Goal: Task Accomplishment & Management: Manage account settings

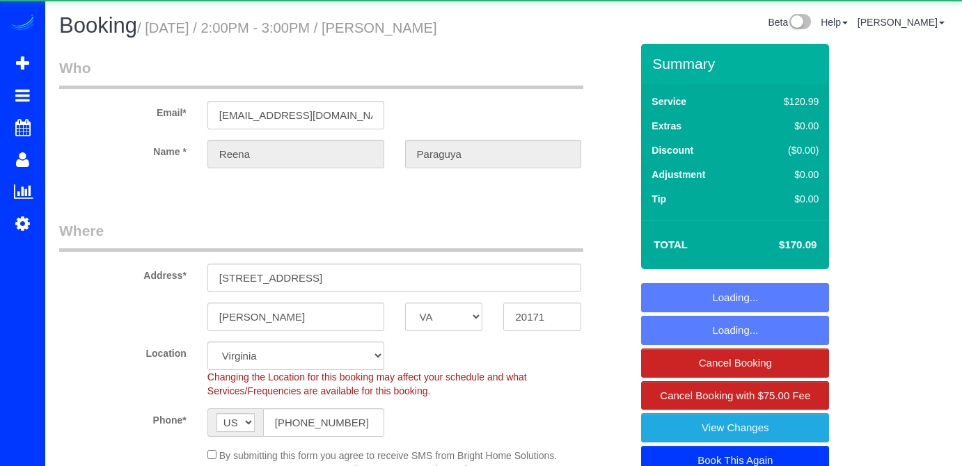
select select "VA"
select select "spot1"
select select "object:775"
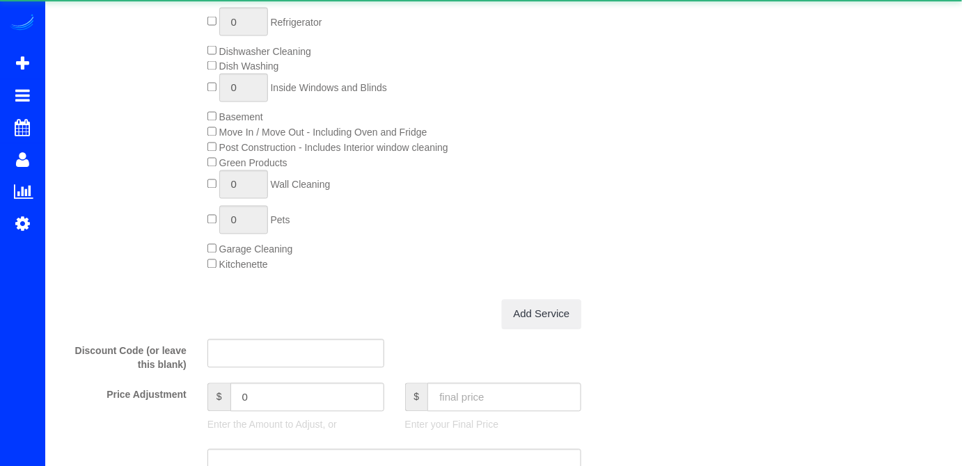
select select "spot18"
select select "2"
select select "1"
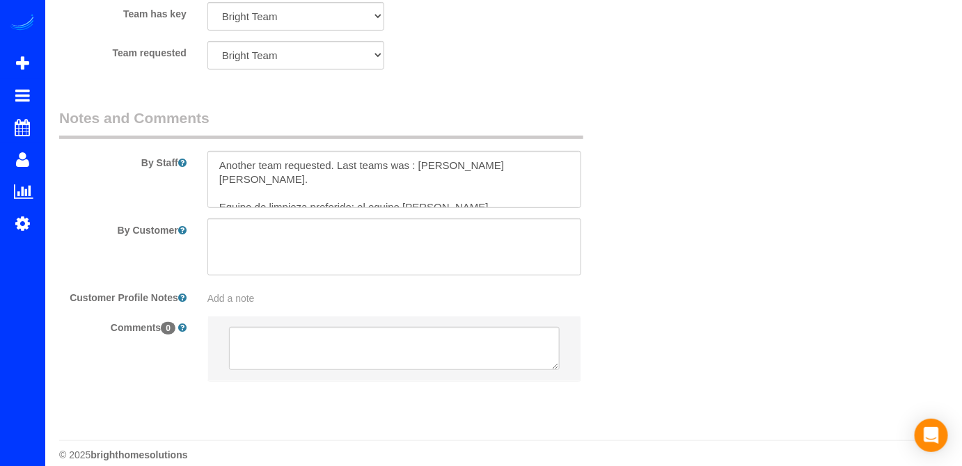
scroll to position [1960, 0]
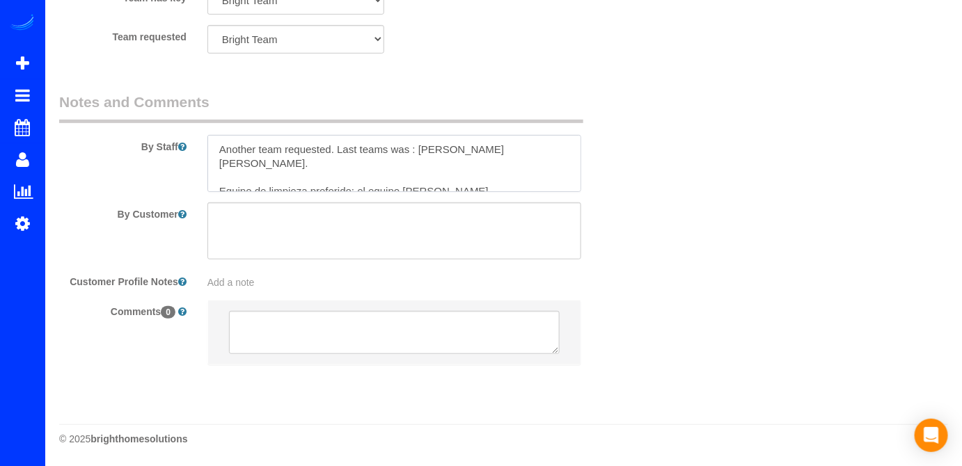
click at [463, 180] on textarea at bounding box center [394, 163] width 374 height 57
click at [219, 147] on textarea at bounding box center [394, 163] width 374 height 57
paste textarea "No usar esponjas de alambre ni fibras de acero en ninguna superficie de la casa…"
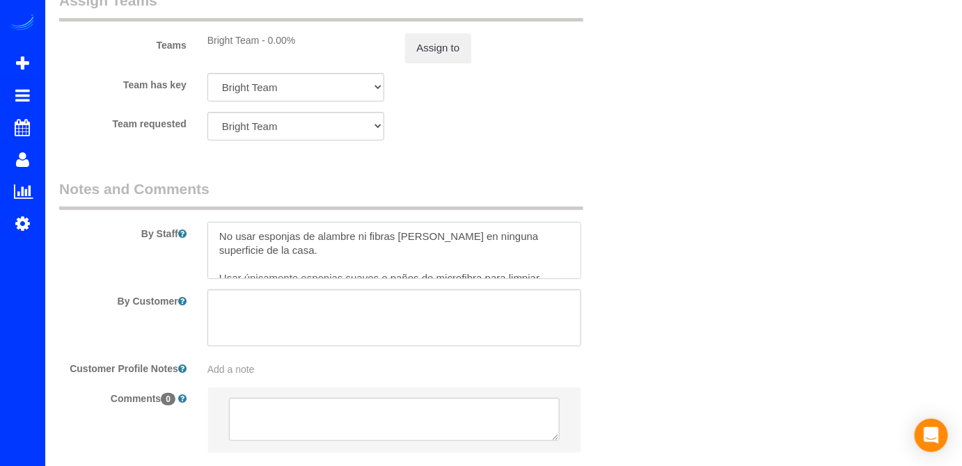
scroll to position [1833, 0]
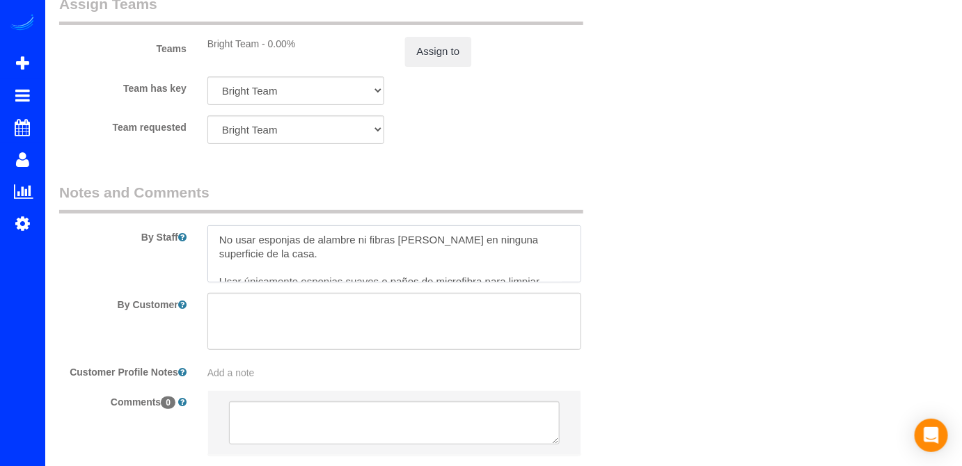
click at [223, 270] on textarea at bounding box center [394, 253] width 374 height 57
click at [221, 271] on textarea at bounding box center [394, 253] width 374 height 57
paste textarea "Hola Noe, Perfecto, estaremos en casa. Solo quiero asegurarme de que nadie del …"
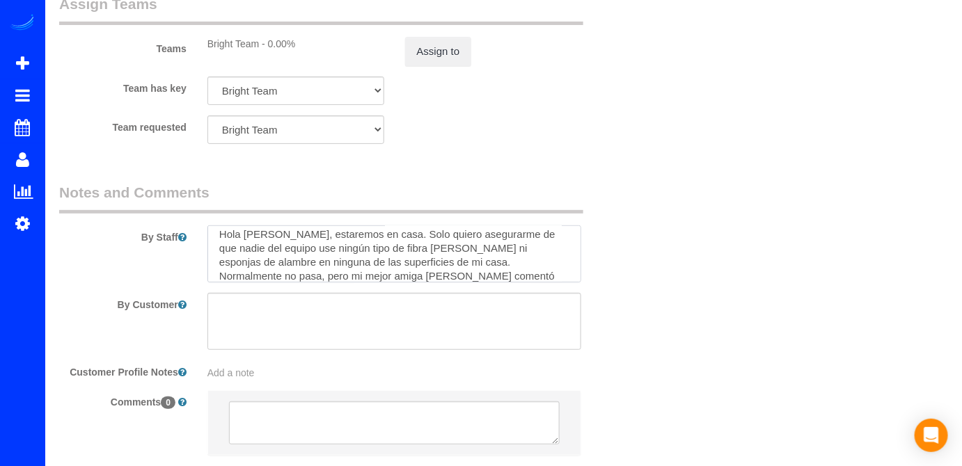
scroll to position [0, 0]
drag, startPoint x: 289, startPoint y: 277, endPoint x: 209, endPoint y: 276, distance: 80.7
click at [209, 276] on textarea at bounding box center [394, 253] width 374 height 57
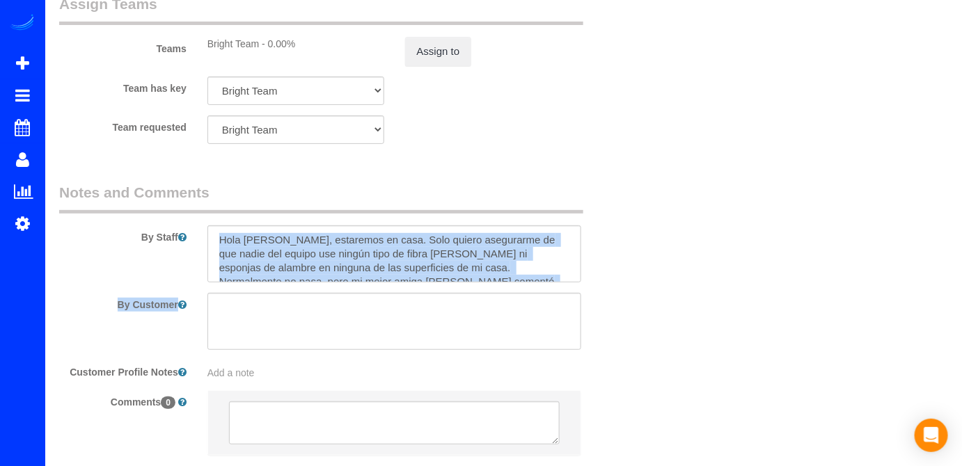
drag, startPoint x: 287, startPoint y: 321, endPoint x: 253, endPoint y: 299, distance: 40.3
click at [282, 317] on sui-booking-comments "By Staff By Customer Customer Profile Notes Add a note Comments 0" at bounding box center [344, 325] width 571 height 287
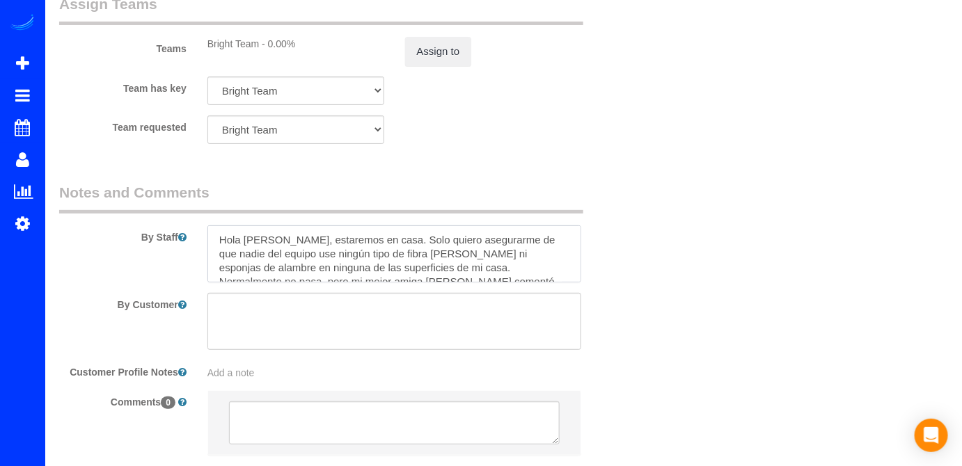
drag, startPoint x: 276, startPoint y: 273, endPoint x: 222, endPoint y: 269, distance: 53.8
click at [222, 269] on textarea at bounding box center [394, 253] width 374 height 57
click at [583, 283] on div at bounding box center [394, 253] width 395 height 57
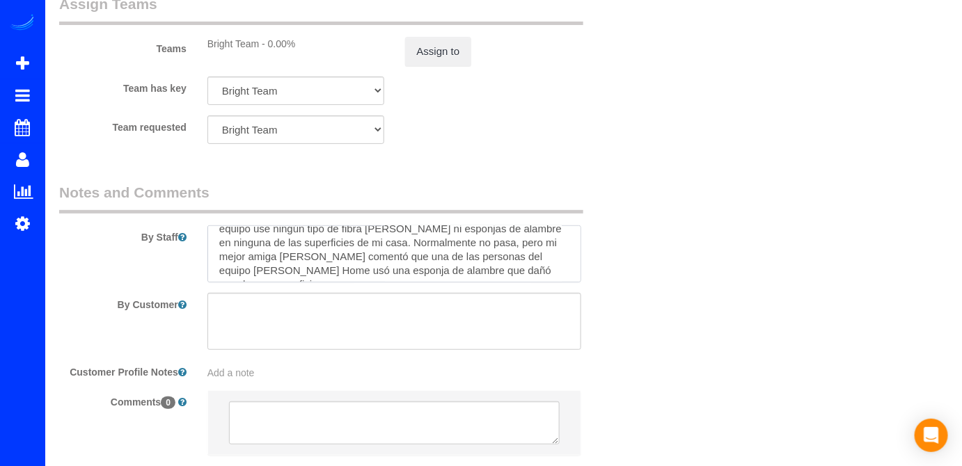
scroll to position [50, 0]
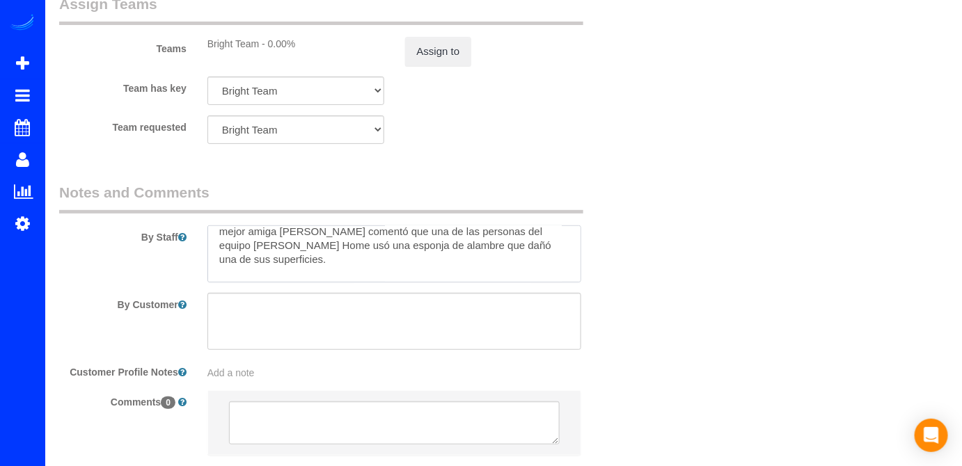
click at [281, 283] on textarea at bounding box center [394, 253] width 374 height 57
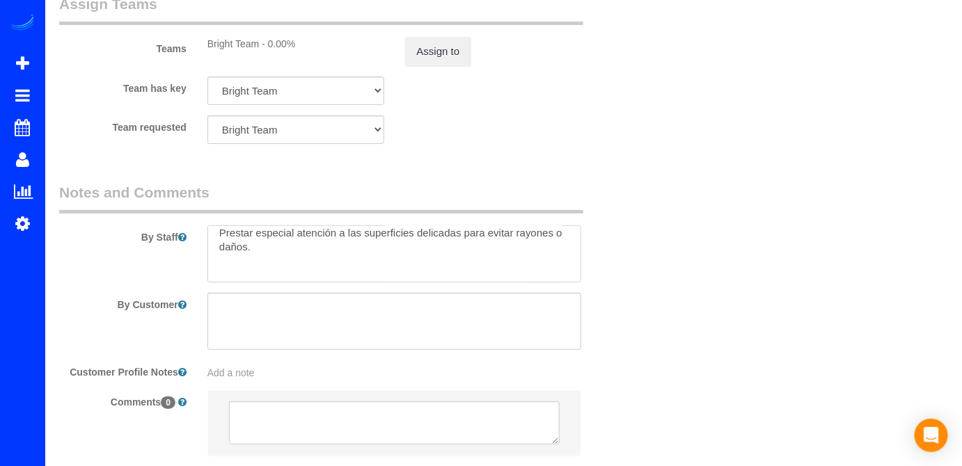
drag, startPoint x: 273, startPoint y: 290, endPoint x: 213, endPoint y: 276, distance: 62.3
click at [213, 276] on textarea at bounding box center [394, 253] width 374 height 57
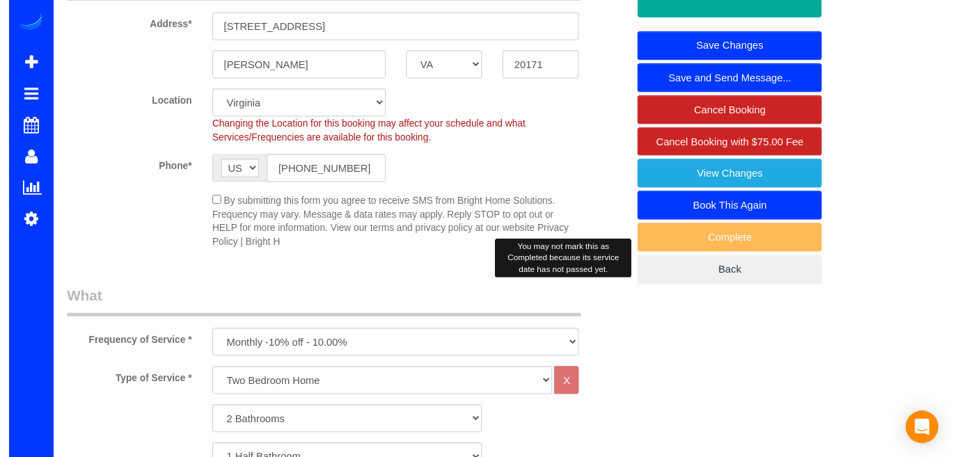
scroll to position [0, 0]
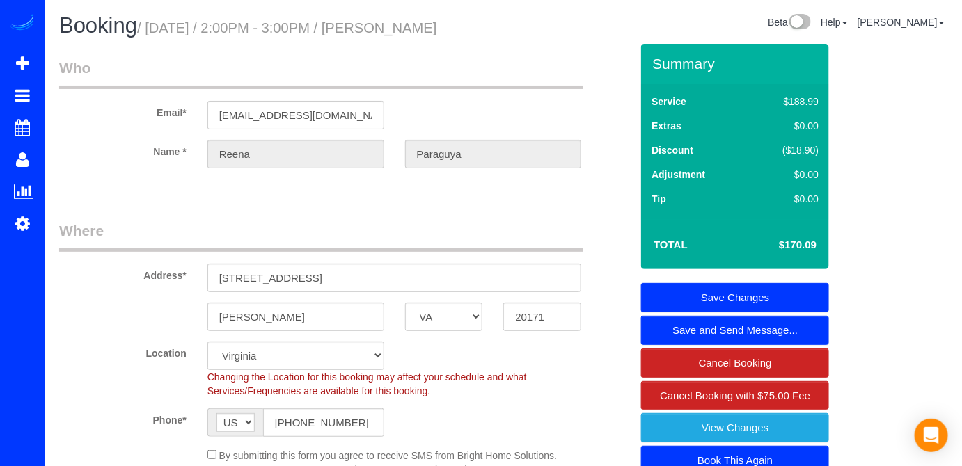
type textarea ""Perfecto, estaremos en casa. Solo quiero asegurarme de que nadie del equipo us…"
click at [739, 312] on link "Save Changes" at bounding box center [735, 297] width 188 height 29
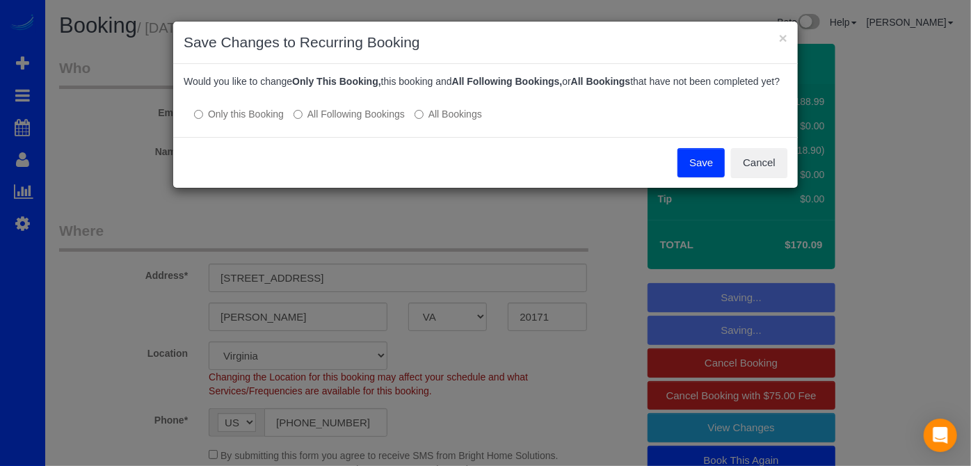
click at [710, 177] on button "Save" at bounding box center [701, 162] width 47 height 29
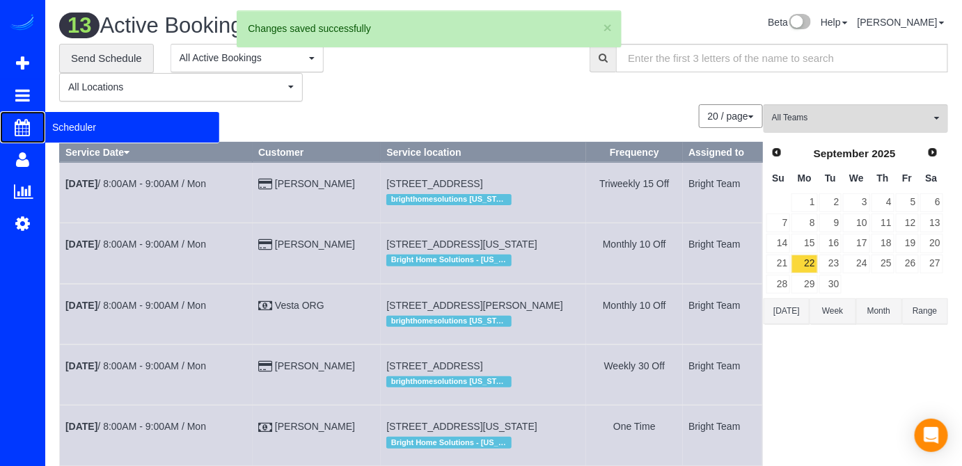
click at [56, 122] on span "Scheduler" at bounding box center [132, 127] width 174 height 32
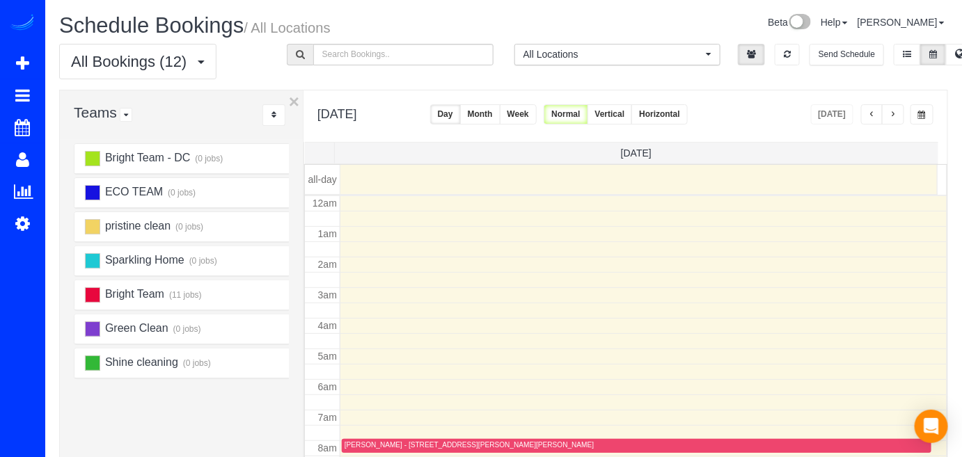
scroll to position [182, 0]
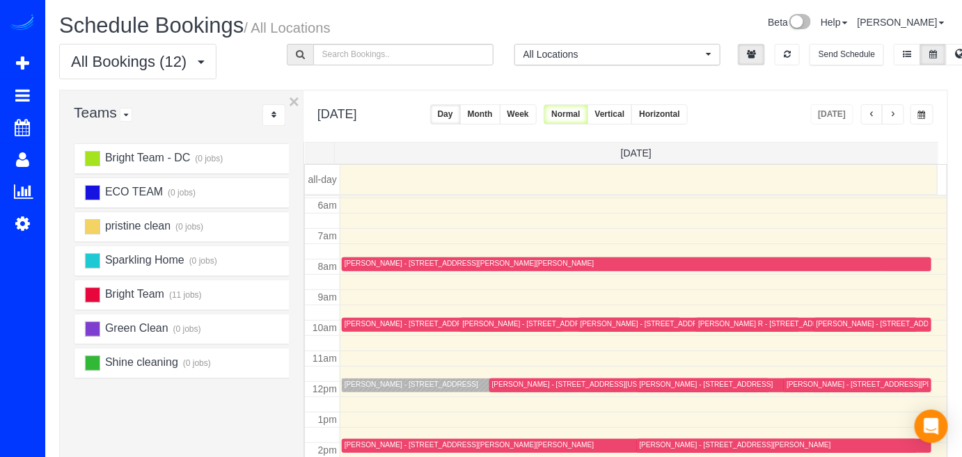
click at [896, 111] on span "button" at bounding box center [892, 115] width 7 height 8
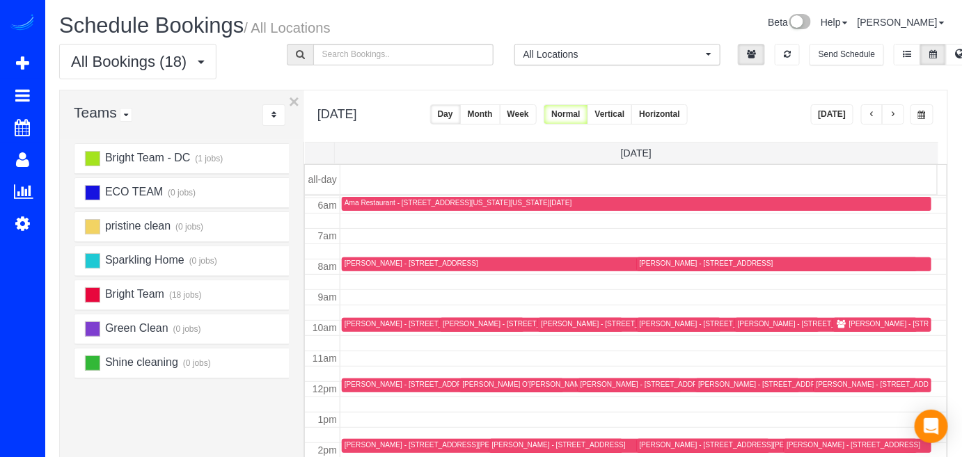
click at [365, 321] on div "[PERSON_NAME] - [STREET_ADDRESS][PERSON_NAME][US_STATE]" at bounding box center [459, 323] width 231 height 9
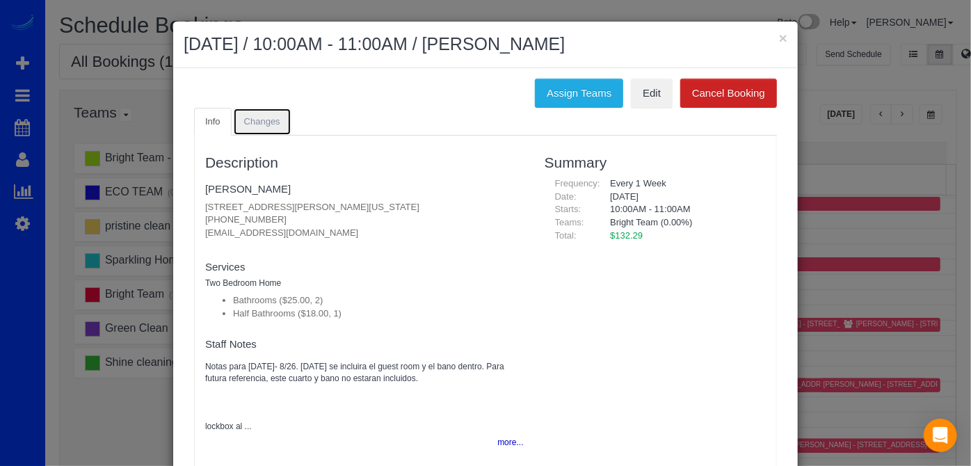
click at [258, 125] on span "Changes" at bounding box center [262, 121] width 36 height 10
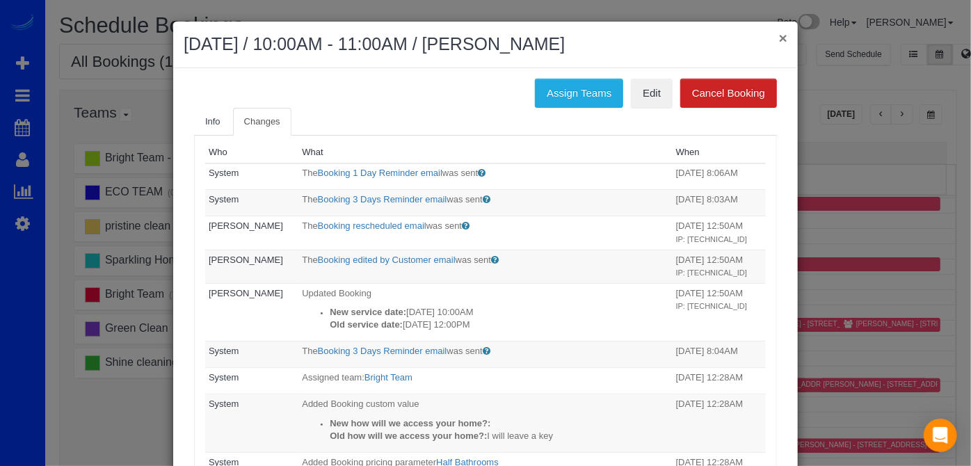
click at [779, 39] on button "×" at bounding box center [783, 38] width 8 height 15
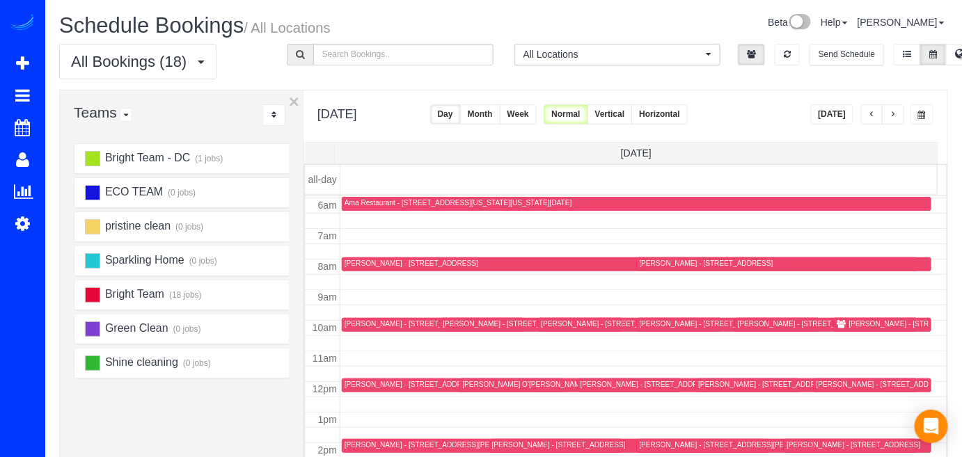
click at [889, 113] on button "button" at bounding box center [893, 114] width 22 height 20
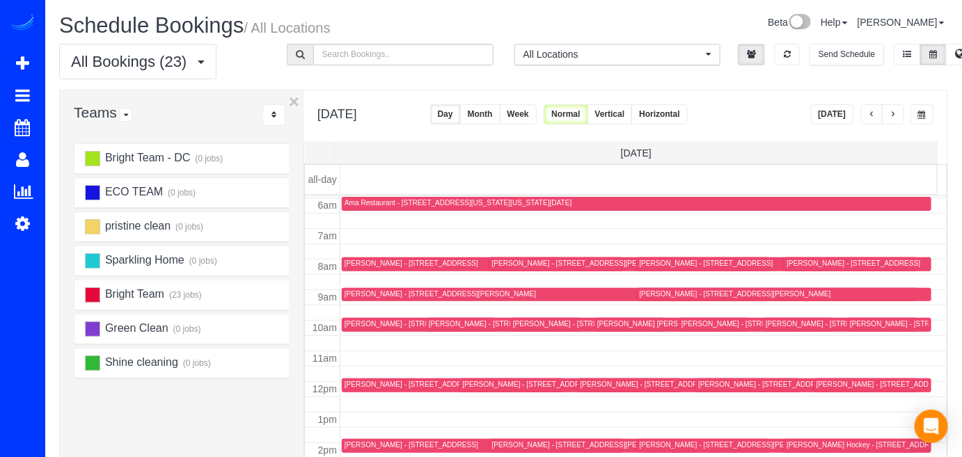
click at [889, 113] on button "button" at bounding box center [893, 114] width 22 height 20
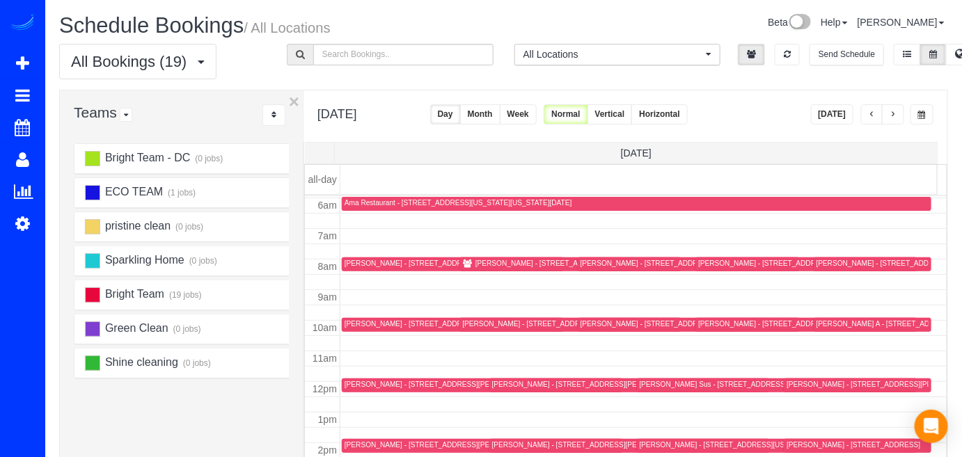
click at [878, 113] on button "button" at bounding box center [872, 114] width 22 height 20
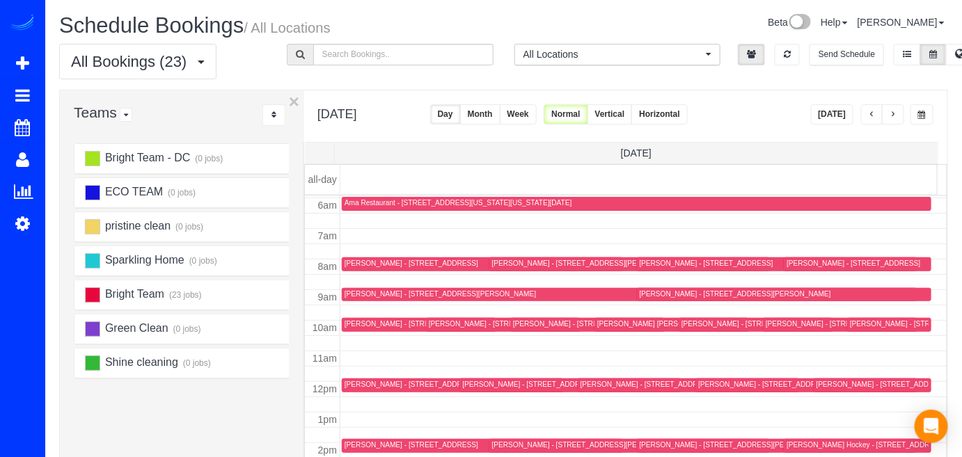
click at [878, 113] on button "button" at bounding box center [872, 114] width 22 height 20
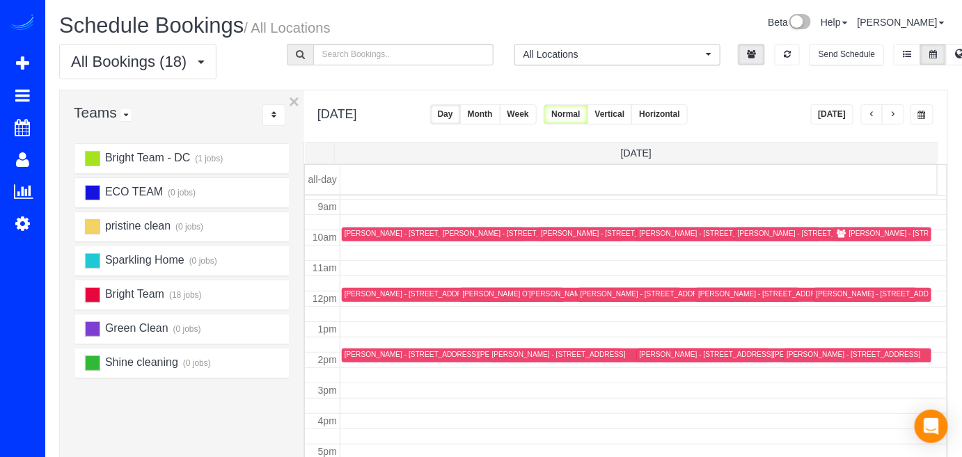
scroll to position [274, 0]
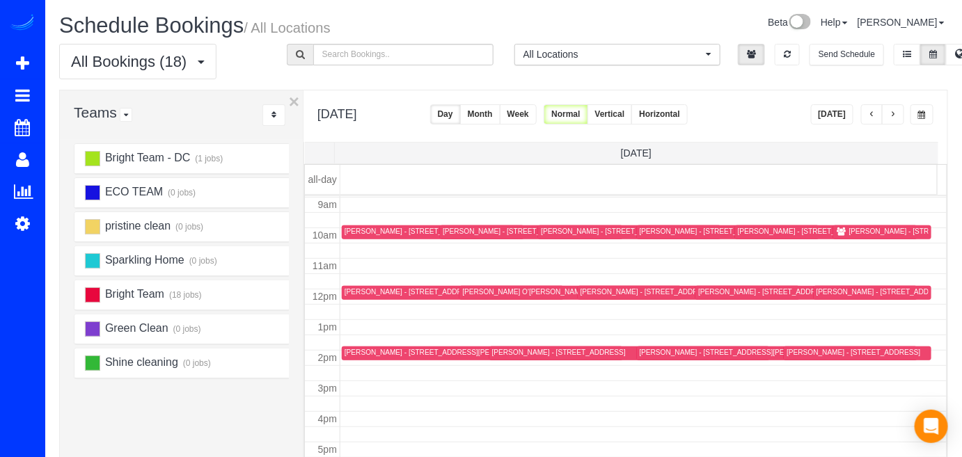
click at [356, 356] on div "[PERSON_NAME] - [STREET_ADDRESS]" at bounding box center [482, 353] width 276 height 10
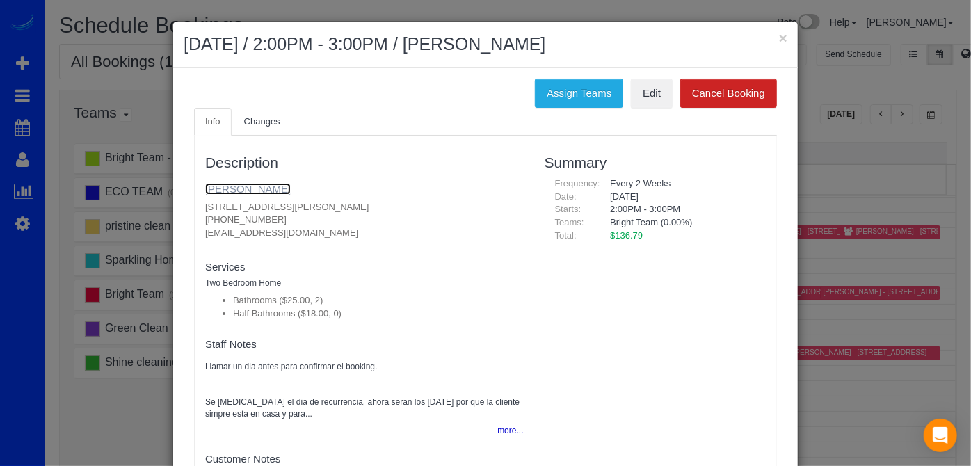
click at [253, 184] on link "Amy Beckley" at bounding box center [248, 189] width 86 height 12
click at [779, 36] on button "×" at bounding box center [783, 38] width 8 height 15
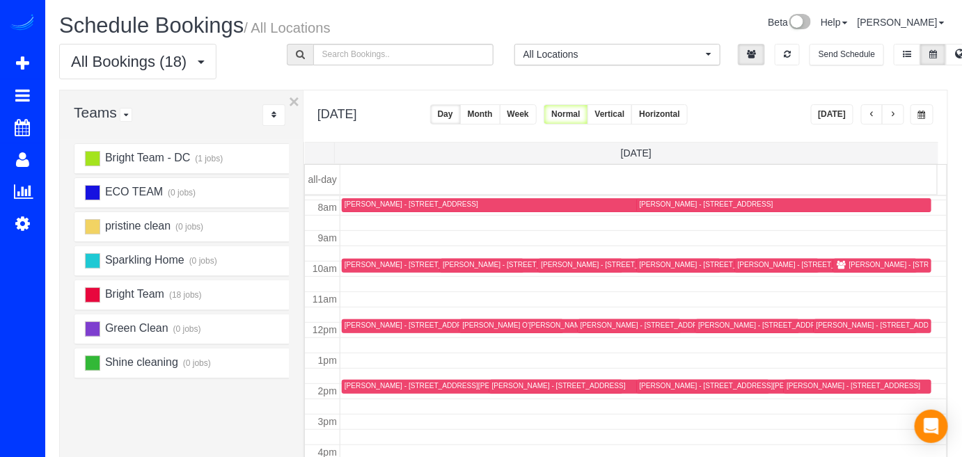
scroll to position [211, 0]
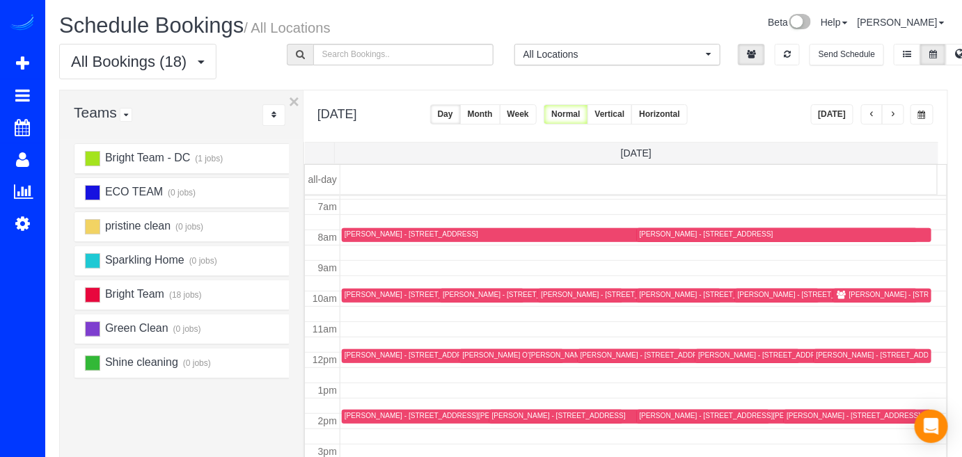
click at [849, 290] on div "[PERSON_NAME] - [STREET_ADDRESS][US_STATE][US_STATE]" at bounding box center [955, 294] width 212 height 9
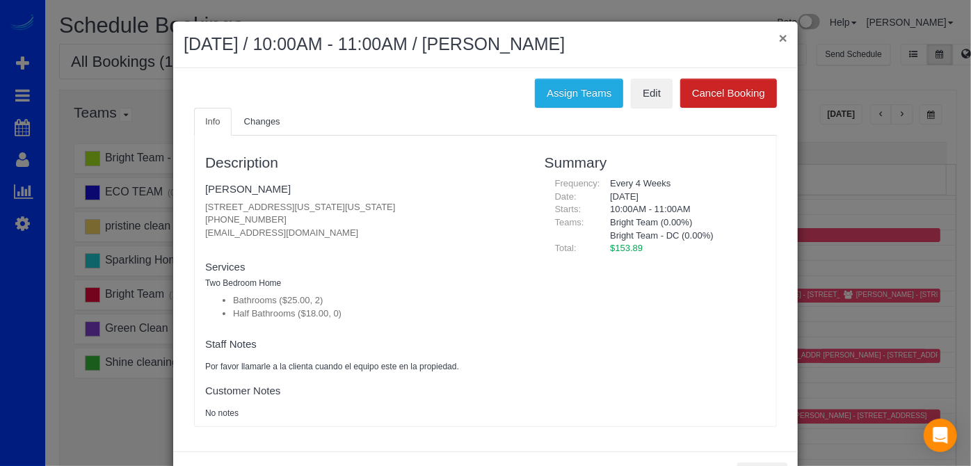
click at [779, 33] on button "×" at bounding box center [783, 38] width 8 height 15
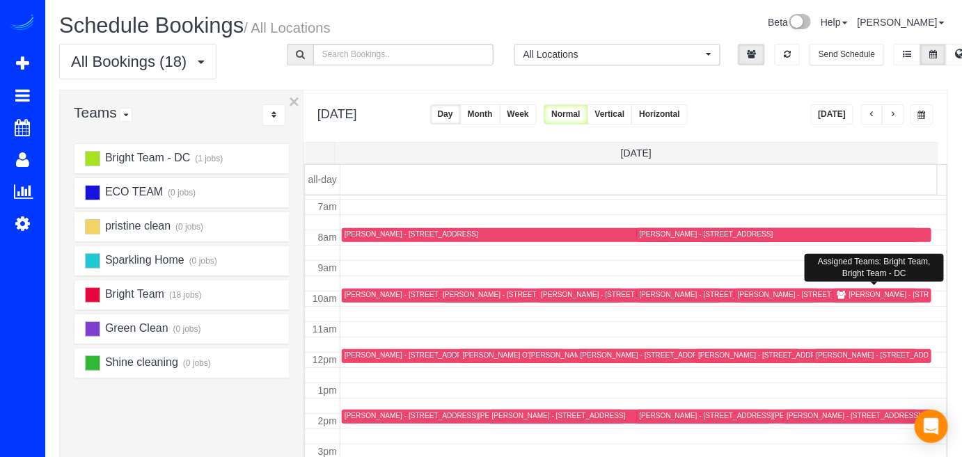
click at [853, 290] on div "Madeleine Aggeler - 3945 Connecticut Ave Nw, Apt 515, Washington, DC 20008" at bounding box center [955, 294] width 212 height 9
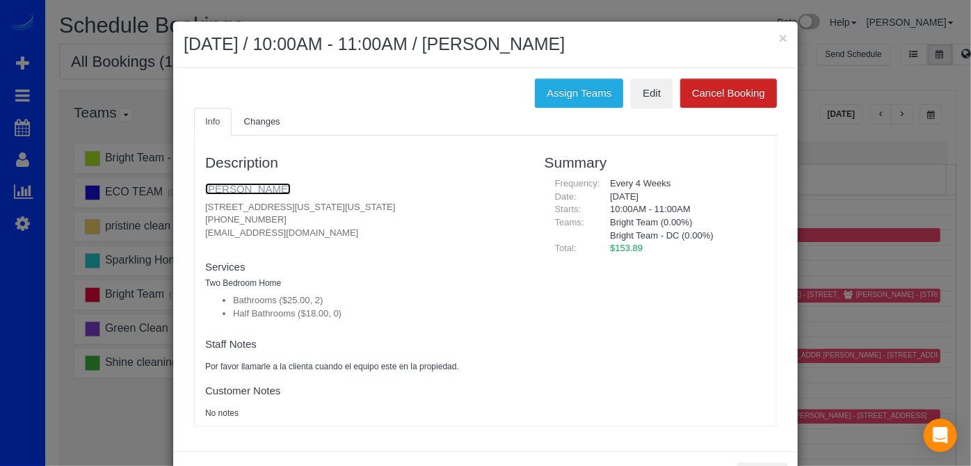
click at [262, 185] on link "Madeleine Aggeler" at bounding box center [248, 189] width 86 height 12
click at [780, 32] on button "×" at bounding box center [783, 38] width 8 height 15
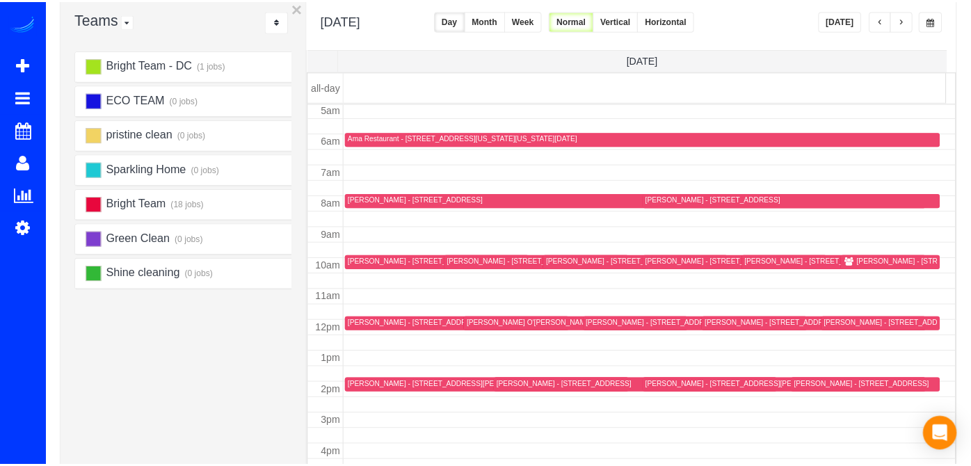
scroll to position [126, 0]
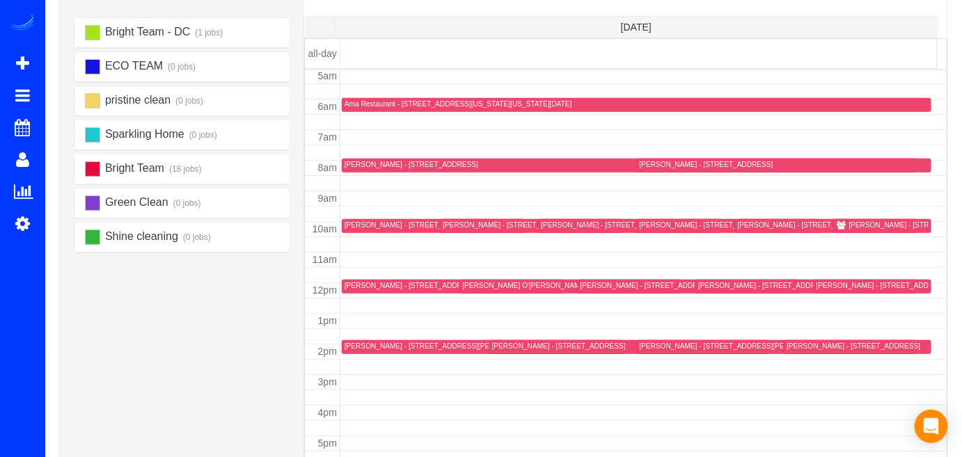
click at [358, 343] on div "Amy Beckley - 1215 East-West Hwy , Unit 1510, Silver Spring, MD 20910" at bounding box center [439, 346] width 191 height 9
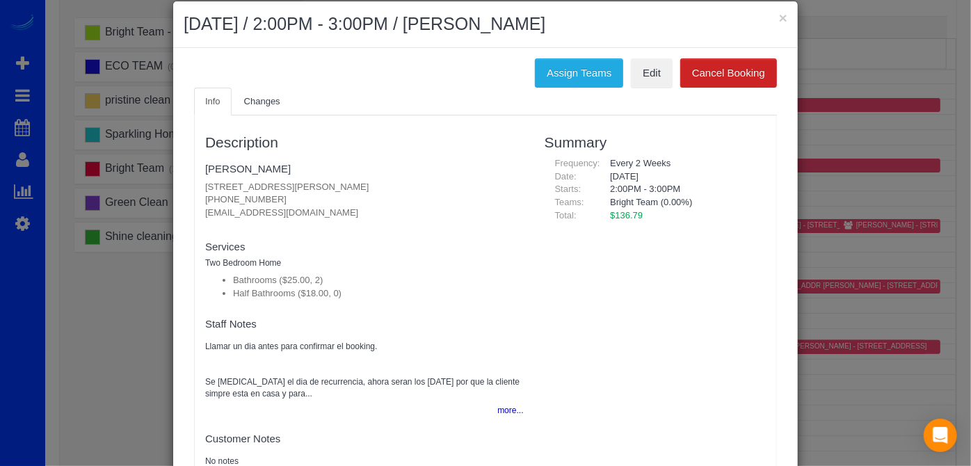
scroll to position [0, 0]
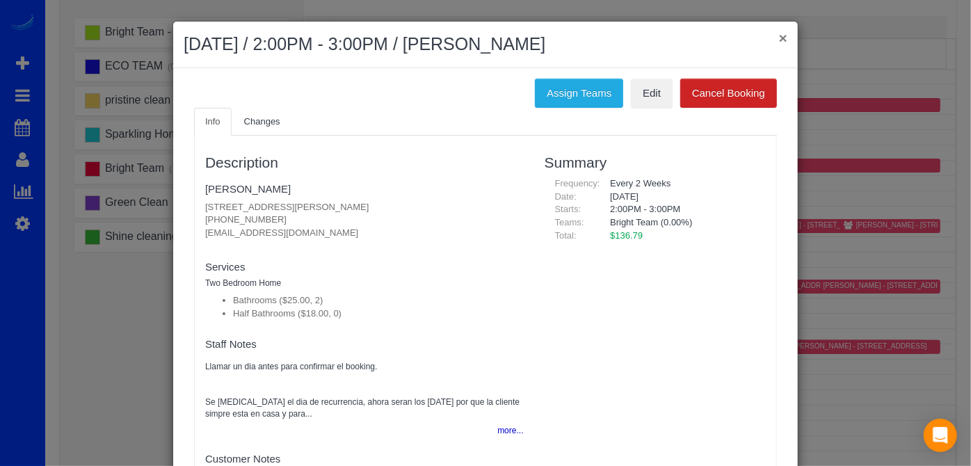
click at [779, 31] on button "×" at bounding box center [783, 38] width 8 height 15
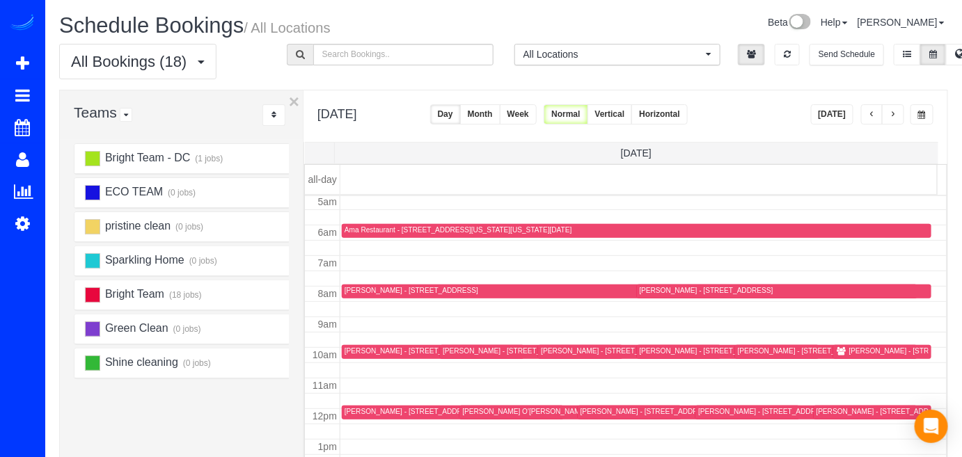
click at [365, 348] on div "Anat Ferleger - 3749 Winfield Ln Nw, Washington, DC 20007" at bounding box center [459, 351] width 231 height 9
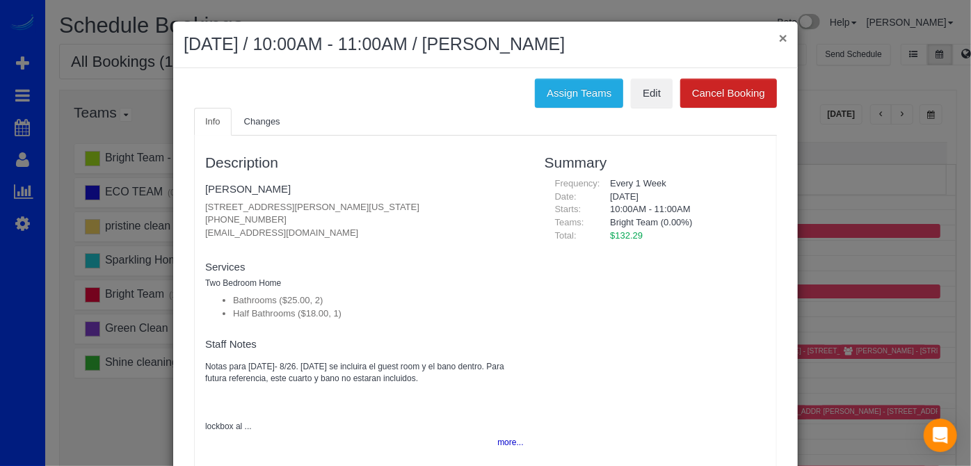
click at [779, 38] on button "×" at bounding box center [783, 38] width 8 height 15
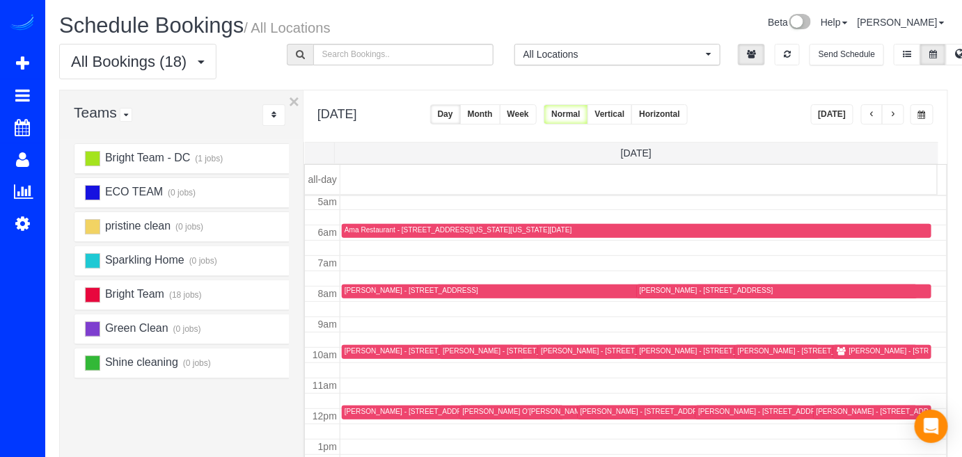
click at [891, 113] on span "button" at bounding box center [892, 115] width 7 height 8
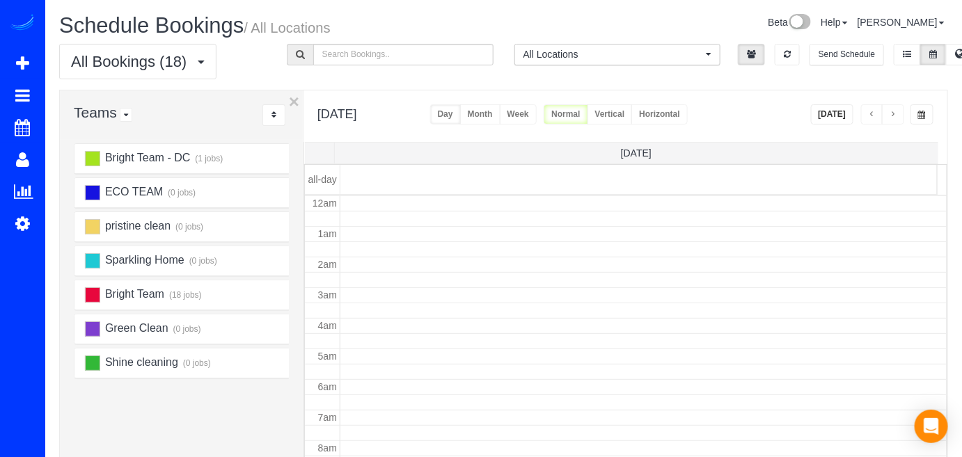
scroll to position [182, 0]
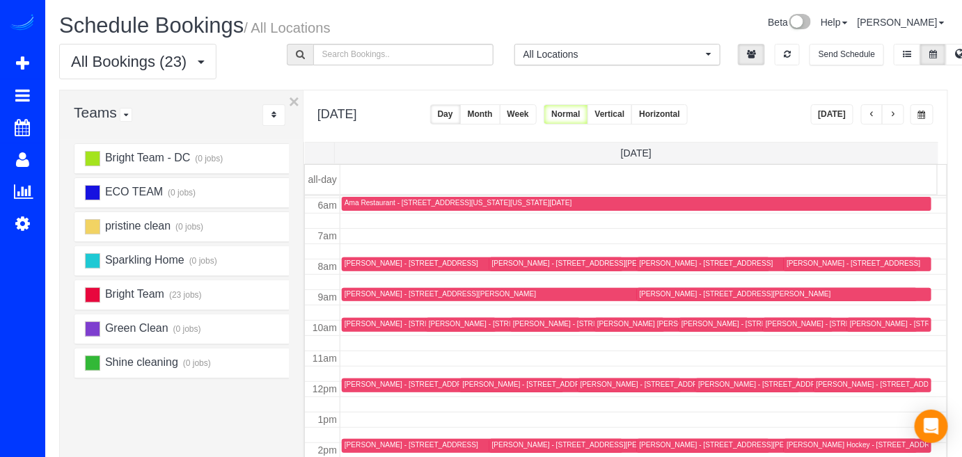
click at [350, 264] on div "Annie Lee - 5605 24th St N,, Arlington, VA 22205" at bounding box center [411, 263] width 134 height 9
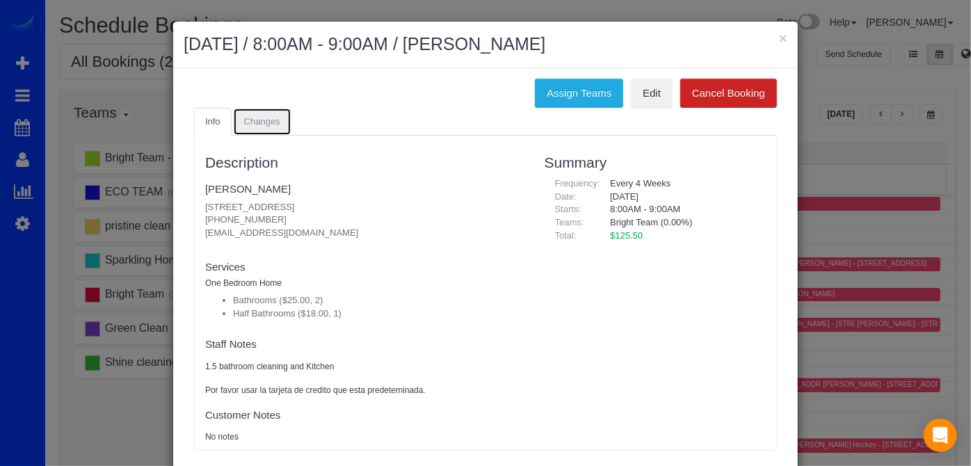
click at [251, 116] on span "Changes" at bounding box center [262, 121] width 36 height 10
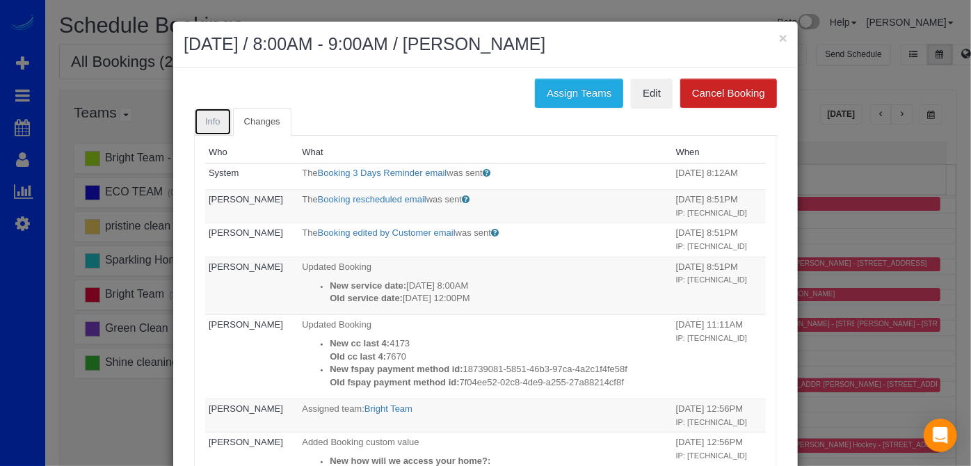
click at [208, 127] on link "Info" at bounding box center [213, 122] width 38 height 29
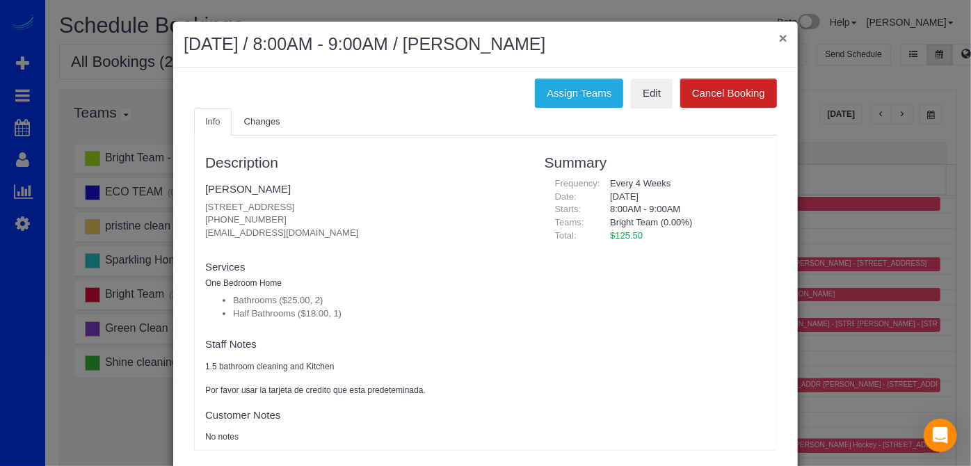
click at [779, 35] on button "×" at bounding box center [783, 38] width 8 height 15
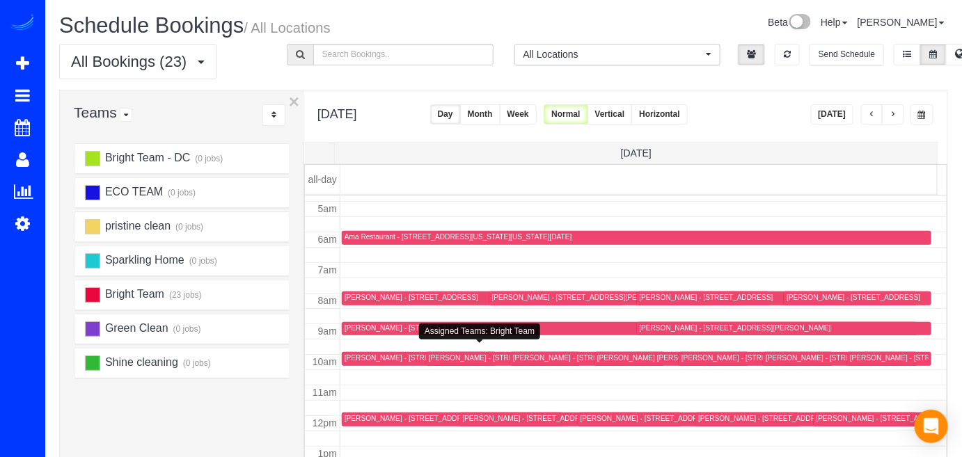
scroll to position [84, 0]
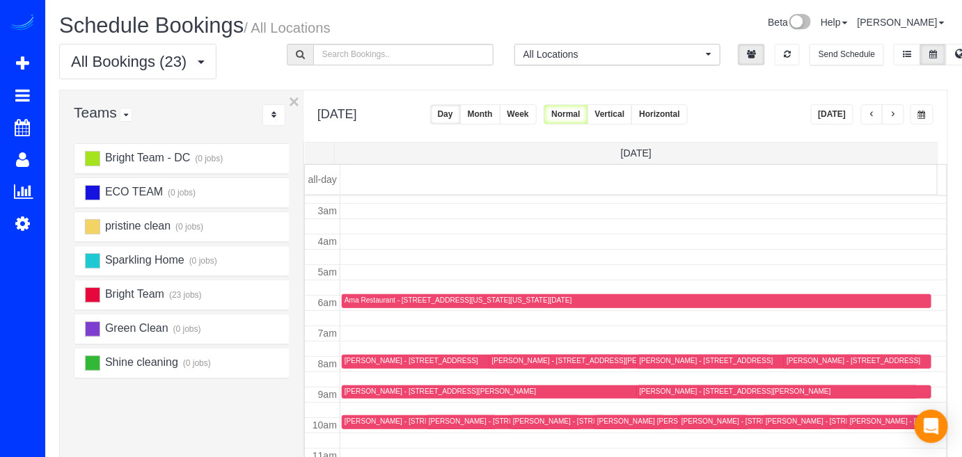
click at [898, 106] on button "button" at bounding box center [893, 114] width 22 height 20
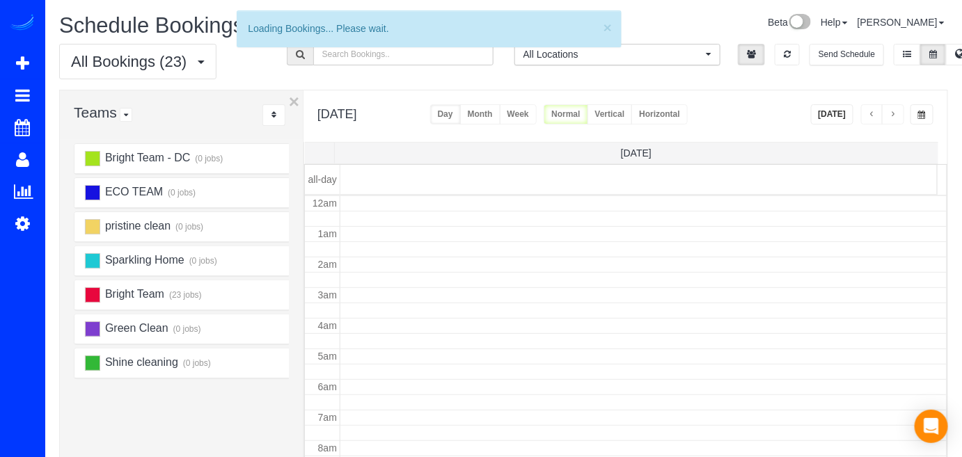
scroll to position [182, 0]
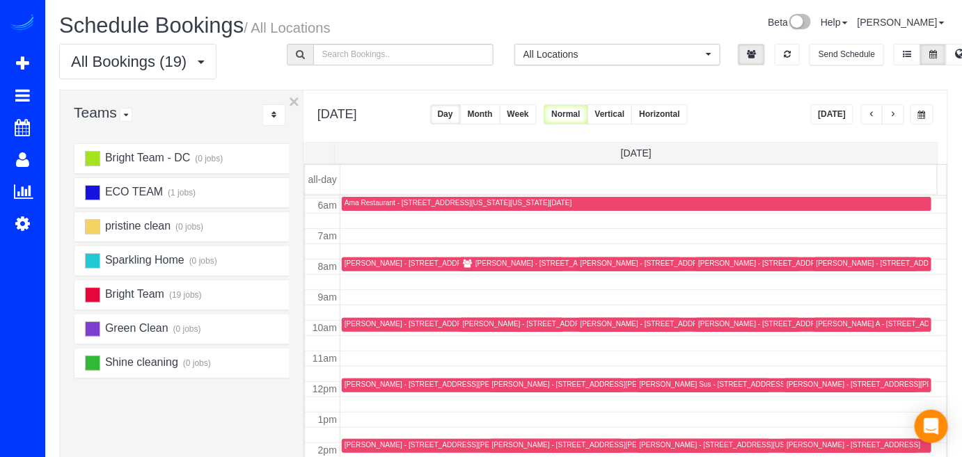
click at [475, 264] on div "Bill Shaughnessy - 135 Jacobia Dr, Pasadena, MD 21122" at bounding box center [570, 263] width 191 height 9
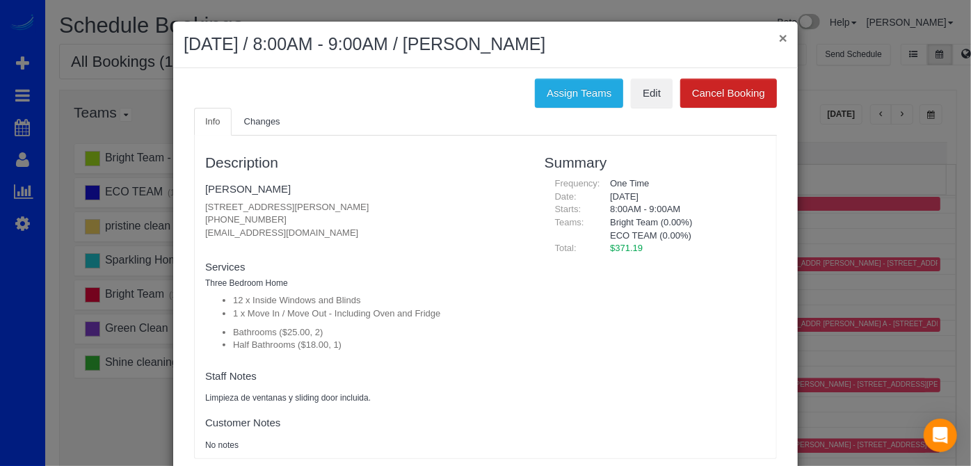
click at [781, 35] on button "×" at bounding box center [783, 38] width 8 height 15
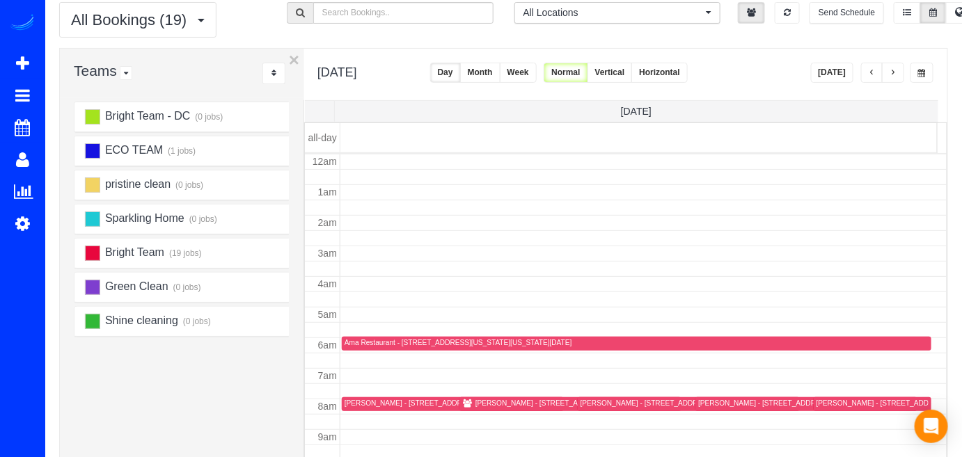
scroll to position [0, 0]
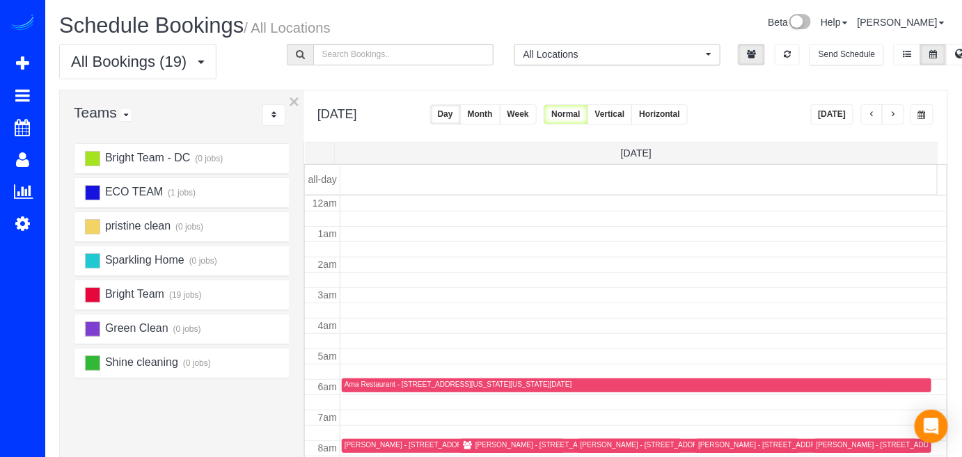
click at [842, 111] on button "Today" at bounding box center [832, 114] width 43 height 20
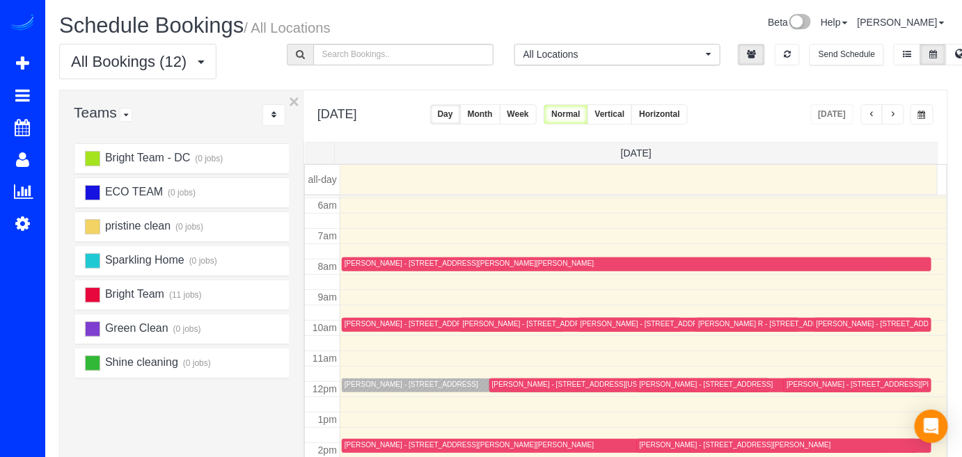
scroll to position [274, 0]
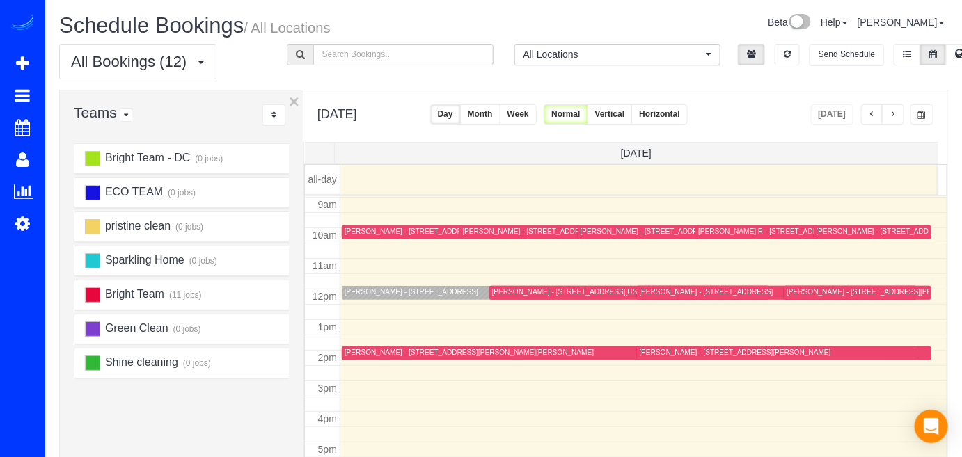
click at [905, 118] on div "Today" at bounding box center [872, 114] width 123 height 20
click at [896, 115] on span "button" at bounding box center [892, 115] width 7 height 8
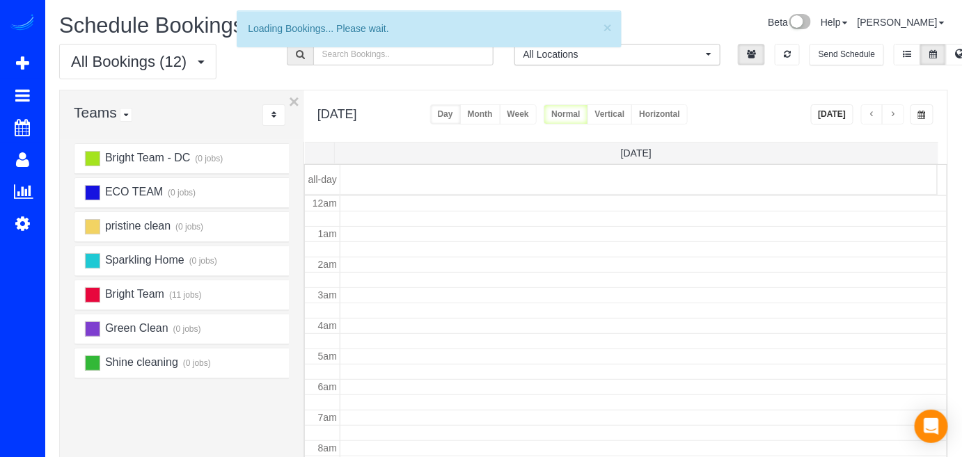
scroll to position [182, 0]
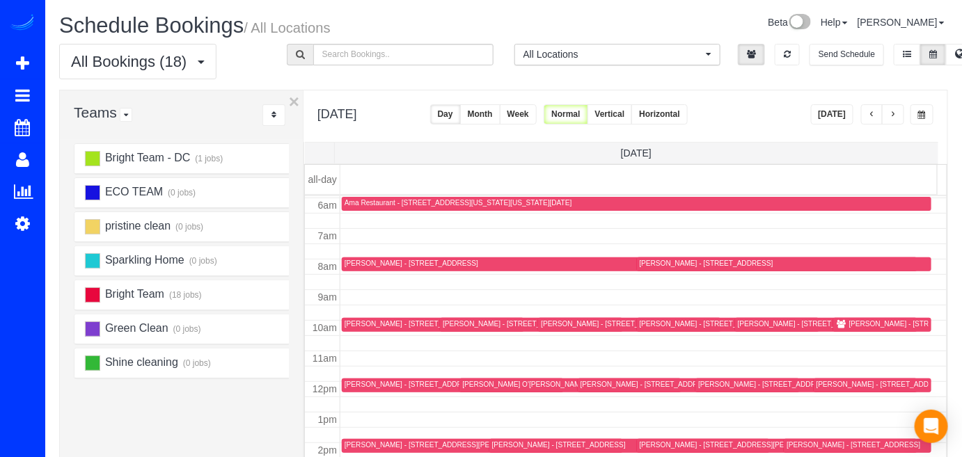
click at [896, 115] on span "button" at bounding box center [892, 115] width 7 height 8
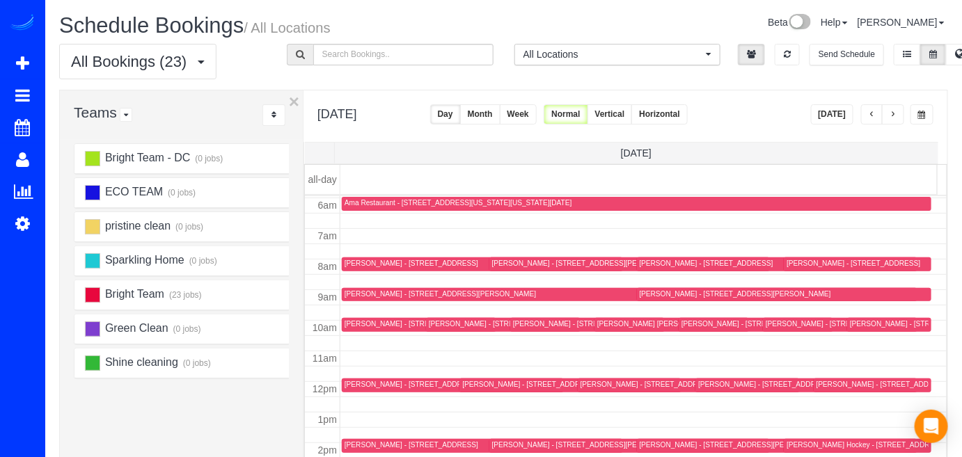
click at [896, 115] on span "button" at bounding box center [892, 115] width 7 height 8
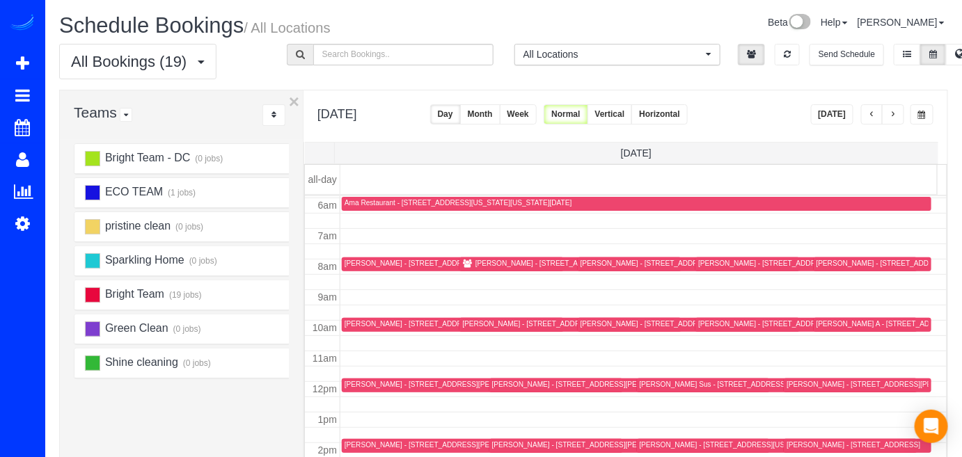
click at [896, 115] on span "button" at bounding box center [892, 115] width 7 height 8
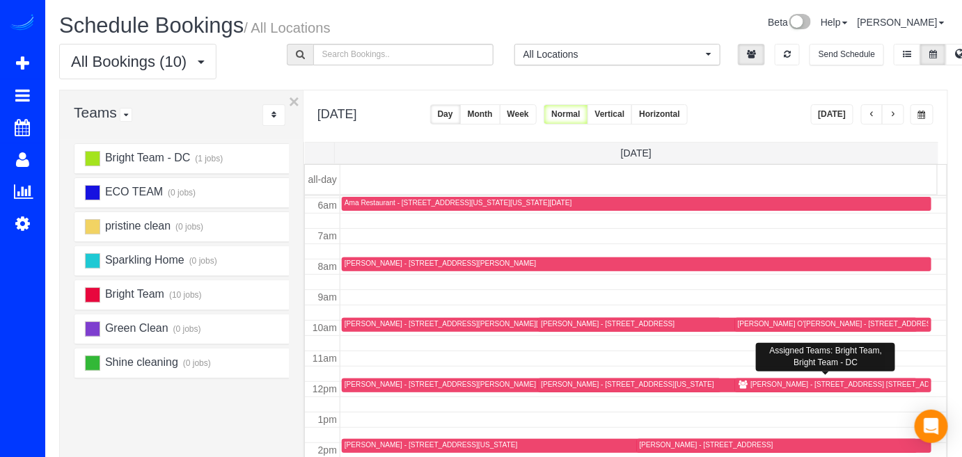
click at [755, 385] on div "Jason Jackson - 8616 2nd Ave. Apt 310, Silver Spring, MD 20910" at bounding box center [852, 384] width 205 height 9
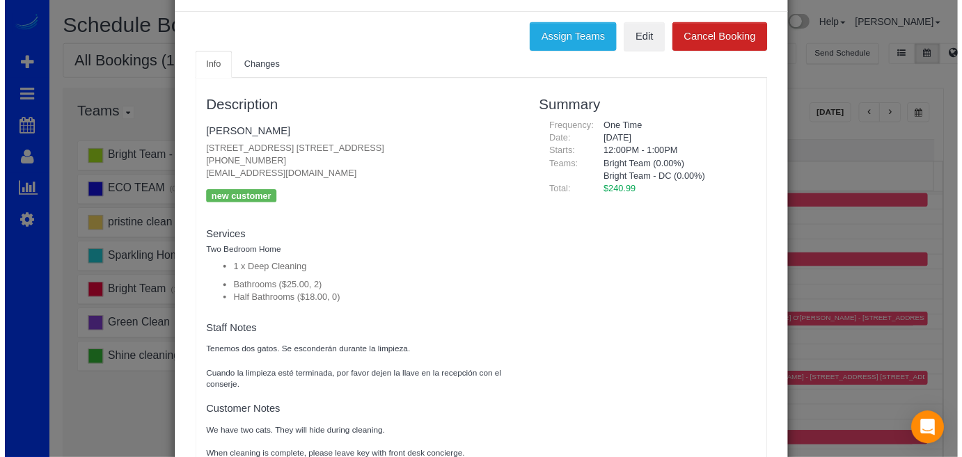
scroll to position [0, 0]
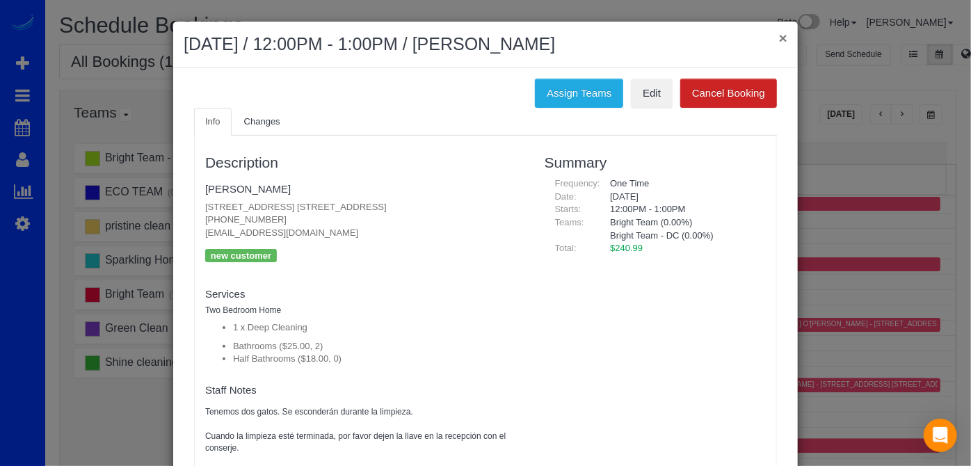
click at [779, 40] on button "×" at bounding box center [783, 38] width 8 height 15
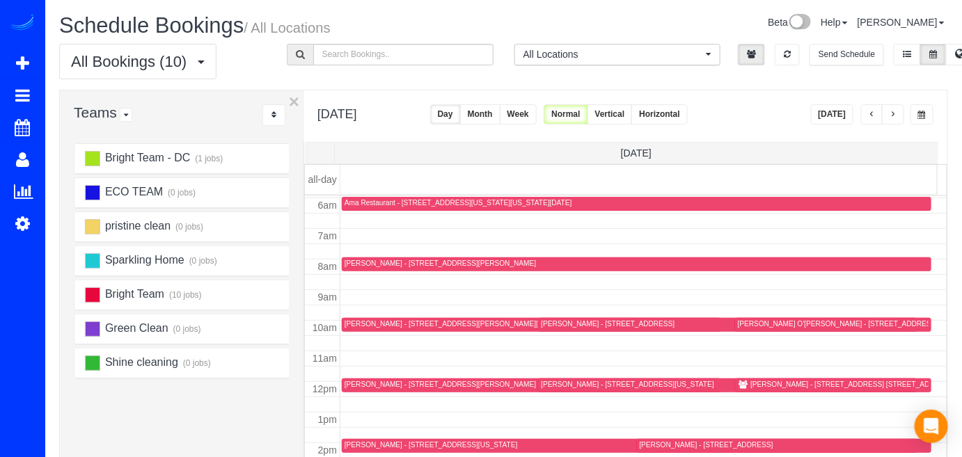
click at [846, 112] on button "Today" at bounding box center [832, 114] width 43 height 20
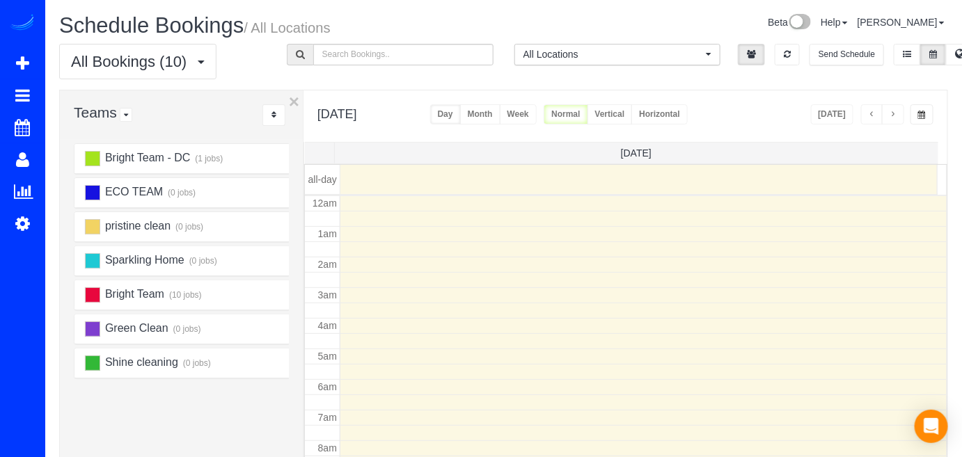
scroll to position [182, 0]
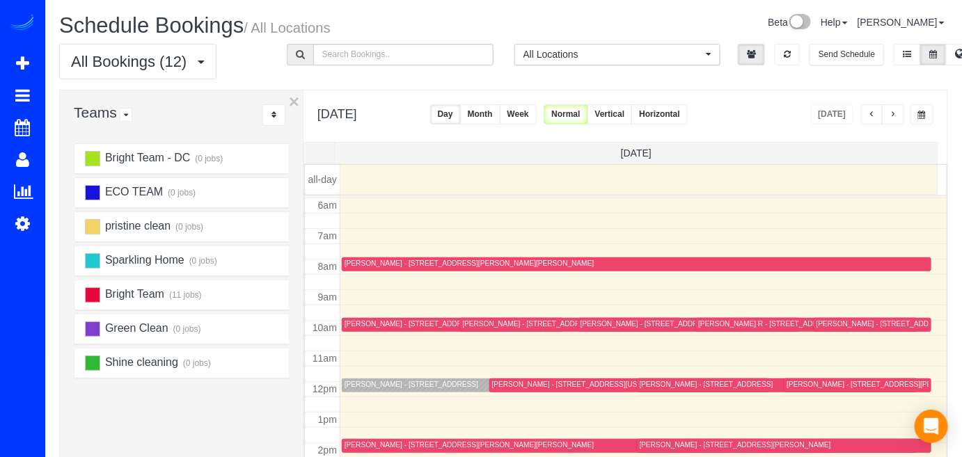
click at [886, 110] on div at bounding box center [882, 114] width 43 height 20
click at [892, 111] on span "button" at bounding box center [892, 115] width 7 height 8
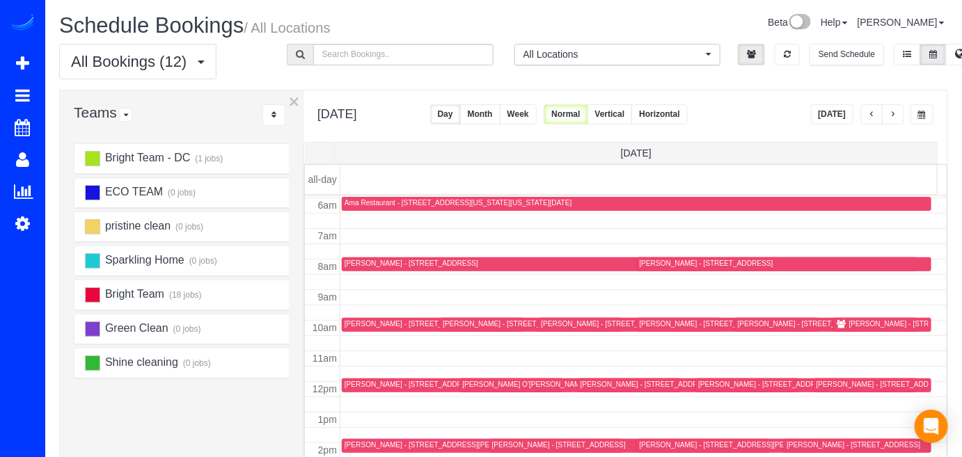
click at [893, 111] on span "button" at bounding box center [892, 115] width 7 height 8
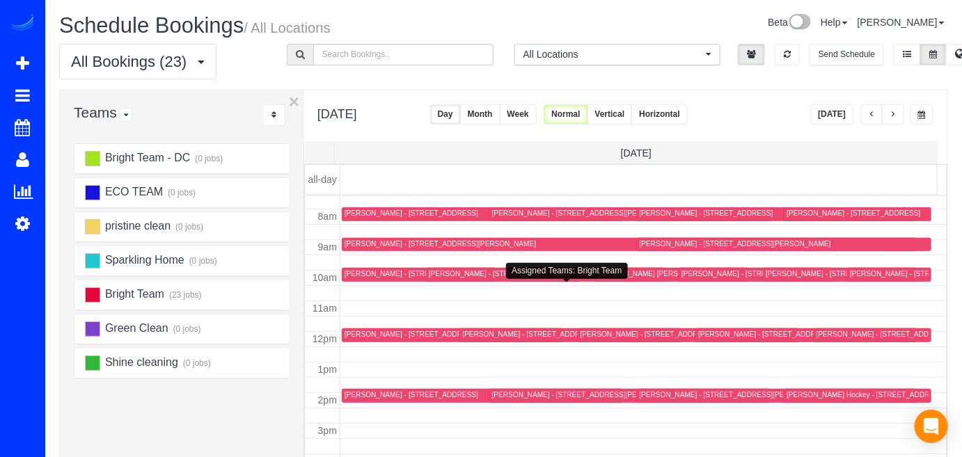
scroll to position [211, 0]
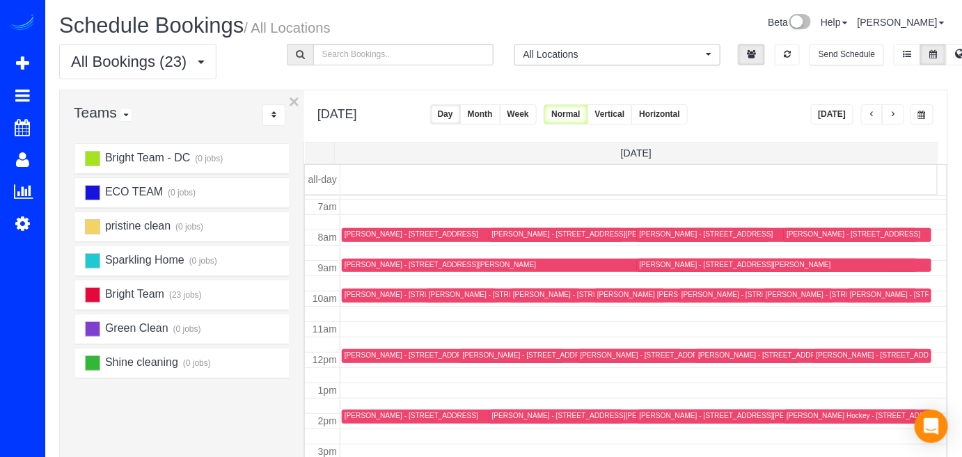
click at [900, 115] on button "button" at bounding box center [893, 114] width 22 height 20
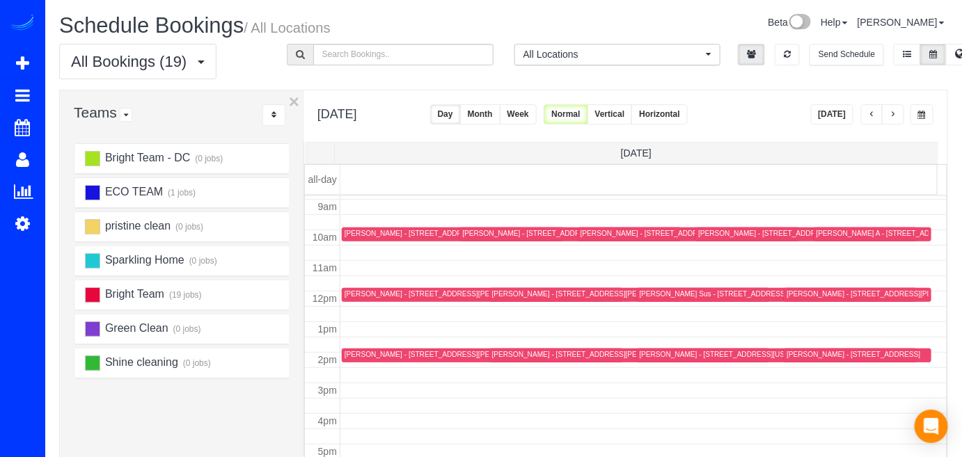
scroll to position [274, 0]
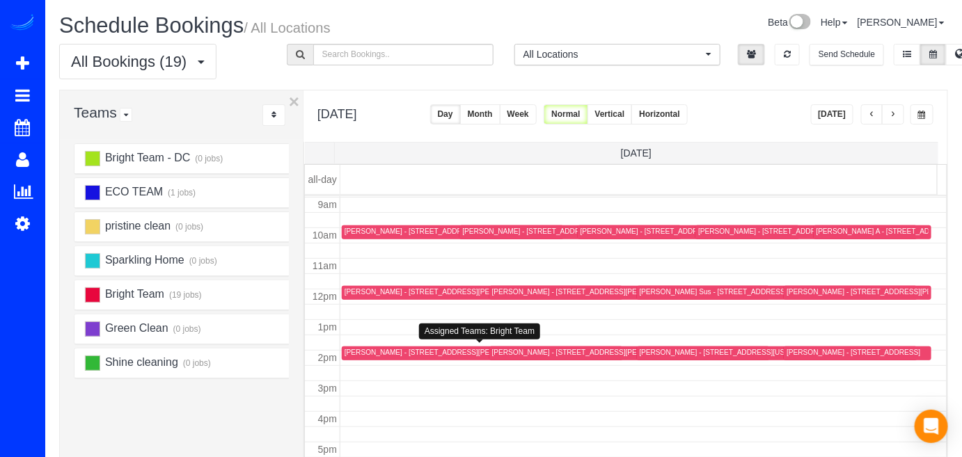
click at [370, 353] on div "Brittany Mitchell - 4510 East-West Hwy, Riverdale, MD 20737" at bounding box center [468, 352] width 249 height 9
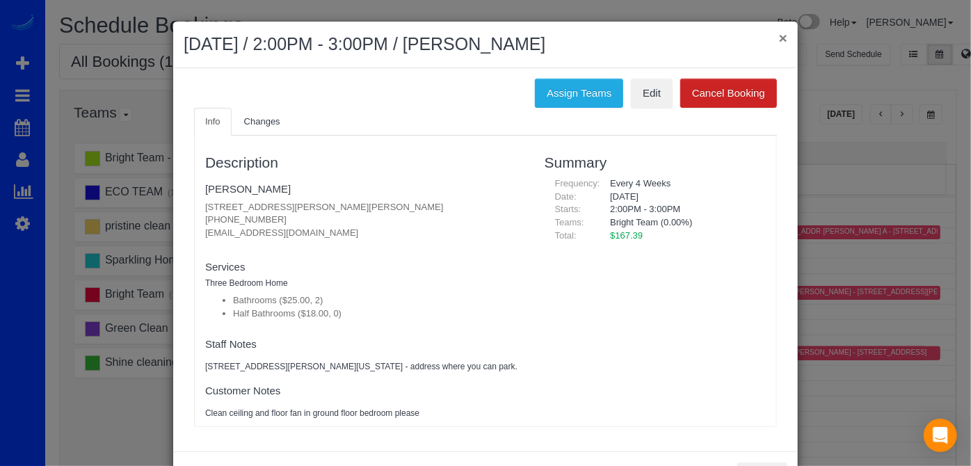
click at [779, 31] on button "×" at bounding box center [783, 38] width 8 height 15
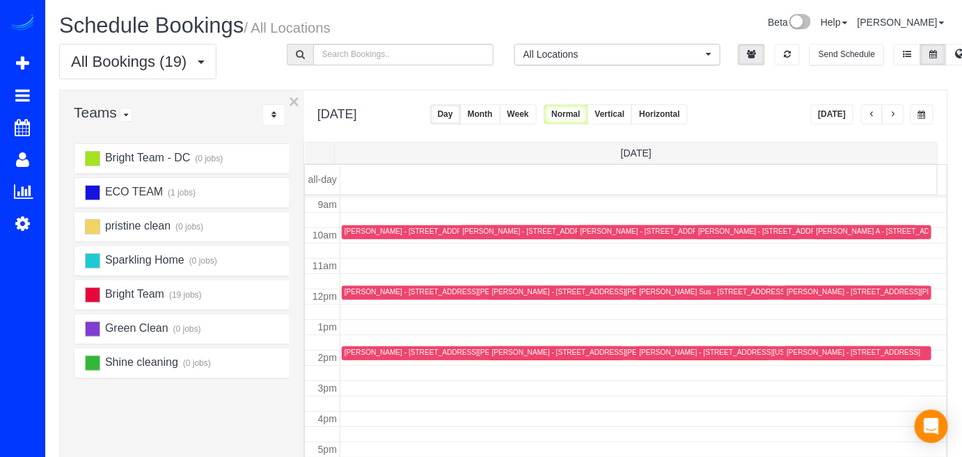
click at [894, 113] on span "button" at bounding box center [892, 115] width 7 height 8
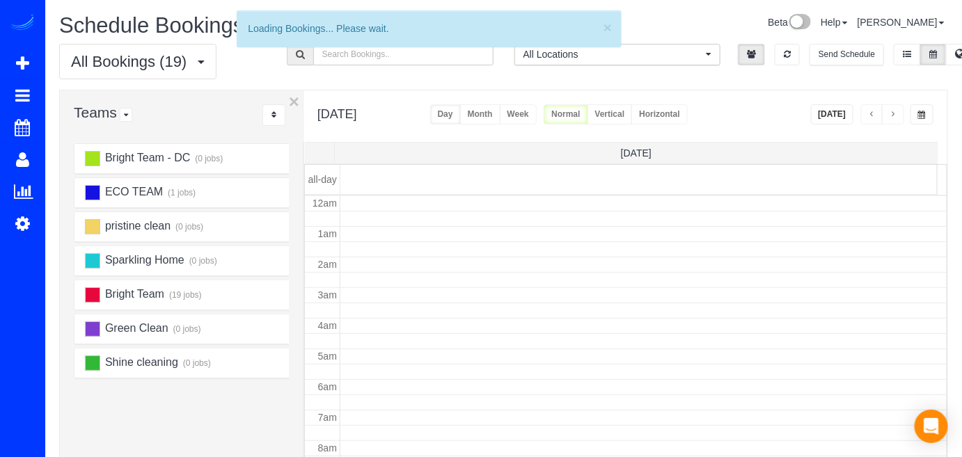
scroll to position [182, 0]
click at [894, 113] on span "button" at bounding box center [892, 115] width 7 height 8
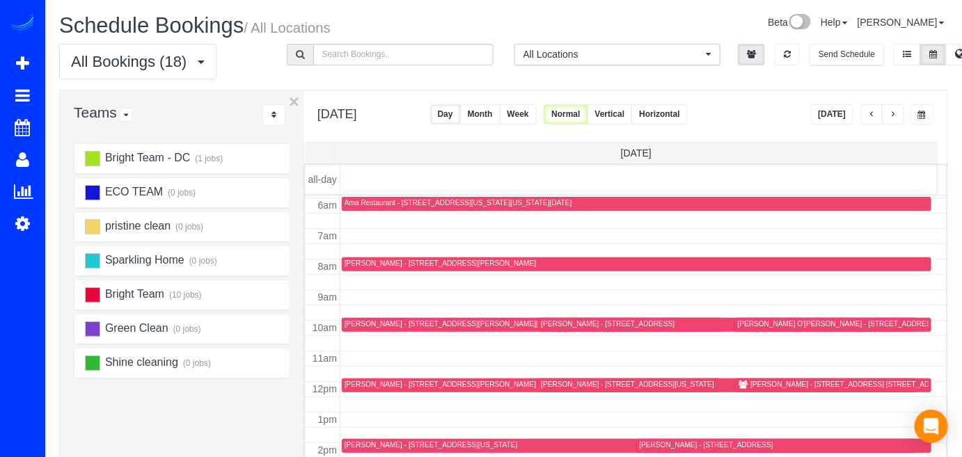
click at [894, 113] on span "button" at bounding box center [892, 115] width 7 height 8
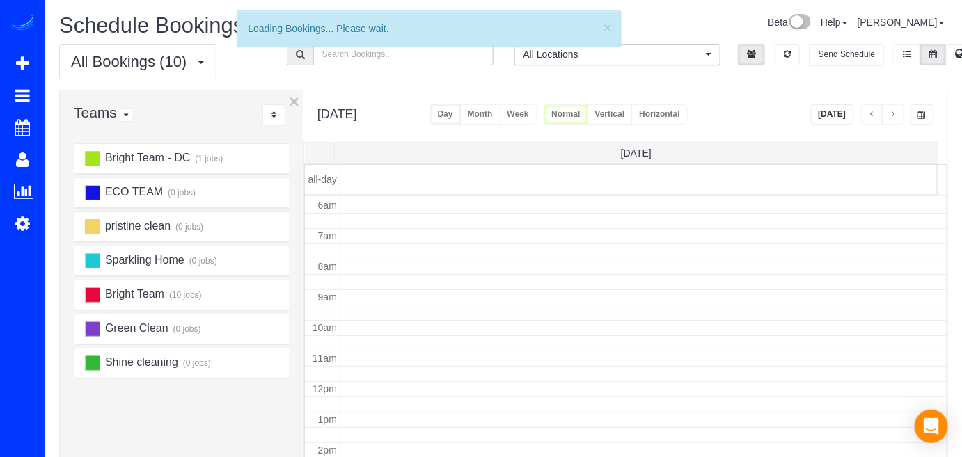
click at [894, 113] on span "button" at bounding box center [892, 115] width 7 height 8
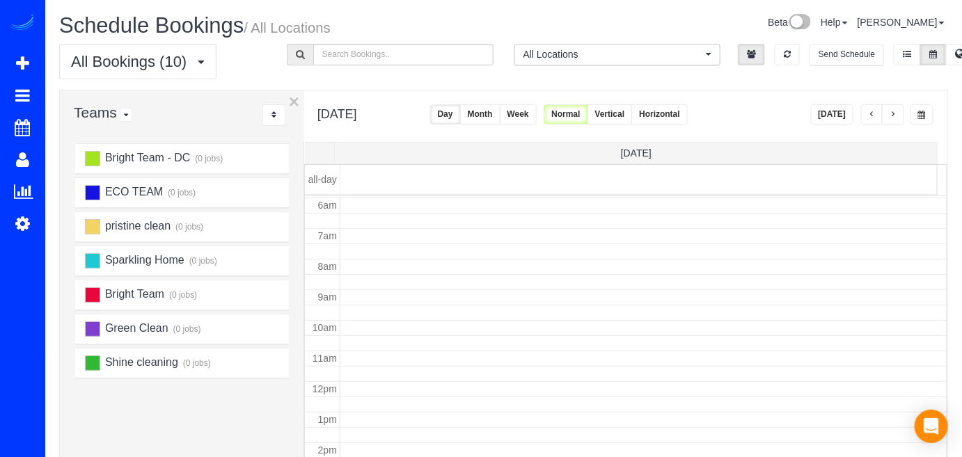
click at [894, 113] on span "button" at bounding box center [892, 115] width 7 height 8
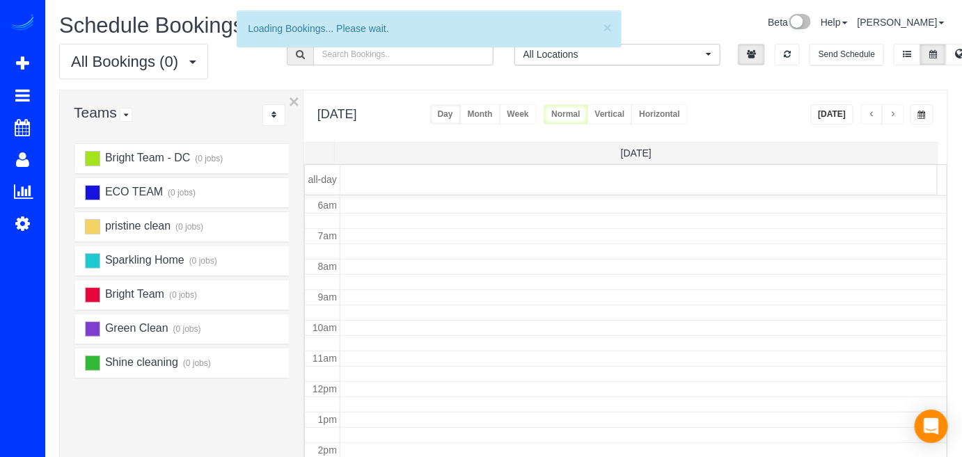
click at [894, 113] on span "button" at bounding box center [892, 115] width 7 height 8
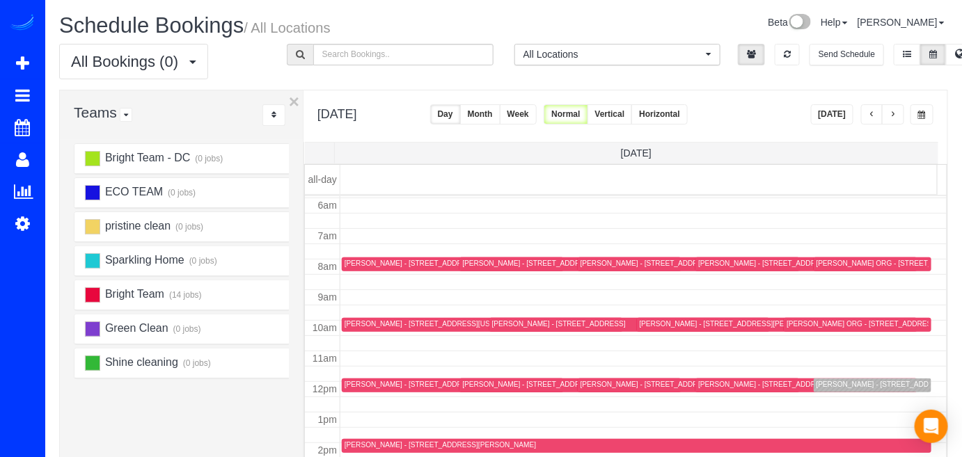
click at [894, 113] on span "button" at bounding box center [892, 115] width 7 height 8
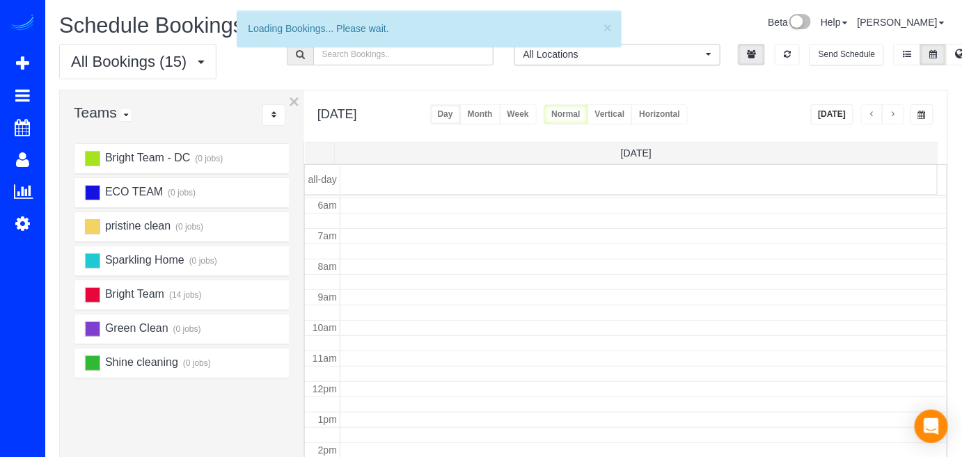
click at [894, 113] on span "button" at bounding box center [892, 115] width 7 height 8
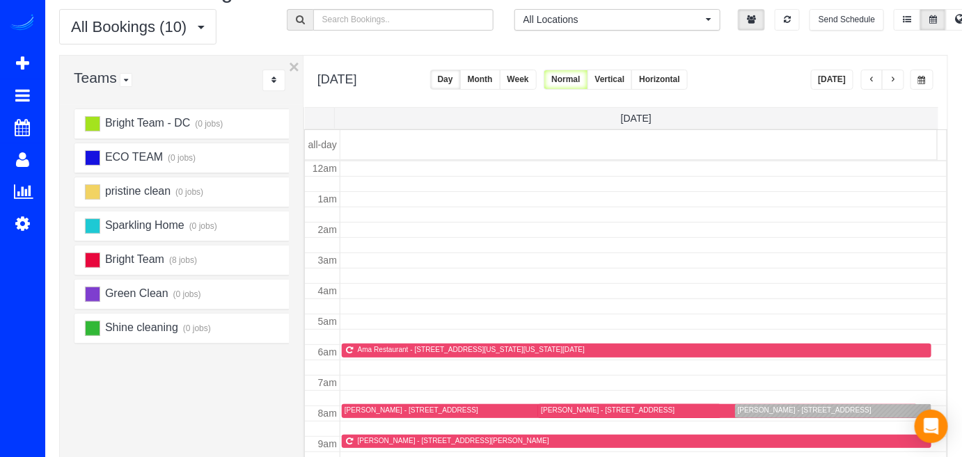
scroll to position [0, 0]
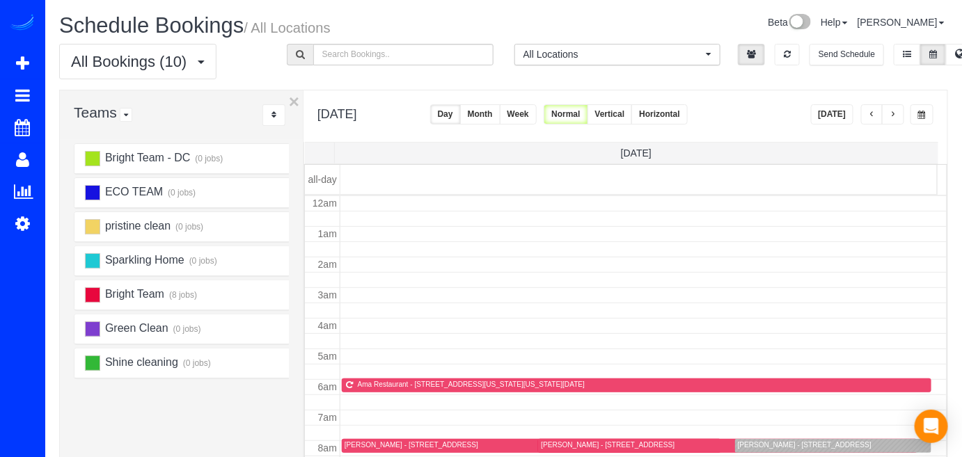
drag, startPoint x: 842, startPoint y: 116, endPoint x: 856, endPoint y: 121, distance: 15.0
click at [841, 116] on button "Today" at bounding box center [832, 114] width 43 height 20
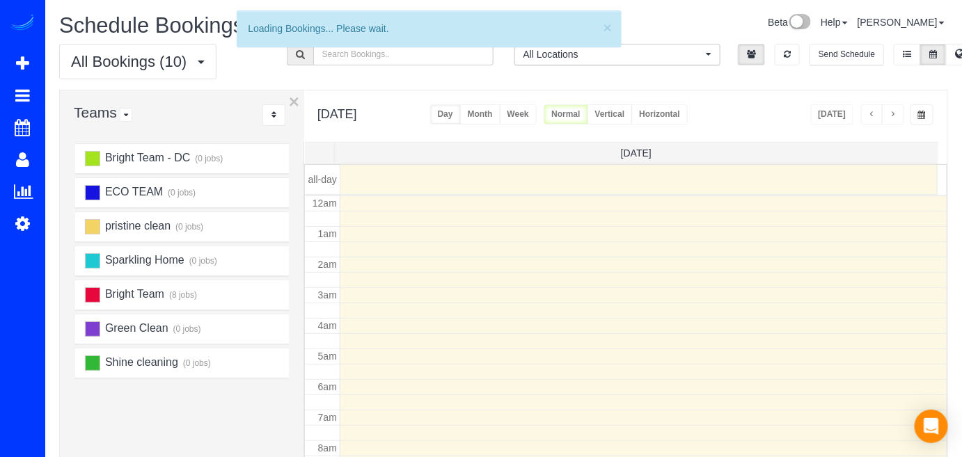
scroll to position [182, 0]
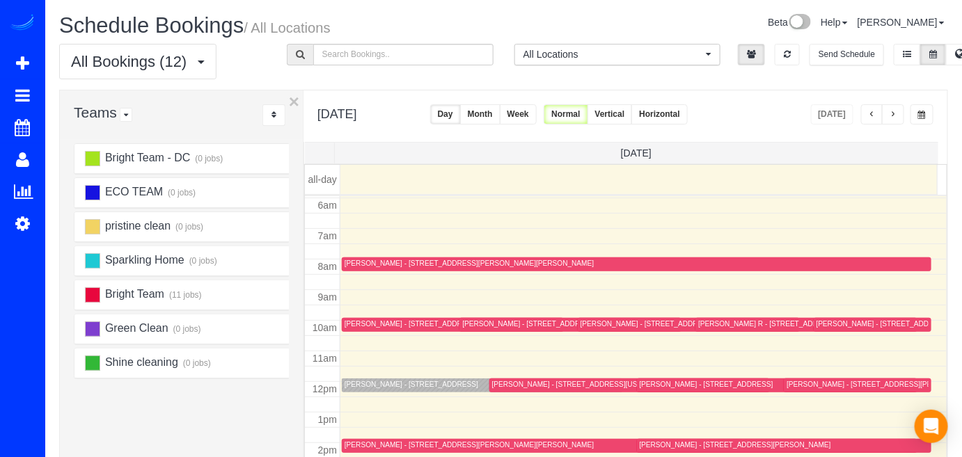
click at [896, 113] on span "button" at bounding box center [892, 115] width 7 height 8
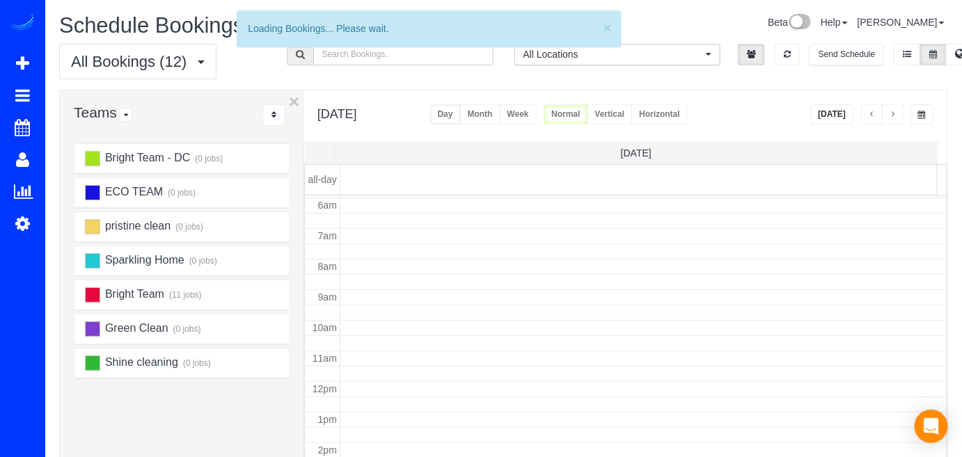
click at [896, 113] on span "button" at bounding box center [892, 115] width 7 height 8
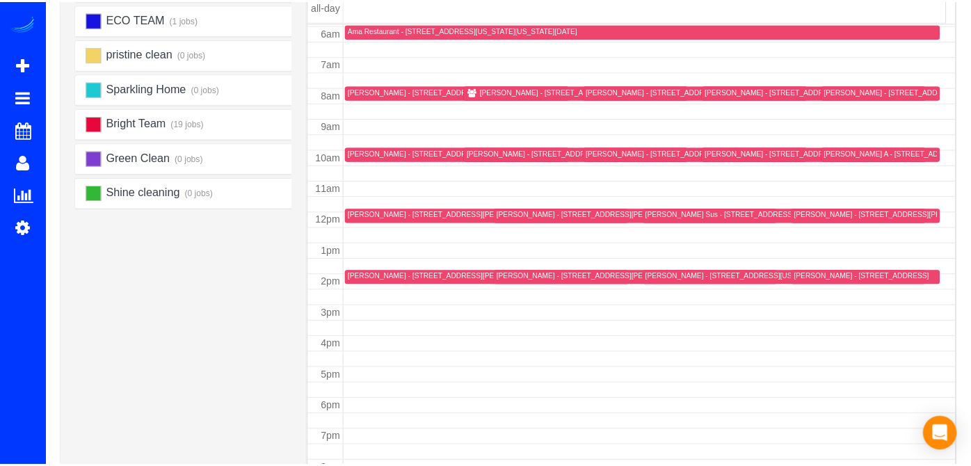
scroll to position [189, 0]
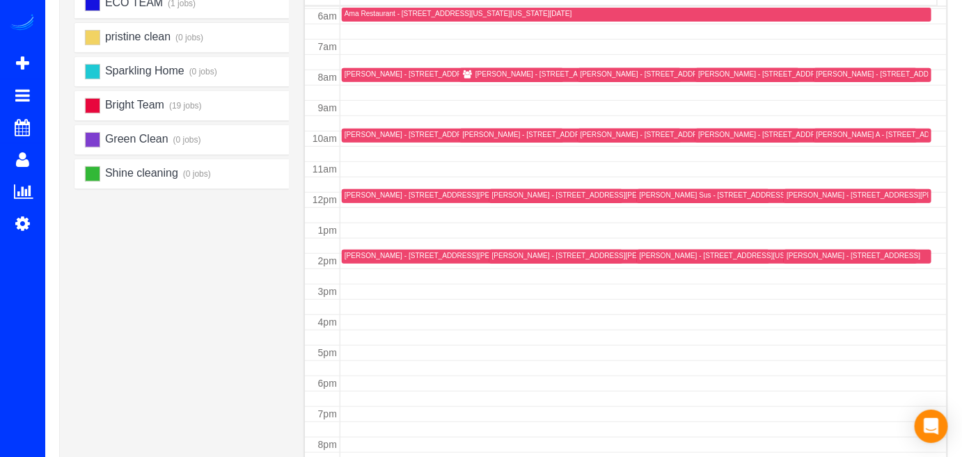
click at [366, 255] on div "Brittany Mitchell - 4510 East-West Hwy, Riverdale, MD 20737" at bounding box center [468, 255] width 249 height 9
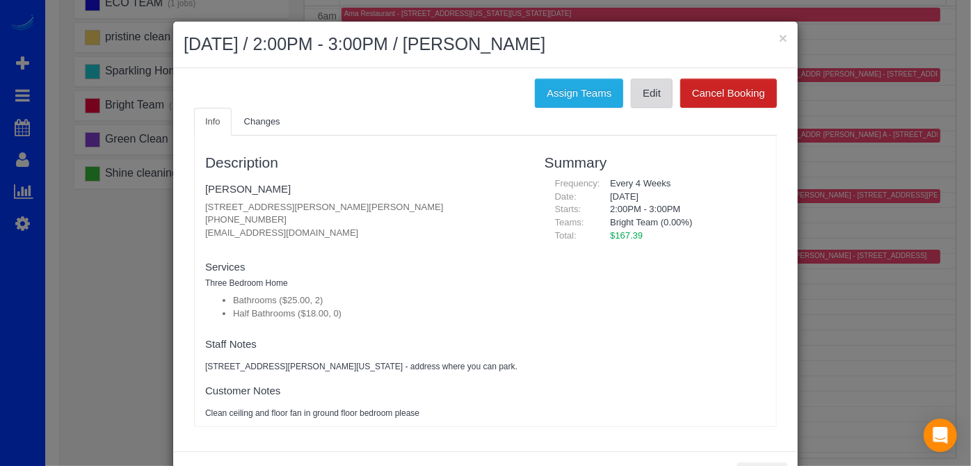
click at [647, 102] on link "Edit" at bounding box center [652, 93] width 42 height 29
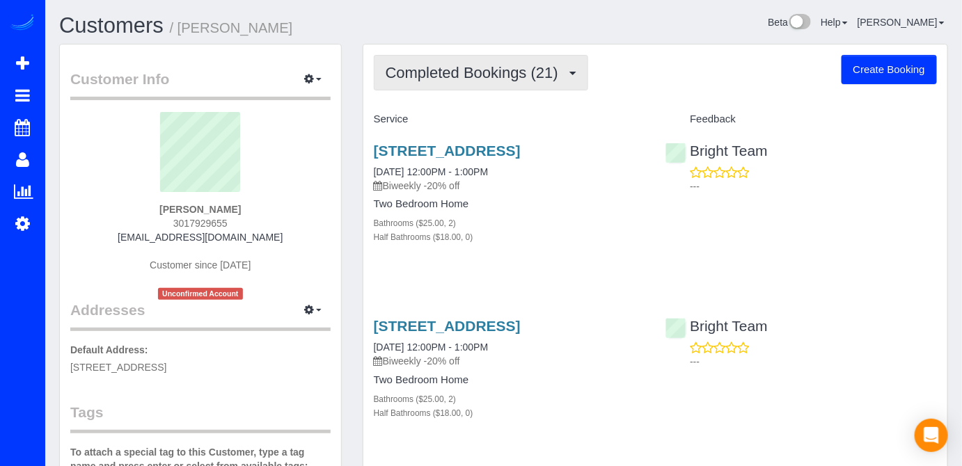
click at [557, 72] on span "Completed Bookings (21)" at bounding box center [476, 72] width 180 height 17
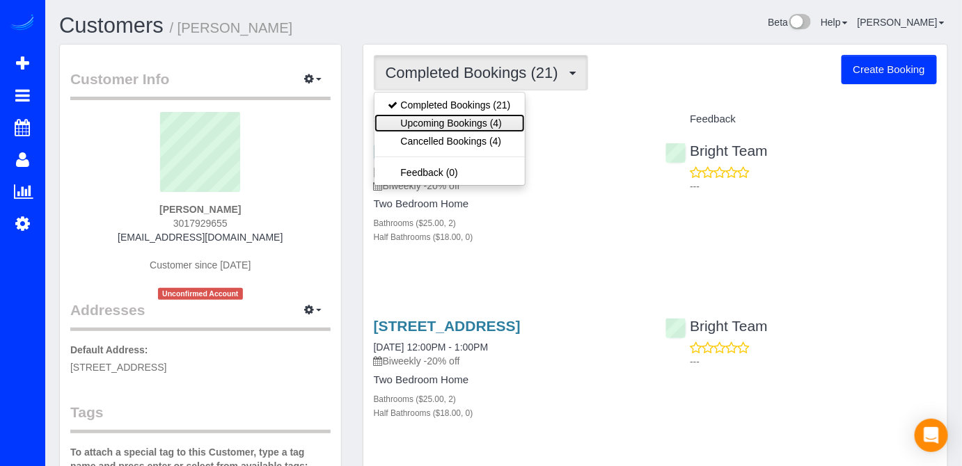
click at [490, 122] on link "Upcoming Bookings (4)" at bounding box center [449, 123] width 150 height 18
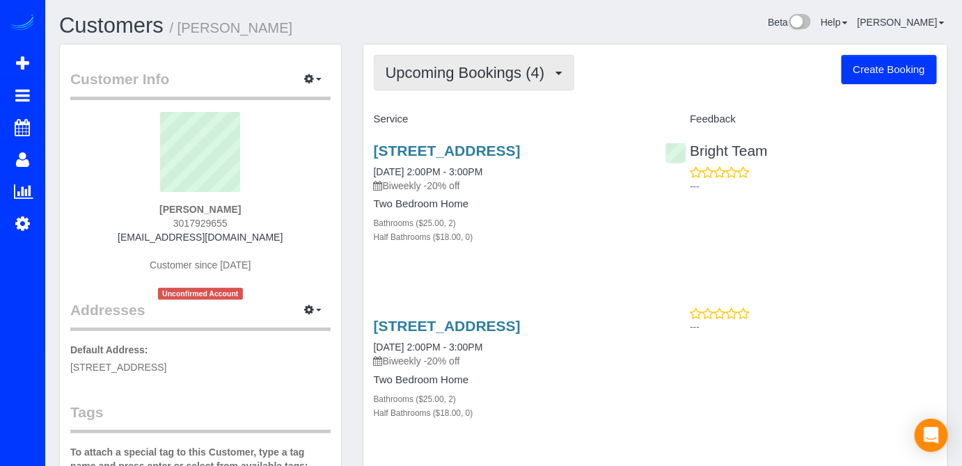
click at [523, 80] on button "Upcoming Bookings (4)" at bounding box center [474, 72] width 201 height 35
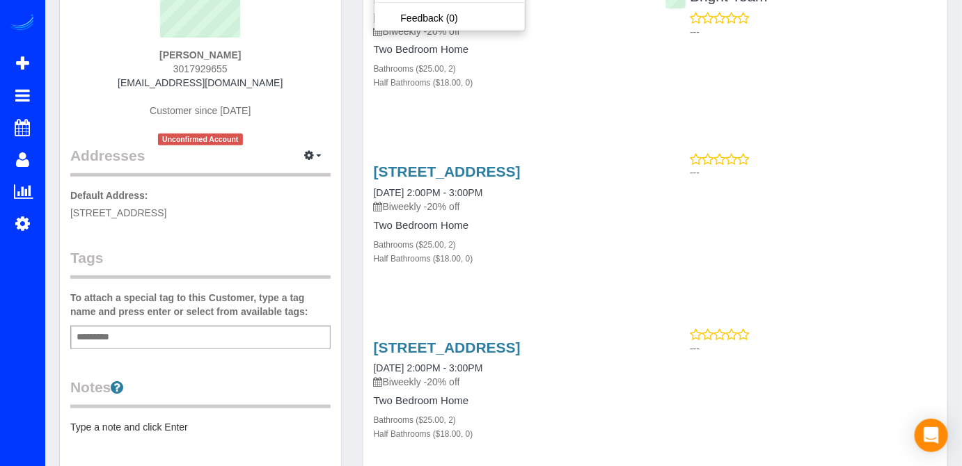
scroll to position [189, 0]
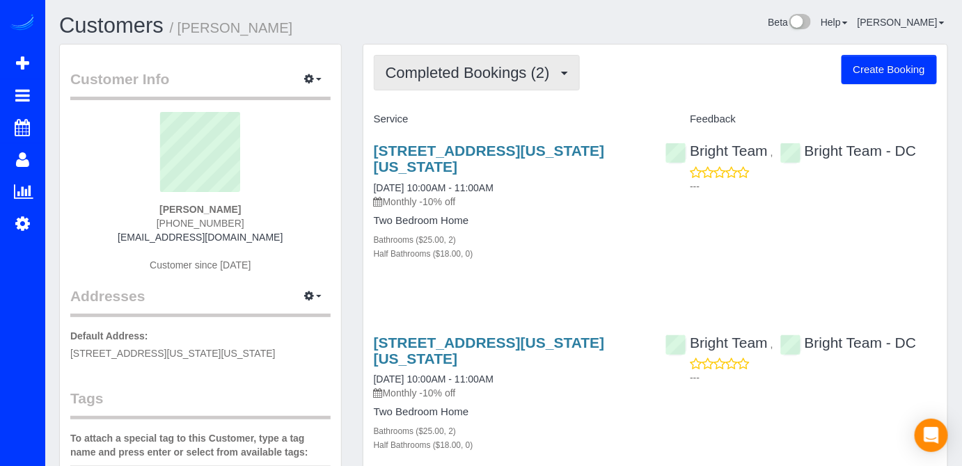
click at [452, 78] on span "Completed Bookings (2)" at bounding box center [471, 72] width 171 height 17
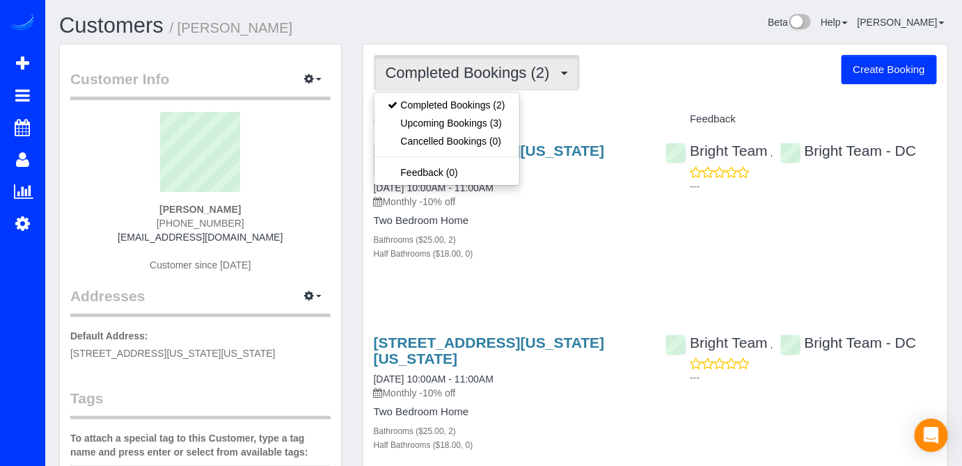
click at [697, 66] on div "Completed Bookings (2) Completed Bookings (2) Upcoming Bookings (3) Cancelled B…" at bounding box center [655, 72] width 563 height 35
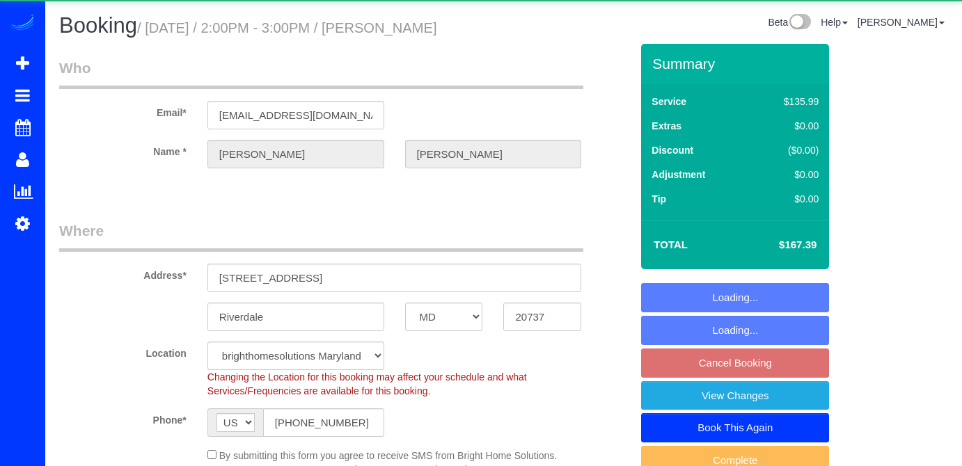
select select "MD"
select select "2"
select select "spot4"
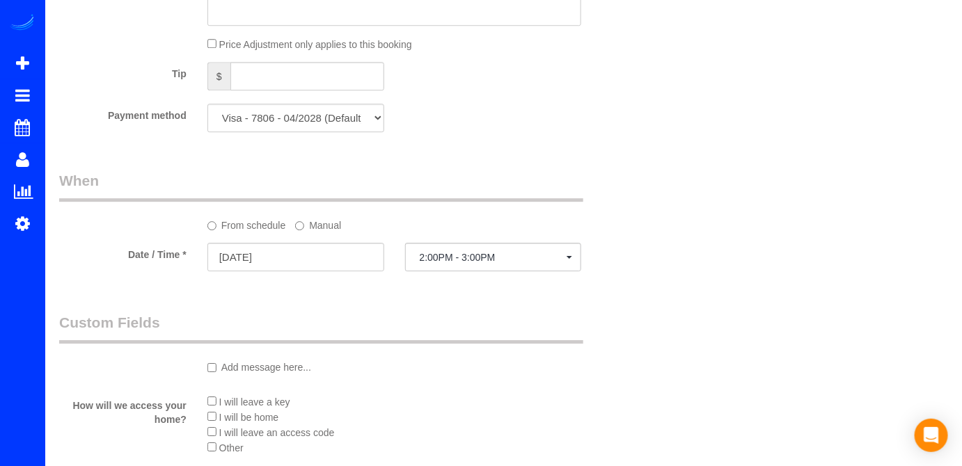
scroll to position [1328, 0]
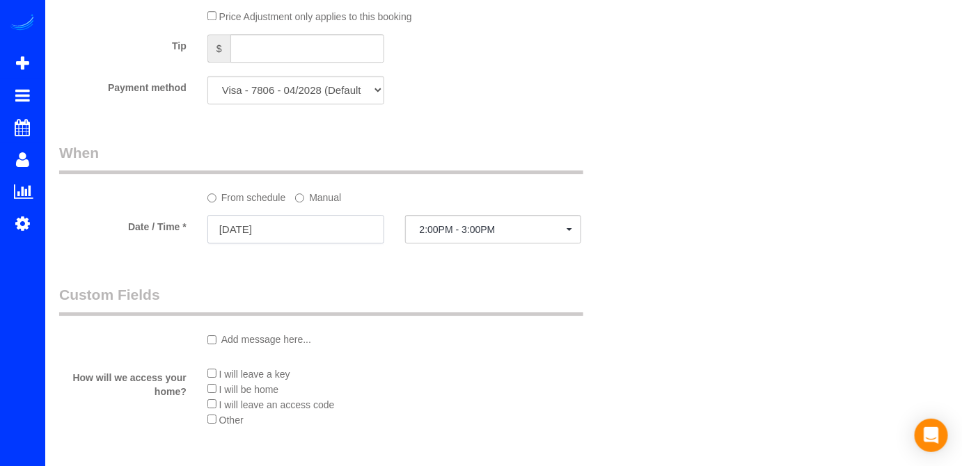
click at [315, 223] on input "10/16/2025" at bounding box center [295, 229] width 177 height 29
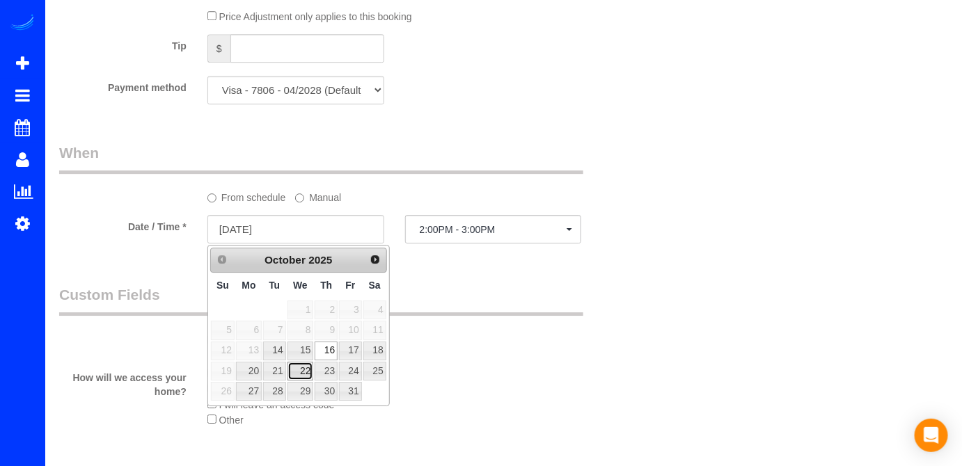
click at [302, 366] on link "22" at bounding box center [300, 371] width 26 height 19
type input "10/22/2025"
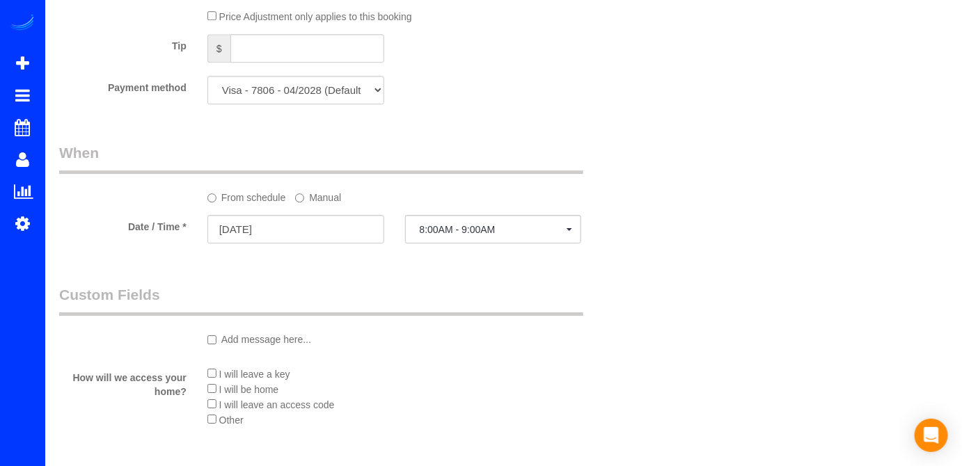
click at [553, 215] on sui-booking-spot "From schedule Manual Date / Time * 10/22/2025 8:00AM - 9:00AM Wed October 22nd …" at bounding box center [344, 195] width 571 height 104
click at [550, 218] on button "8:00AM - 9:00AM" at bounding box center [493, 229] width 177 height 29
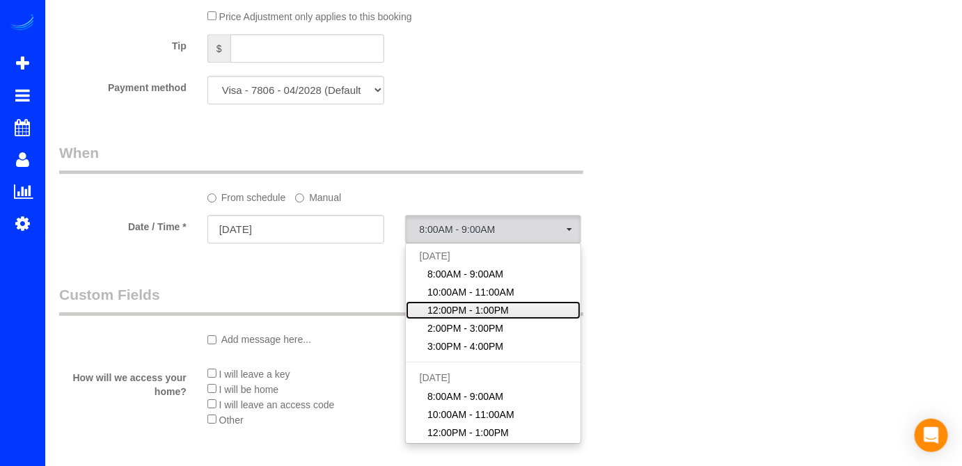
click at [477, 314] on span "12:00PM - 1:00PM" at bounding box center [467, 310] width 81 height 14
select select "spot21"
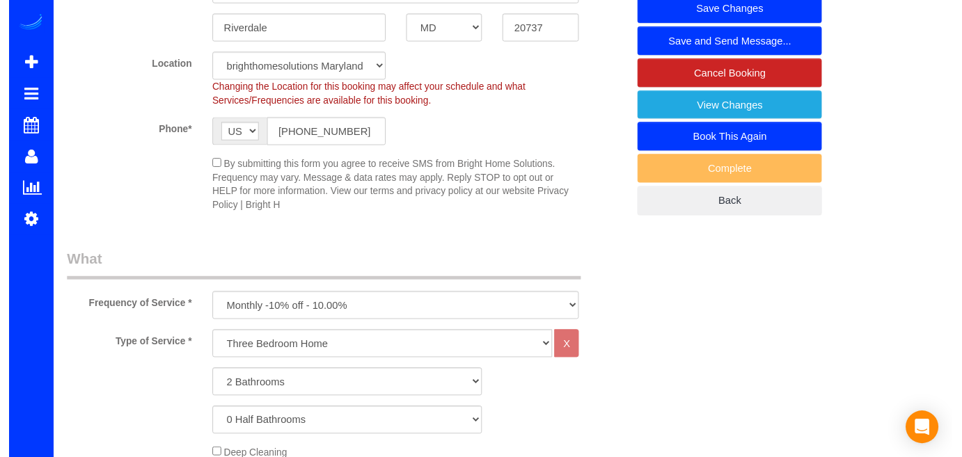
scroll to position [0, 0]
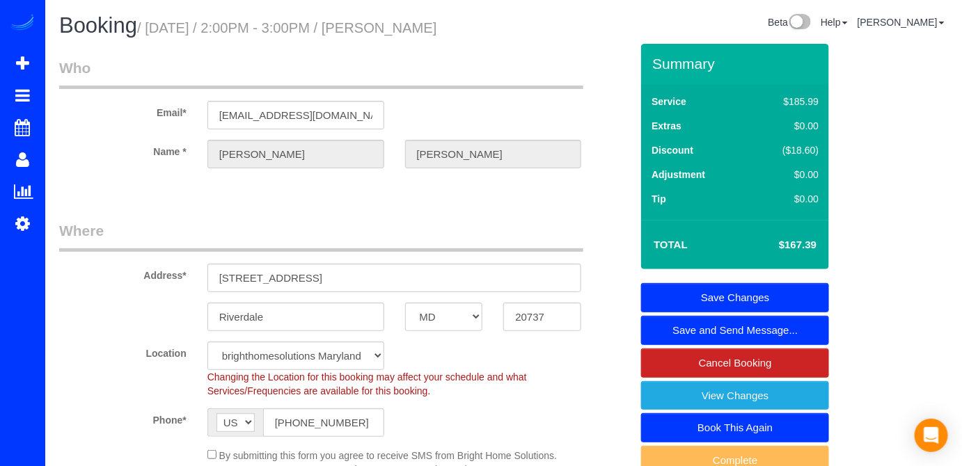
click at [735, 289] on link "Save Changes" at bounding box center [735, 297] width 188 height 29
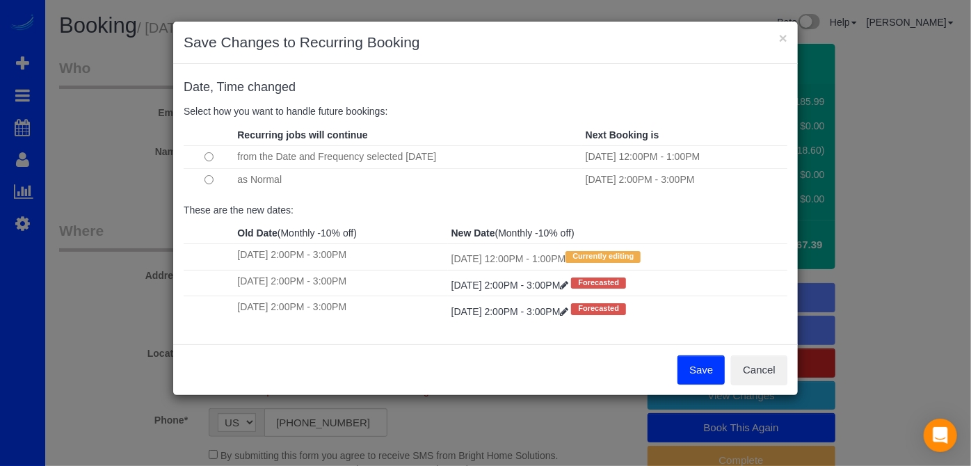
click at [699, 364] on button "Save" at bounding box center [701, 370] width 47 height 29
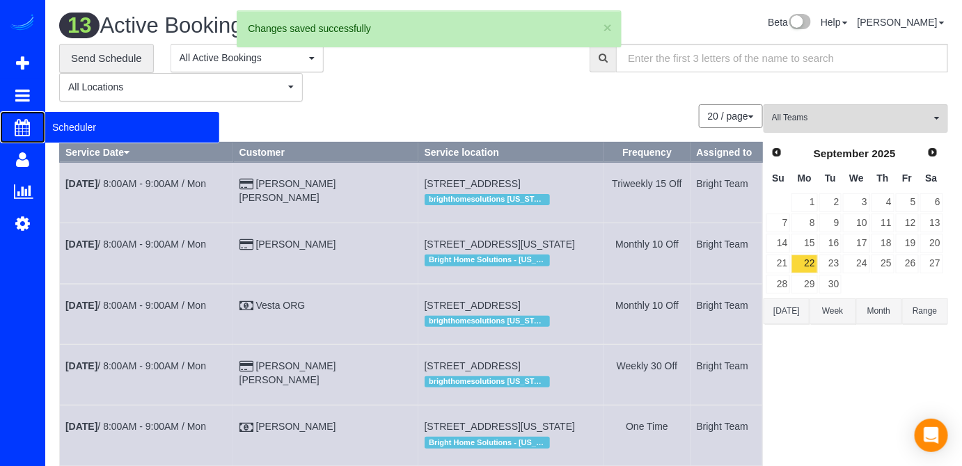
click at [56, 121] on span "Scheduler" at bounding box center [132, 127] width 174 height 32
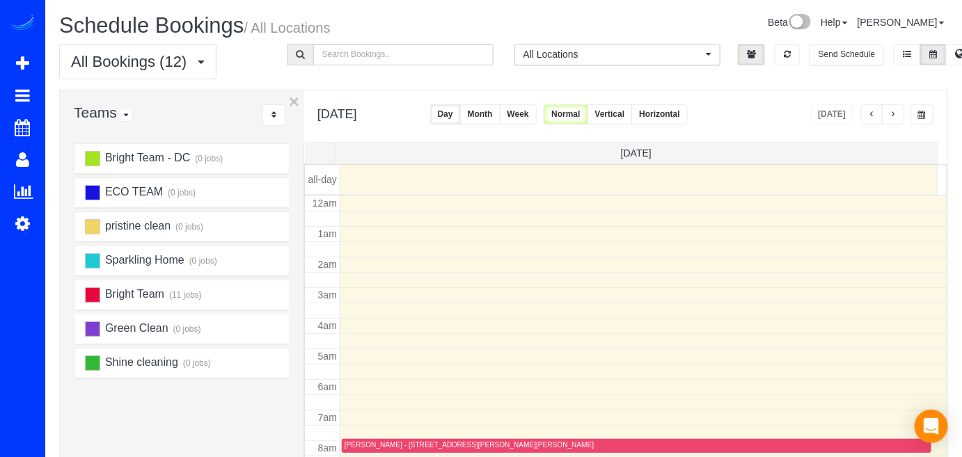
scroll to position [182, 0]
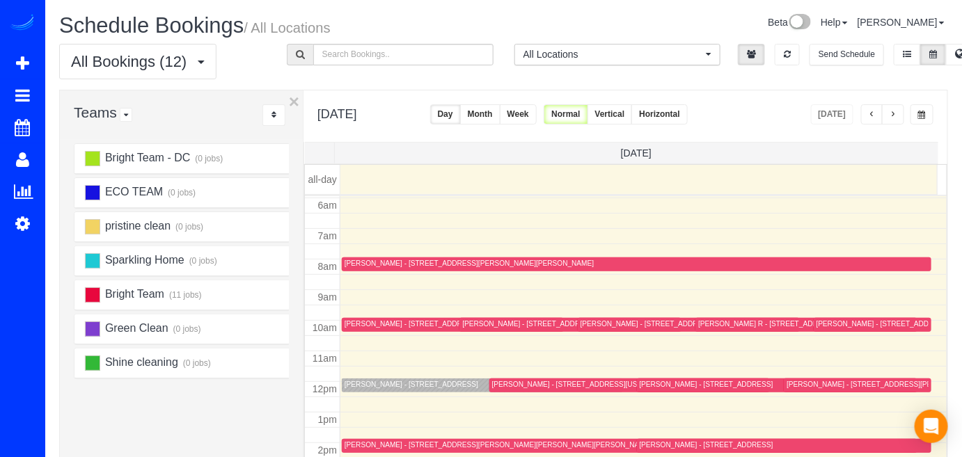
click at [905, 118] on div "[DATE]" at bounding box center [872, 114] width 123 height 20
click at [898, 116] on button "button" at bounding box center [893, 114] width 22 height 20
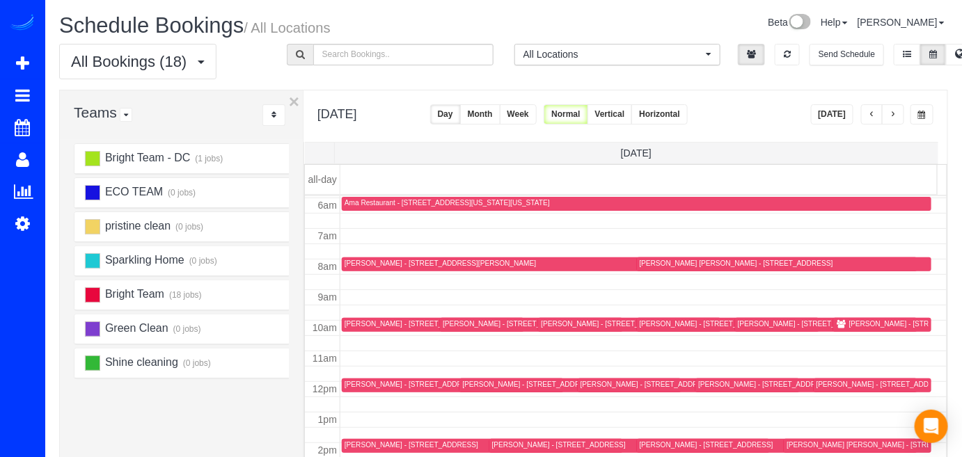
click at [898, 116] on button "button" at bounding box center [893, 114] width 22 height 20
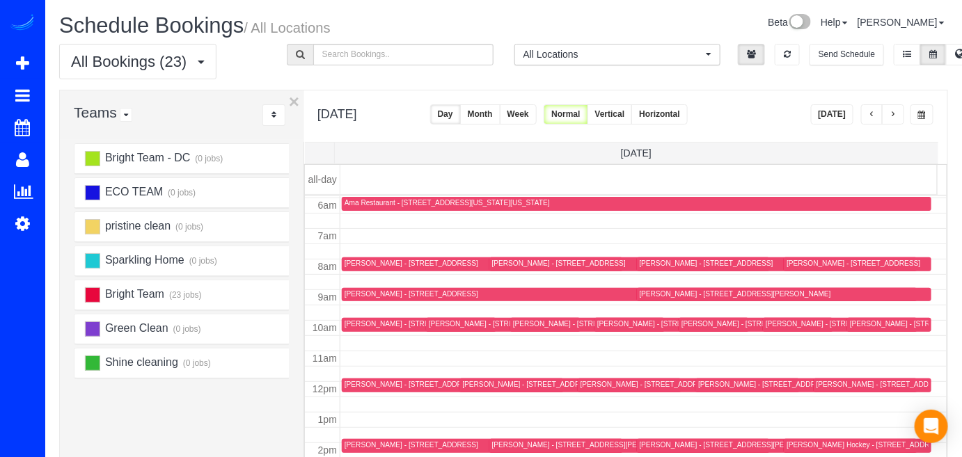
click at [898, 111] on button "button" at bounding box center [893, 114] width 22 height 20
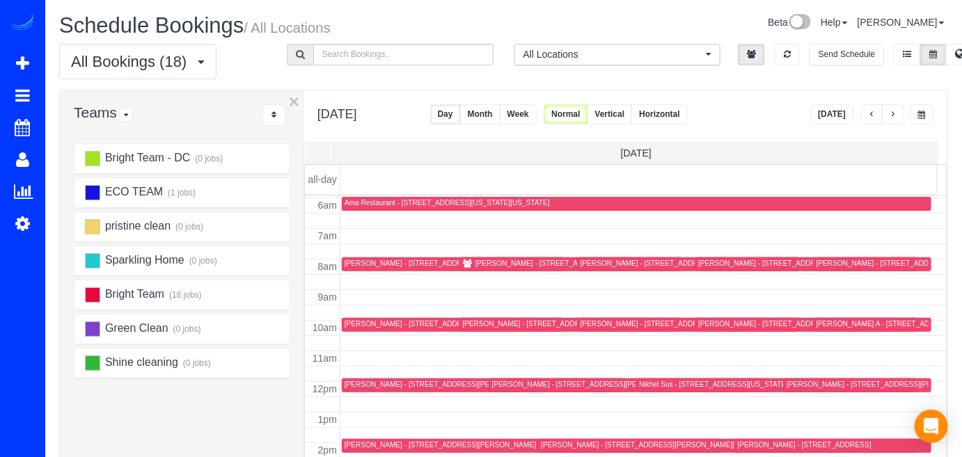
click at [833, 117] on button "[DATE]" at bounding box center [832, 114] width 43 height 20
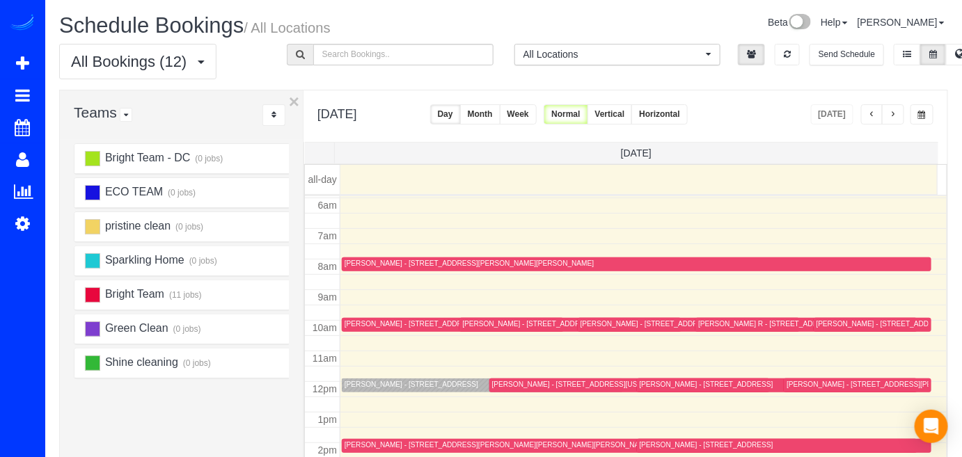
click at [356, 386] on div "[PERSON_NAME] - [STREET_ADDRESS]" at bounding box center [411, 384] width 134 height 9
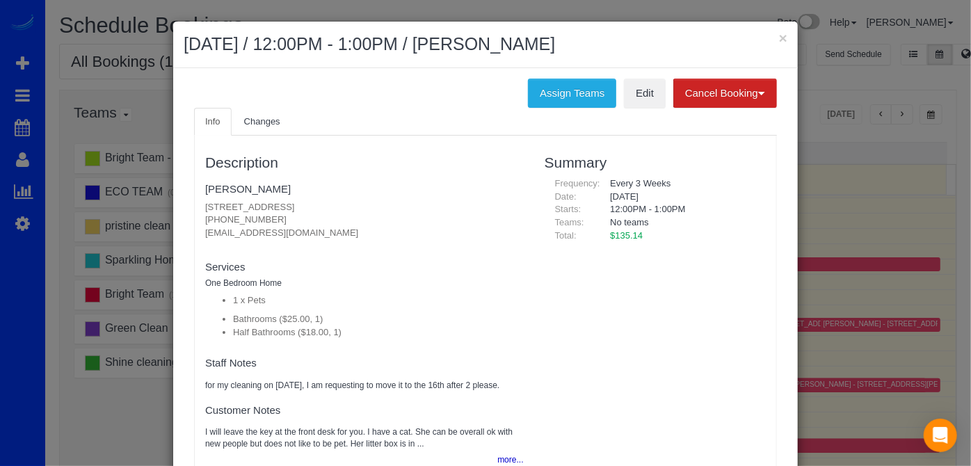
click at [218, 196] on fieldset "Brittany Lewis 2300 24th Rd South, Apt 722, Arlington, VA 22206 (732) 208-0295 …" at bounding box center [364, 213] width 319 height 72
click at [219, 189] on link "Brittany Lewis" at bounding box center [248, 189] width 86 height 12
click at [779, 38] on button "×" at bounding box center [783, 38] width 8 height 15
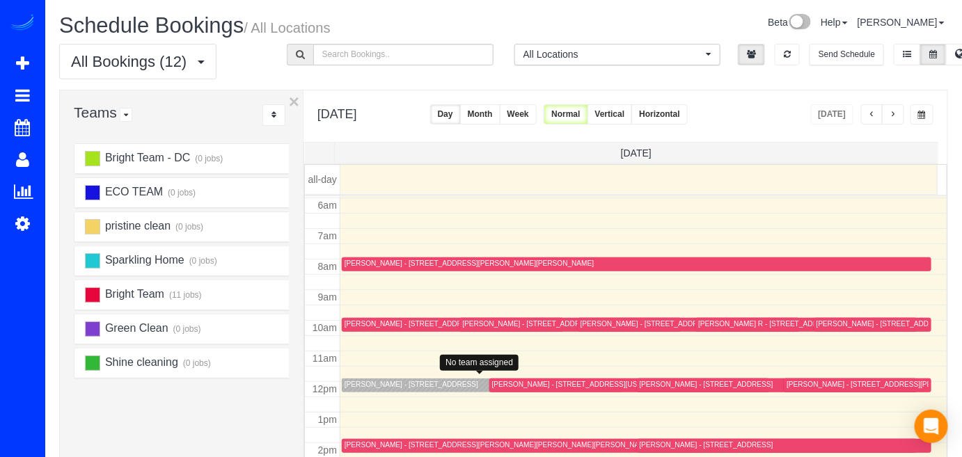
click at [379, 383] on div "[PERSON_NAME] - [STREET_ADDRESS]" at bounding box center [411, 384] width 134 height 9
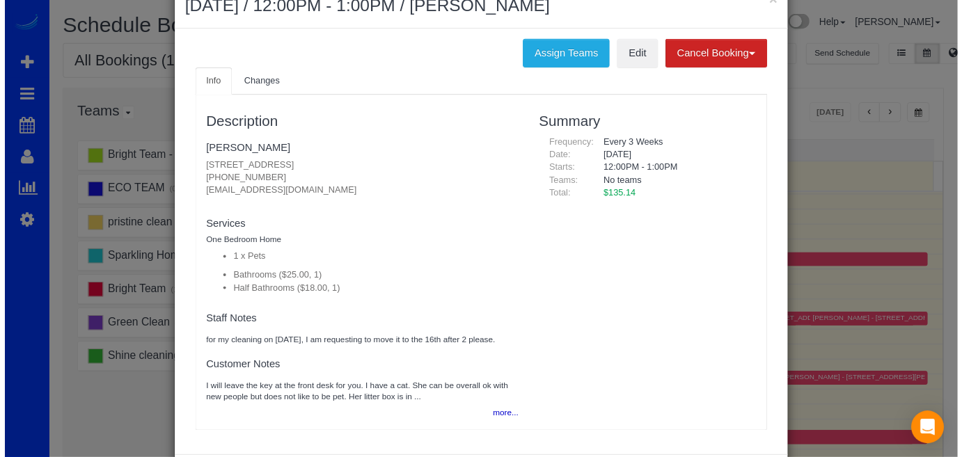
scroll to position [0, 0]
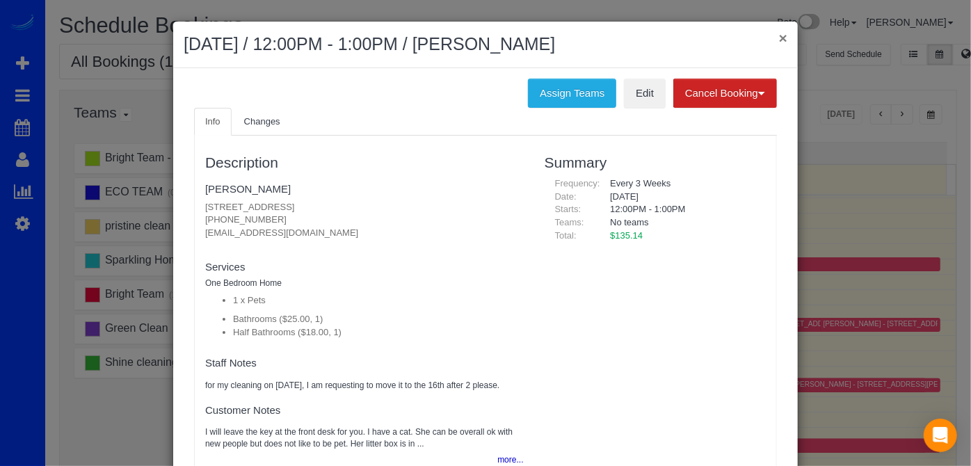
click at [779, 42] on button "×" at bounding box center [783, 38] width 8 height 15
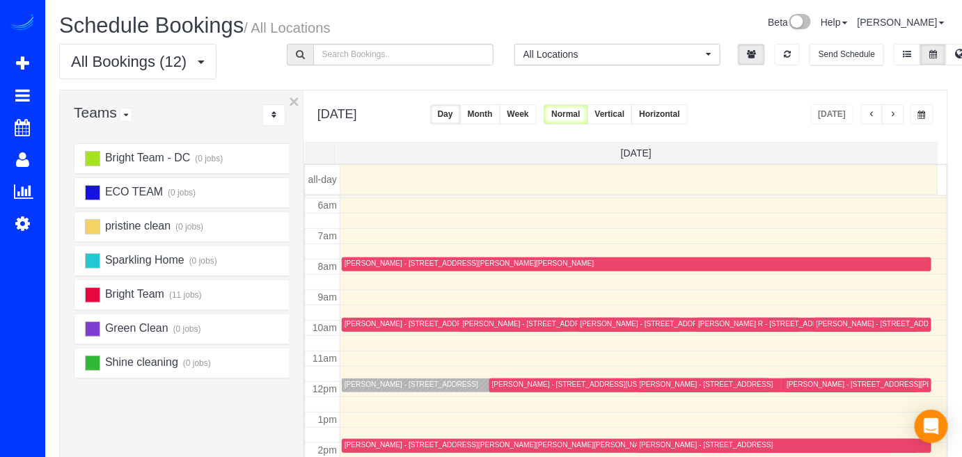
click at [893, 108] on button "button" at bounding box center [893, 114] width 22 height 20
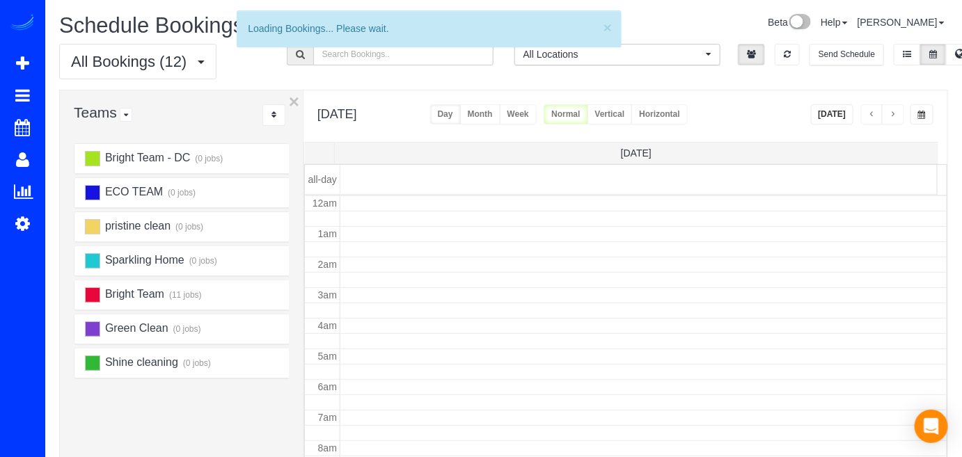
scroll to position [182, 0]
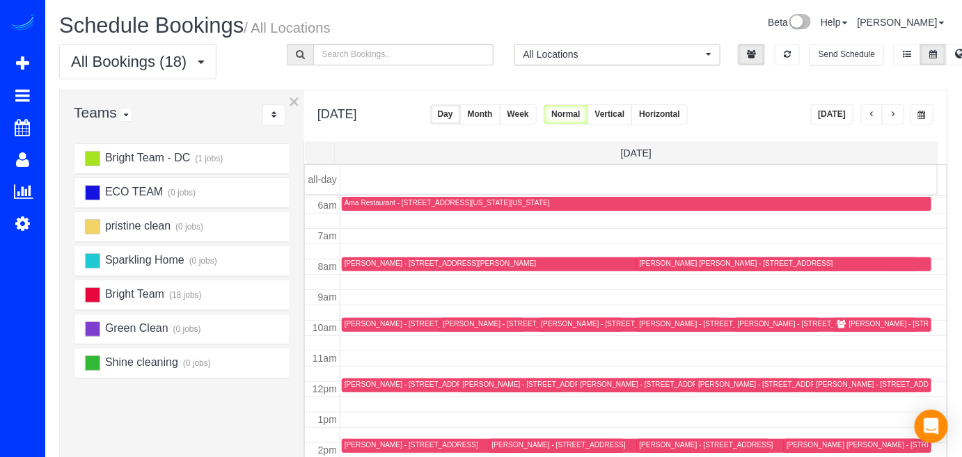
click at [896, 115] on span "button" at bounding box center [892, 115] width 7 height 8
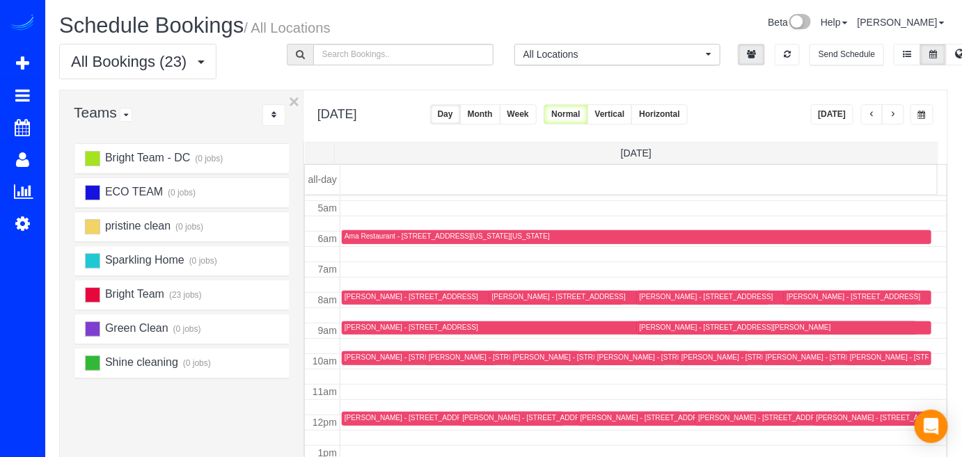
scroll to position [148, 0]
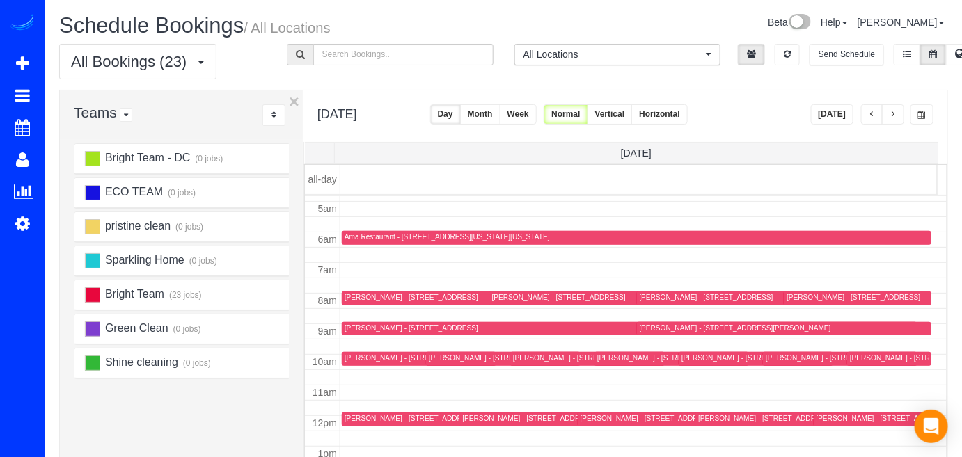
click at [878, 106] on button "button" at bounding box center [872, 114] width 22 height 20
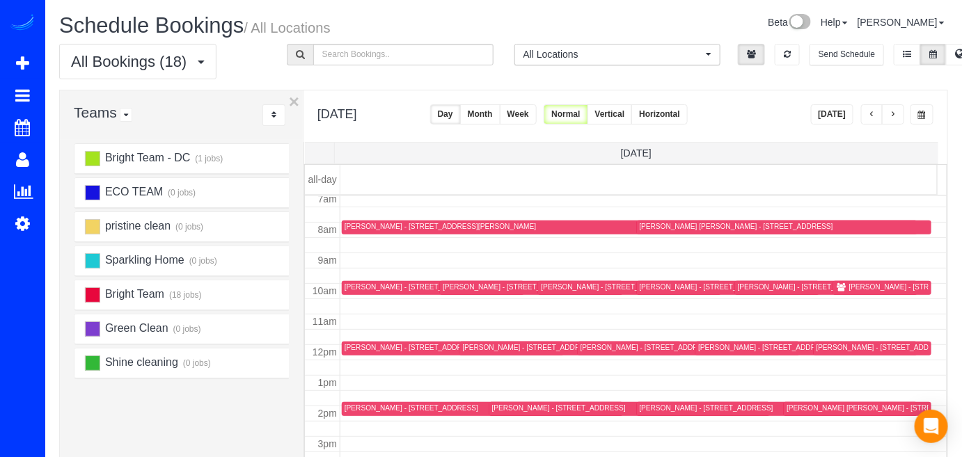
scroll to position [274, 0]
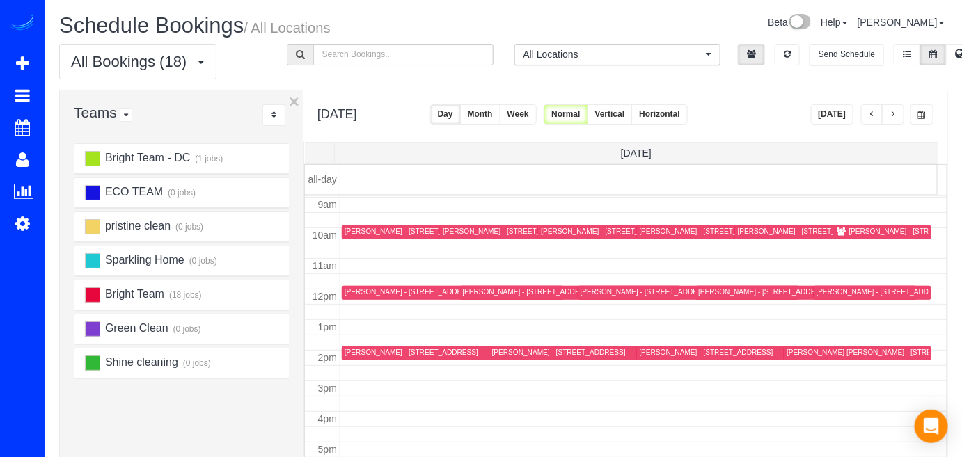
click at [855, 230] on div "[PERSON_NAME] - [STREET_ADDRESS][US_STATE][US_STATE]" at bounding box center [955, 231] width 212 height 9
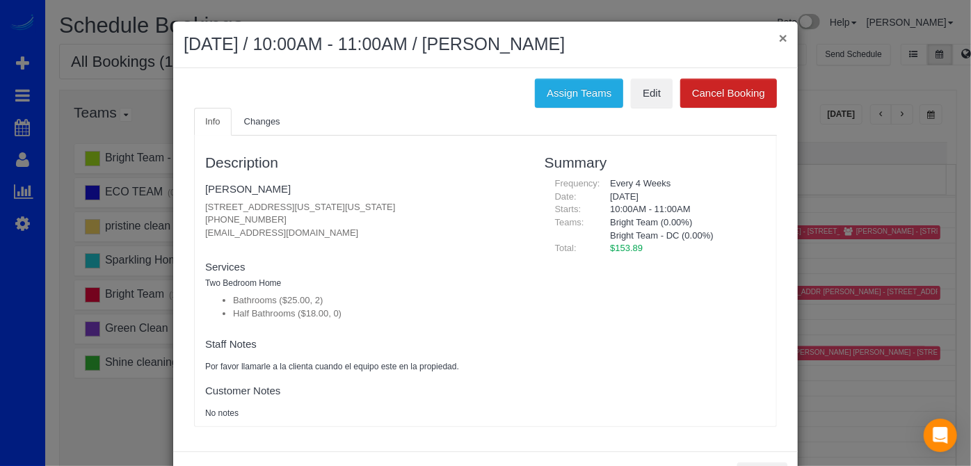
click at [779, 38] on button "×" at bounding box center [783, 38] width 8 height 15
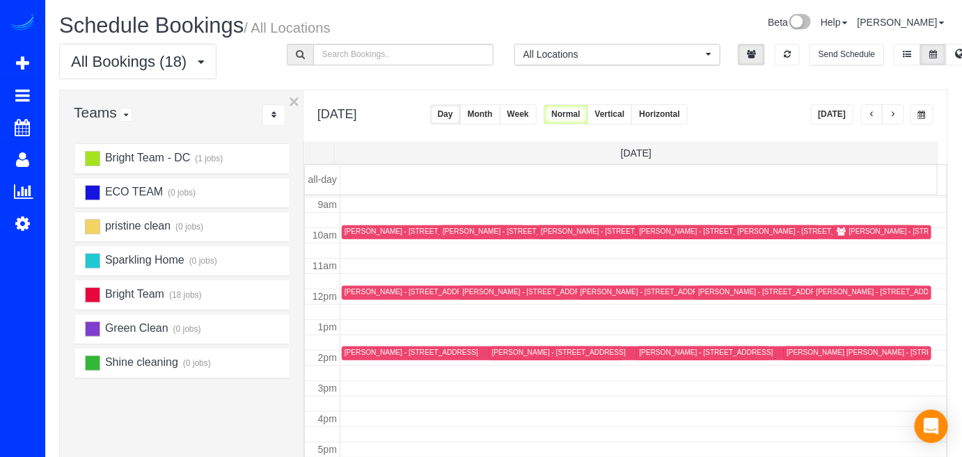
click at [892, 113] on span "button" at bounding box center [892, 115] width 7 height 8
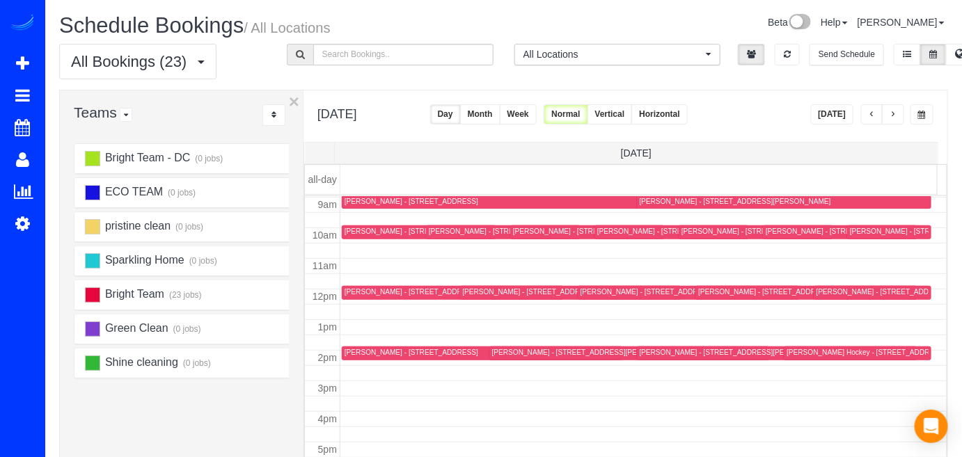
click at [839, 110] on button "[DATE]" at bounding box center [832, 114] width 43 height 20
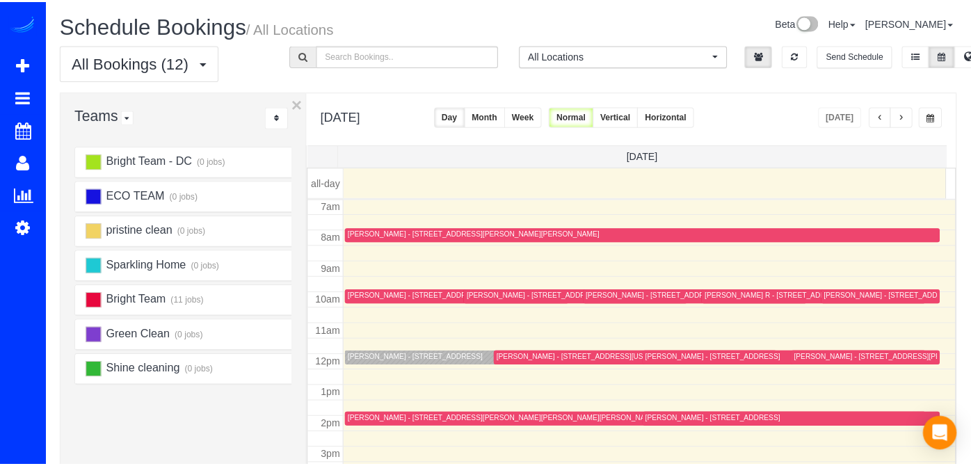
scroll to position [245, 0]
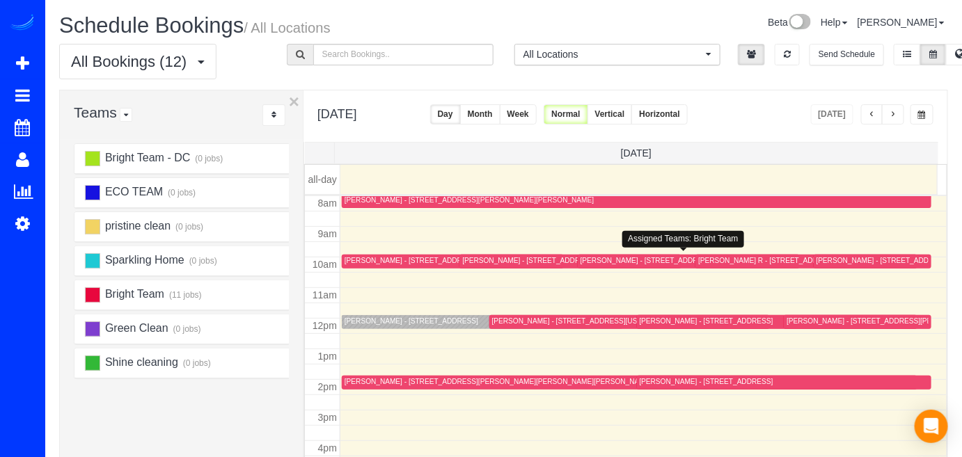
click at [605, 256] on div "[PERSON_NAME] - [STREET_ADDRESS][US_STATE]" at bounding box center [666, 260] width 173 height 9
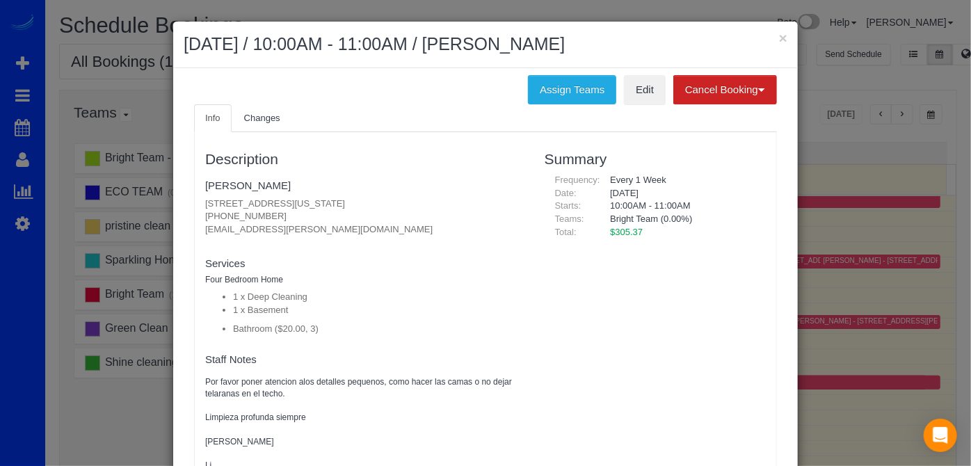
scroll to position [0, 0]
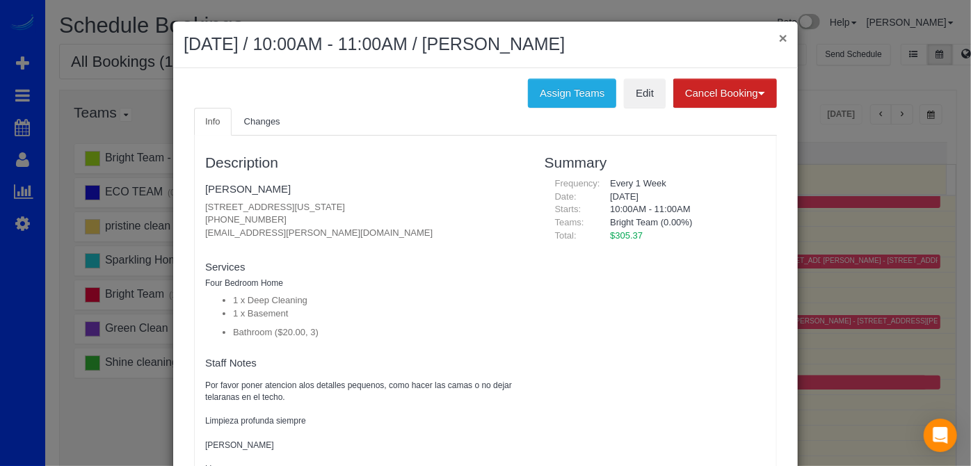
click at [779, 38] on button "×" at bounding box center [783, 38] width 8 height 15
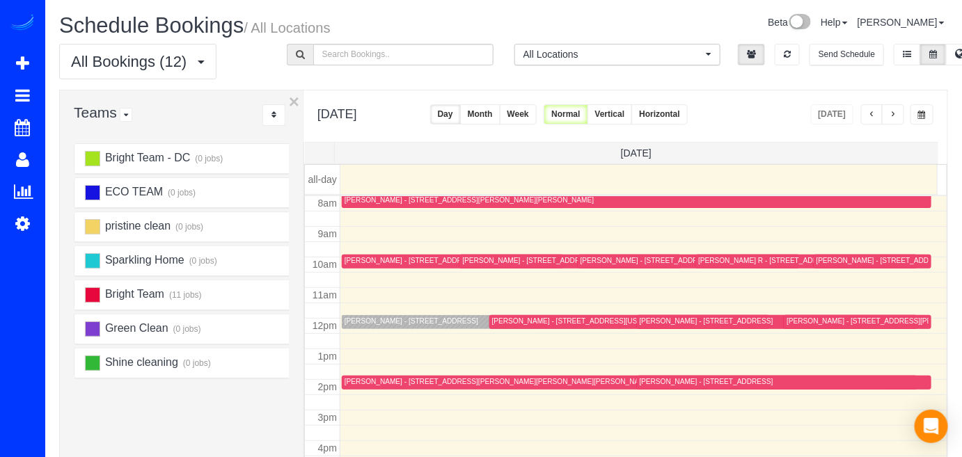
click at [602, 256] on div "[PERSON_NAME] - [STREET_ADDRESS][US_STATE]" at bounding box center [666, 260] width 173 height 9
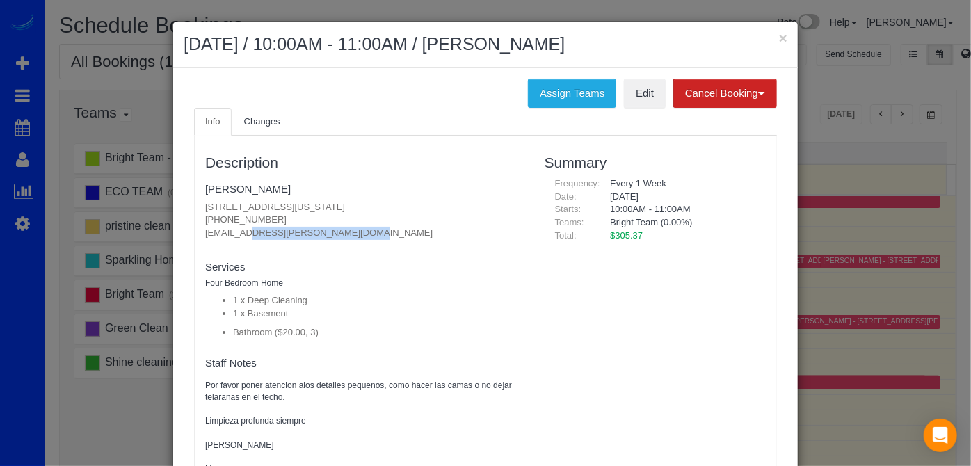
drag, startPoint x: 198, startPoint y: 235, endPoint x: 394, endPoint y: 232, distance: 195.6
click at [394, 232] on div "Description Brittany Watts 209 S St Ne, Washington, DC 20002 (812) 350-2630 bri…" at bounding box center [365, 342] width 340 height 399
copy p "brittany.watts@gmail.com"
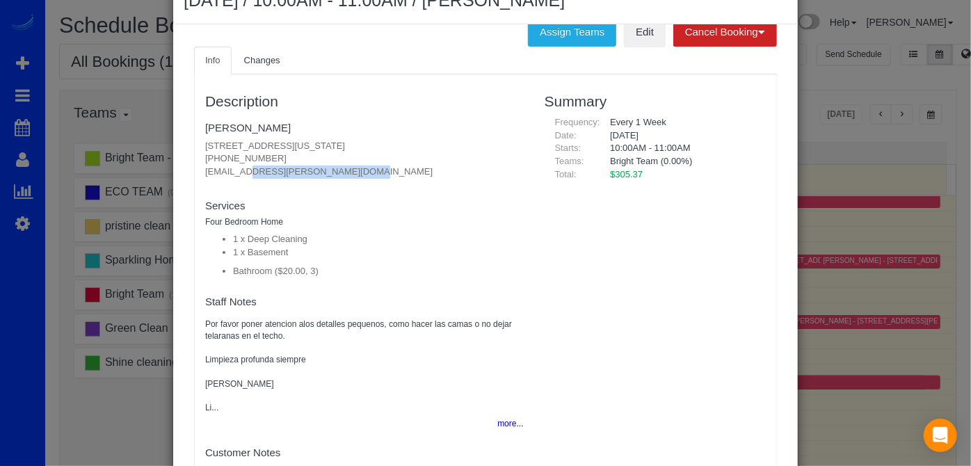
scroll to position [63, 0]
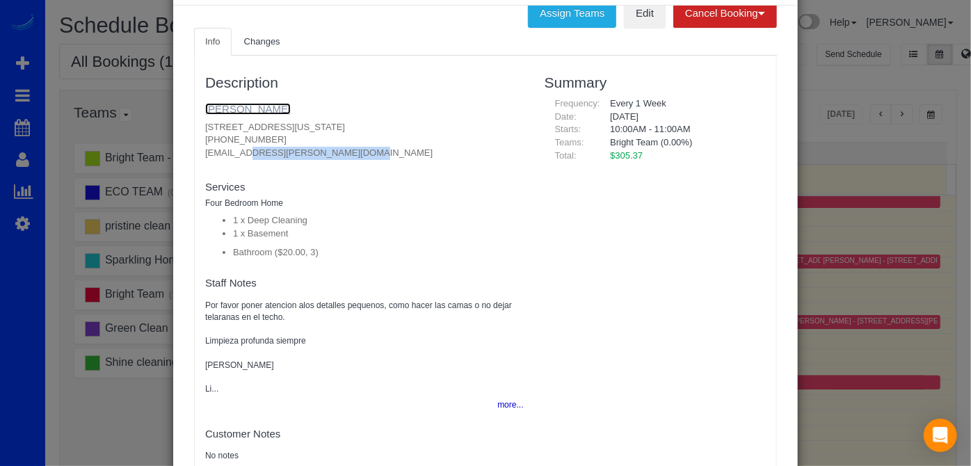
click at [246, 103] on link "Brittany Watts" at bounding box center [248, 109] width 86 height 12
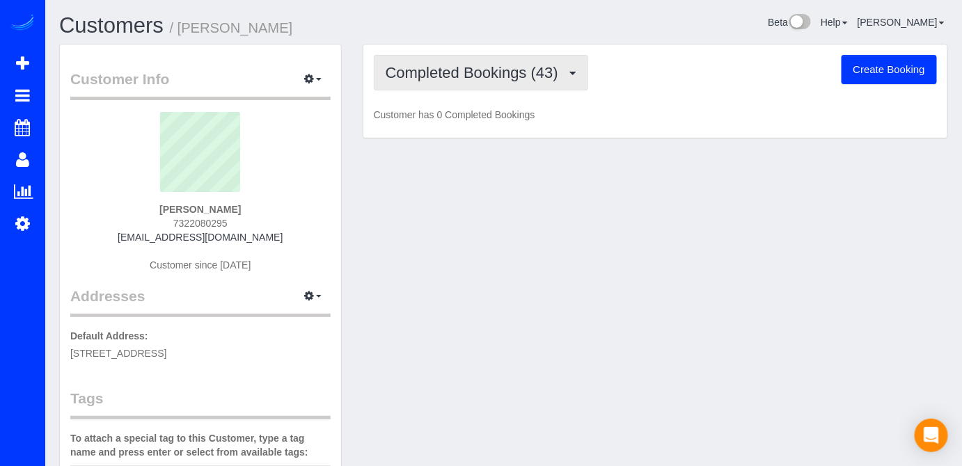
click at [521, 71] on span "Completed Bookings (43)" at bounding box center [476, 72] width 180 height 17
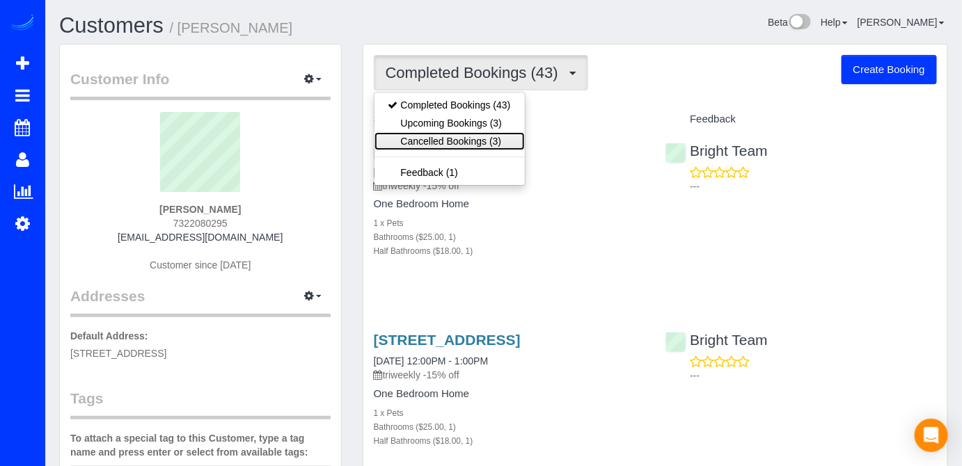
click at [483, 138] on link "Cancelled Bookings (3)" at bounding box center [449, 141] width 150 height 18
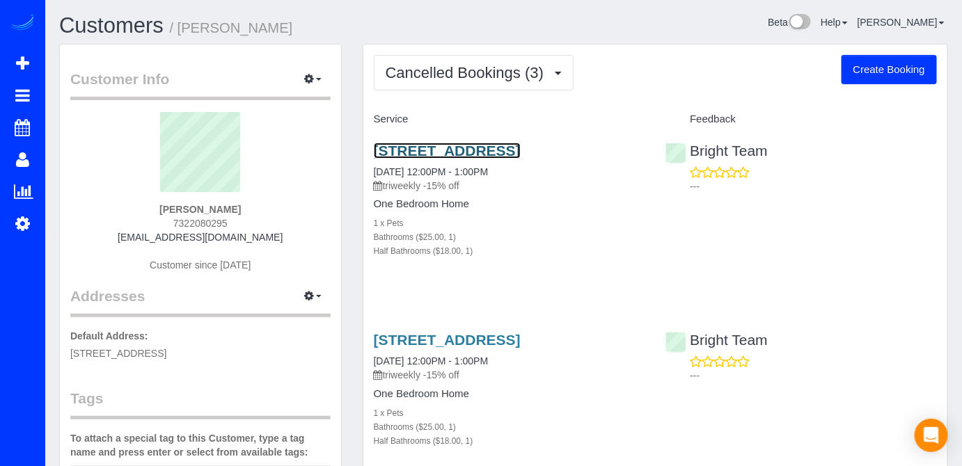
click at [463, 152] on link "2300 24th Rd South, Apt 722, Arlington, VA 22206" at bounding box center [447, 151] width 147 height 16
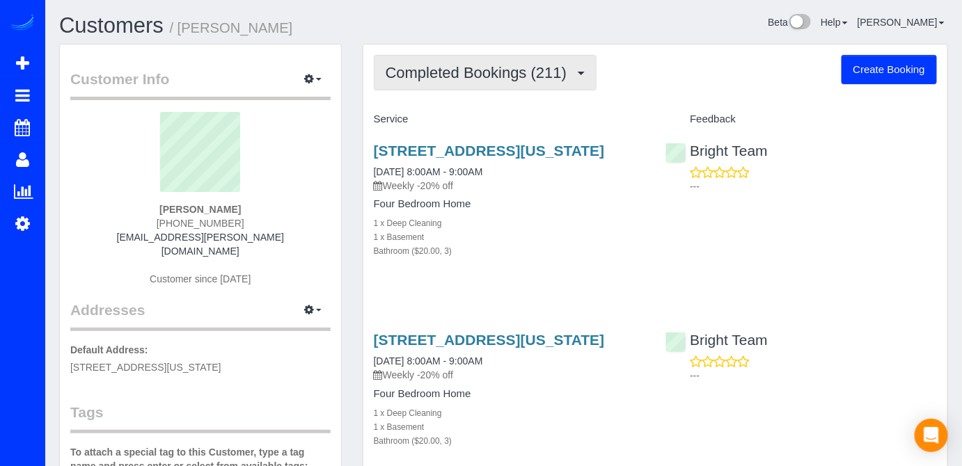
click at [523, 66] on span "Completed Bookings (211)" at bounding box center [480, 72] width 188 height 17
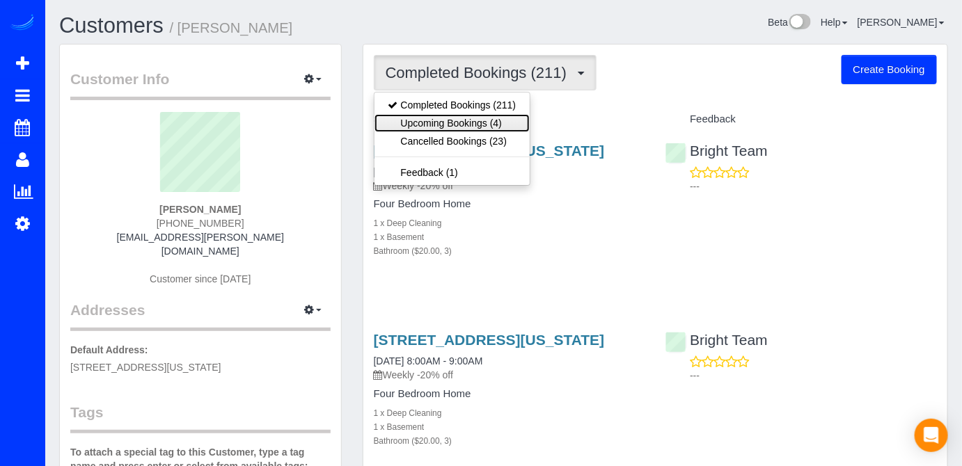
click at [513, 122] on link "Upcoming Bookings (4)" at bounding box center [452, 123] width 156 height 18
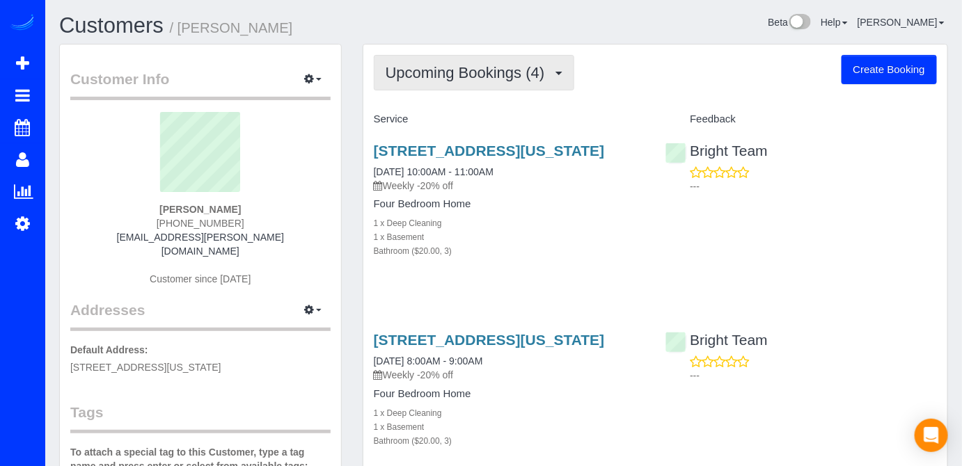
drag, startPoint x: 542, startPoint y: 82, endPoint x: 536, endPoint y: 88, distance: 8.9
click at [540, 84] on button "Upcoming Bookings (4)" at bounding box center [474, 72] width 201 height 35
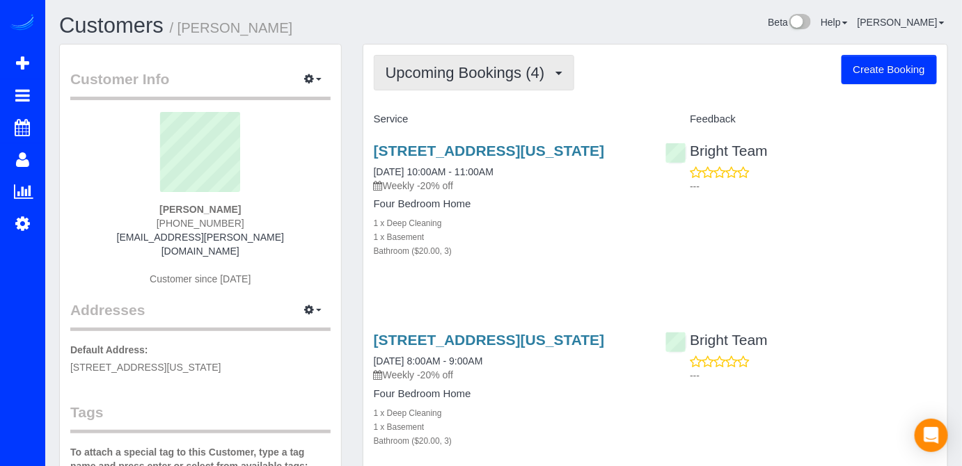
click at [491, 84] on button "Upcoming Bookings (4)" at bounding box center [474, 72] width 201 height 35
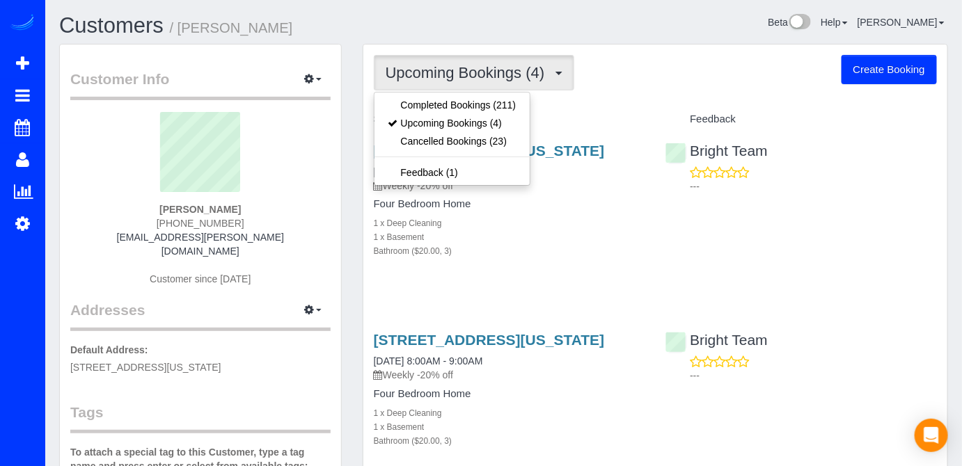
click at [618, 74] on div "Upcoming Bookings (4) Completed Bookings (211) Upcoming Bookings (4) Cancelled …" at bounding box center [655, 72] width 563 height 35
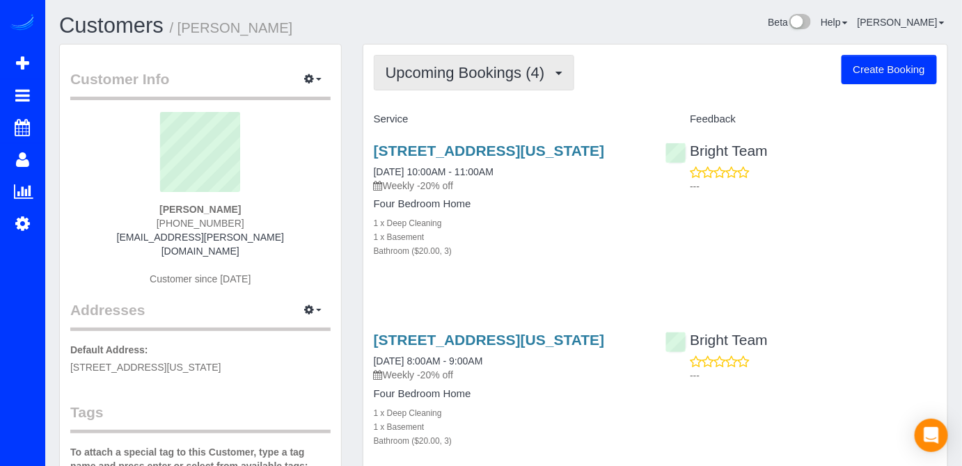
click at [463, 65] on span "Upcoming Bookings (4)" at bounding box center [469, 72] width 166 height 17
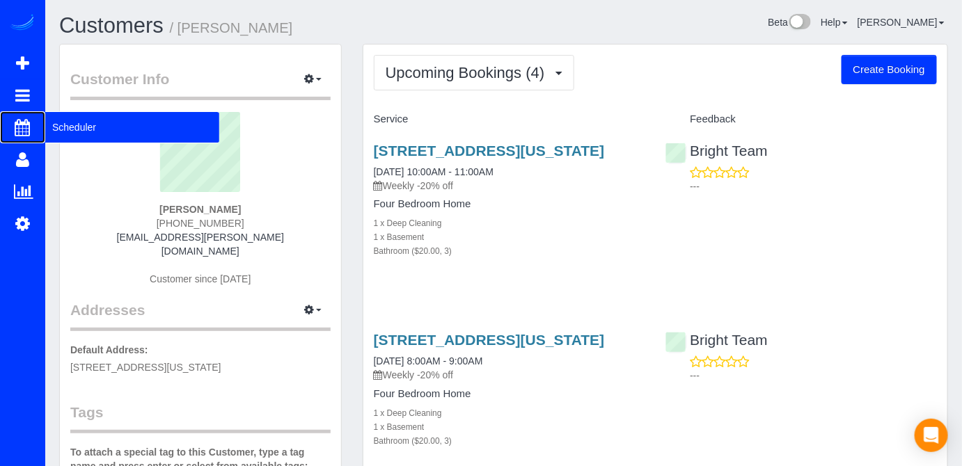
click at [70, 133] on span "Scheduler" at bounding box center [132, 127] width 174 height 32
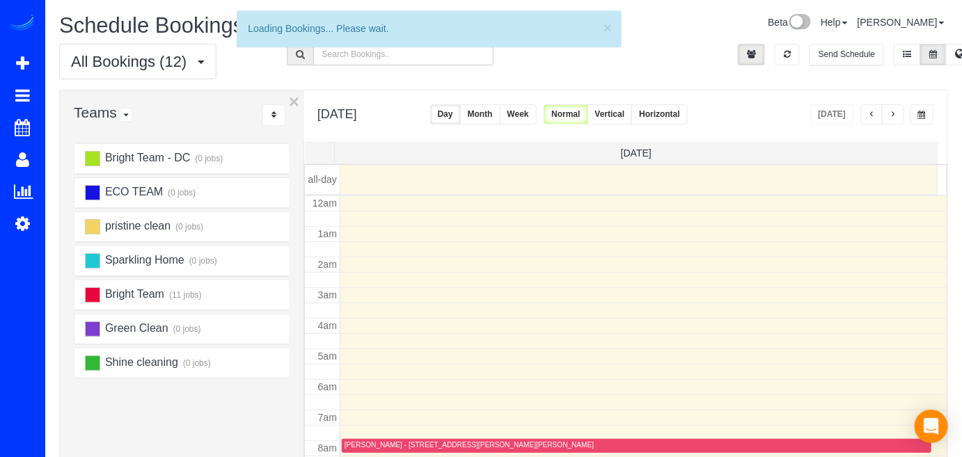
scroll to position [182, 0]
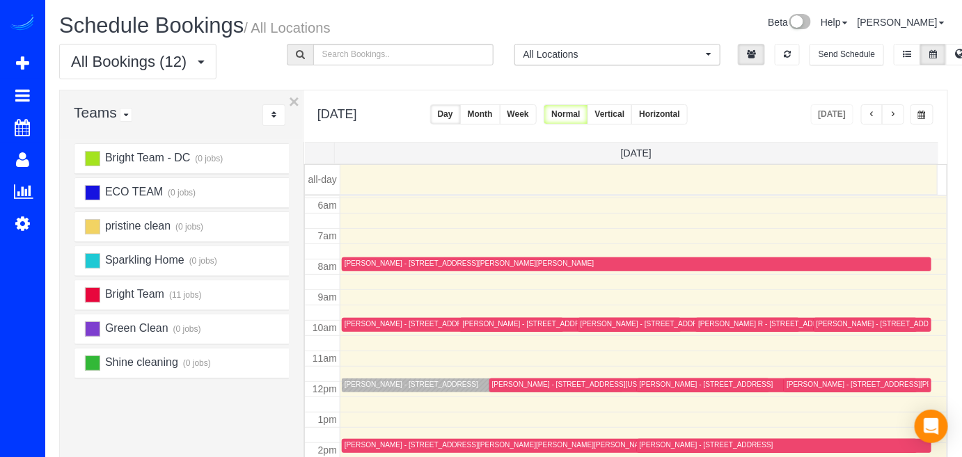
click at [891, 112] on span "button" at bounding box center [892, 115] width 7 height 8
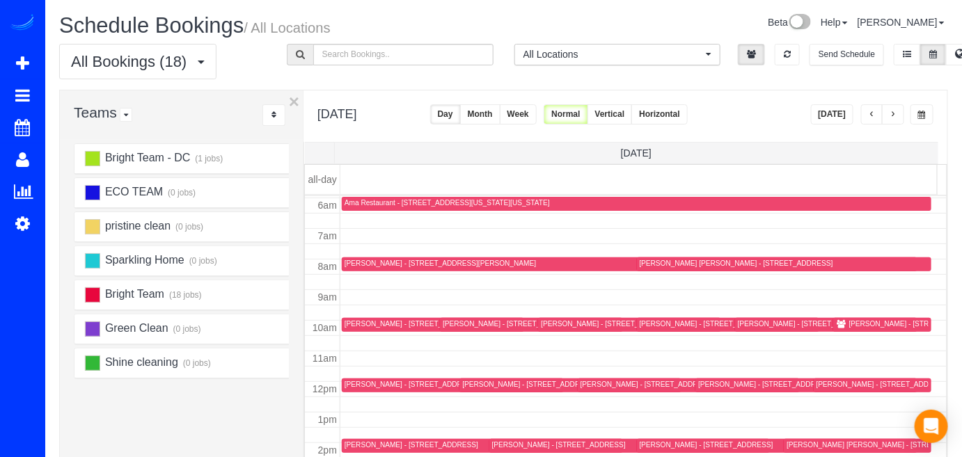
click at [857, 319] on div "[PERSON_NAME] - [STREET_ADDRESS][US_STATE][US_STATE]" at bounding box center [955, 323] width 212 height 9
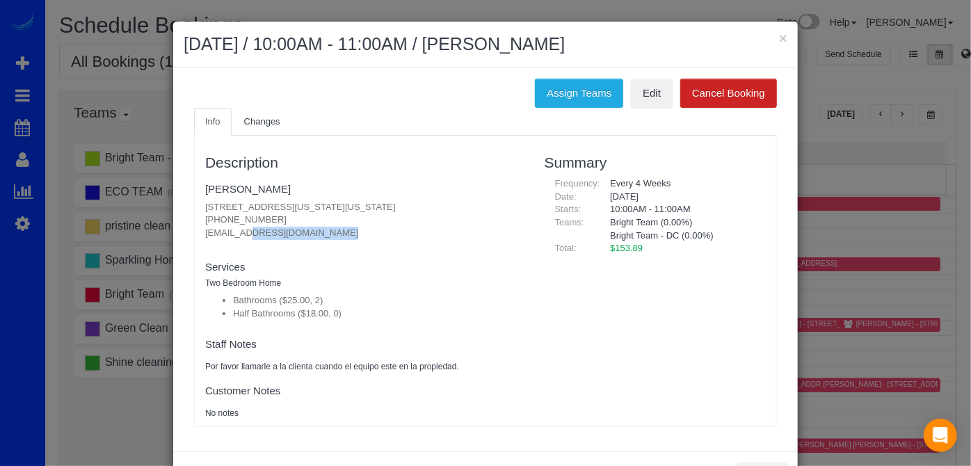
drag, startPoint x: 195, startPoint y: 234, endPoint x: 322, endPoint y: 238, distance: 127.4
click at [322, 238] on div "Description Madeleine Aggeler 3945 Connecticut Ave Nw, Apt 515, Washington, DC …" at bounding box center [365, 281] width 340 height 277
copy p "[EMAIL_ADDRESS][DOMAIN_NAME]"
click at [781, 40] on button "×" at bounding box center [783, 38] width 8 height 15
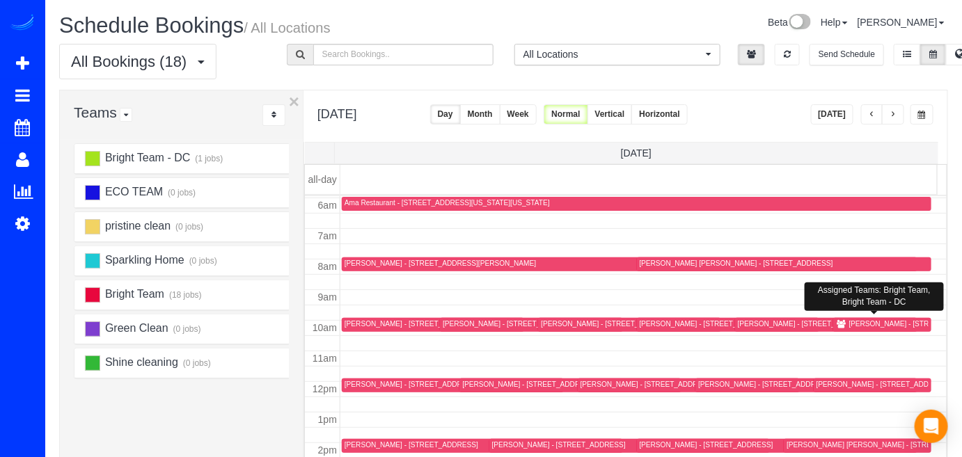
click at [850, 319] on div "[PERSON_NAME] - [STREET_ADDRESS][US_STATE][US_STATE]" at bounding box center [955, 323] width 212 height 9
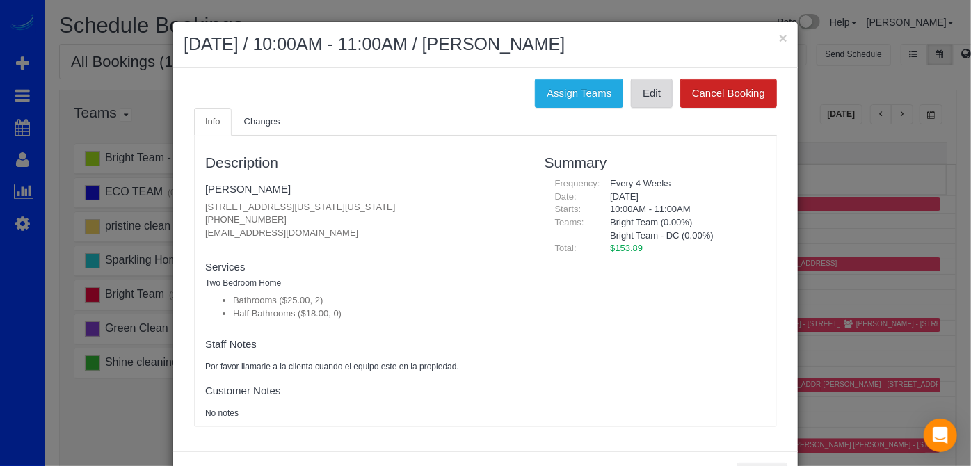
click at [651, 84] on link "Edit" at bounding box center [652, 93] width 42 height 29
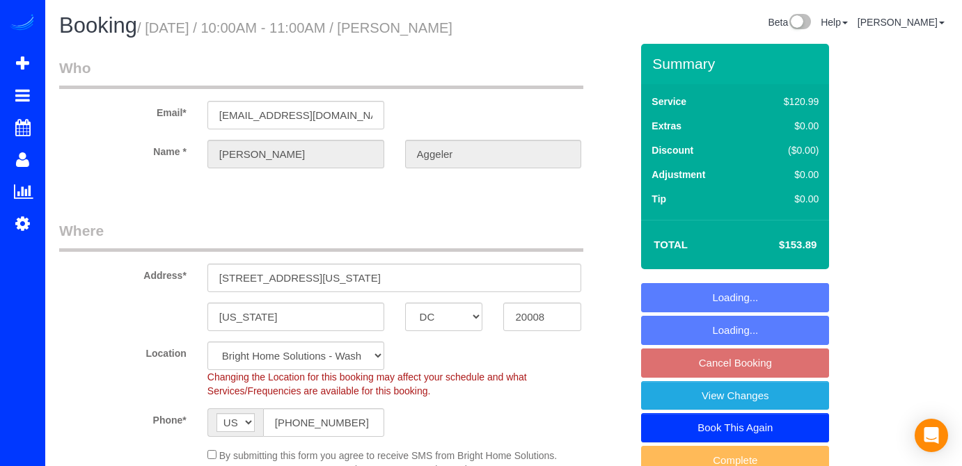
select select "DC"
select select "2"
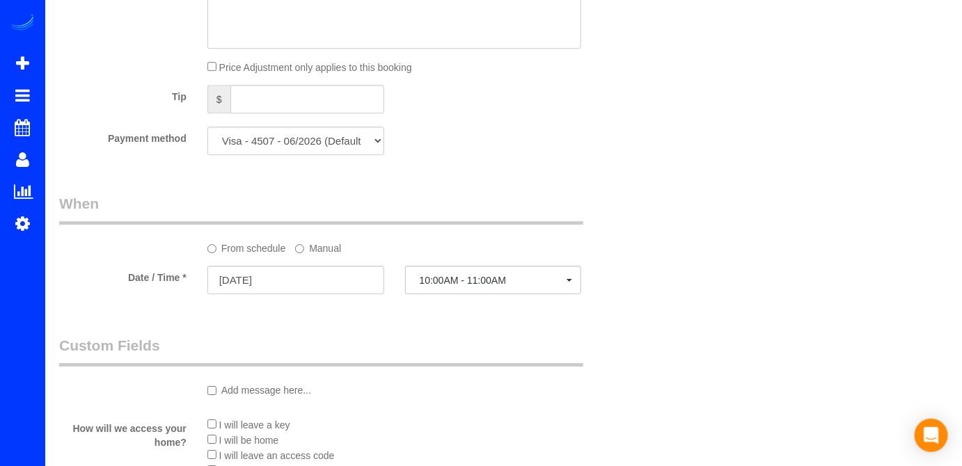
scroll to position [1454, 0]
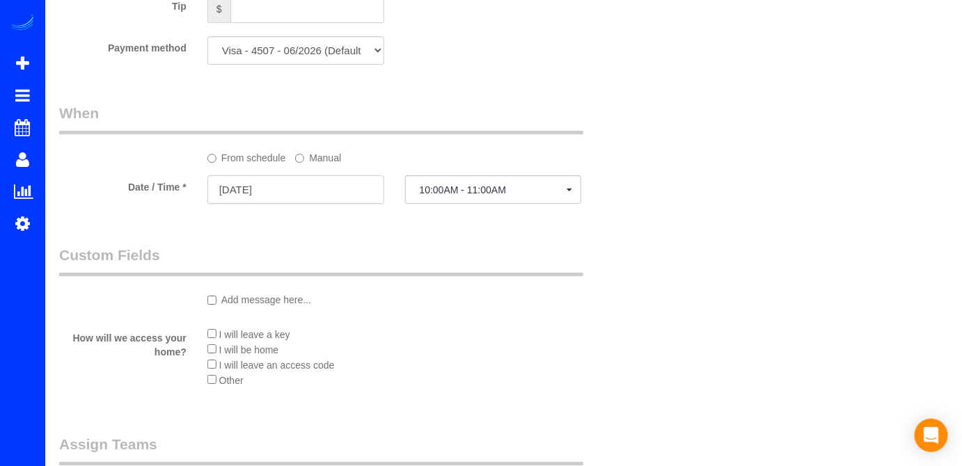
click at [332, 204] on input "[DATE]" at bounding box center [295, 189] width 177 height 29
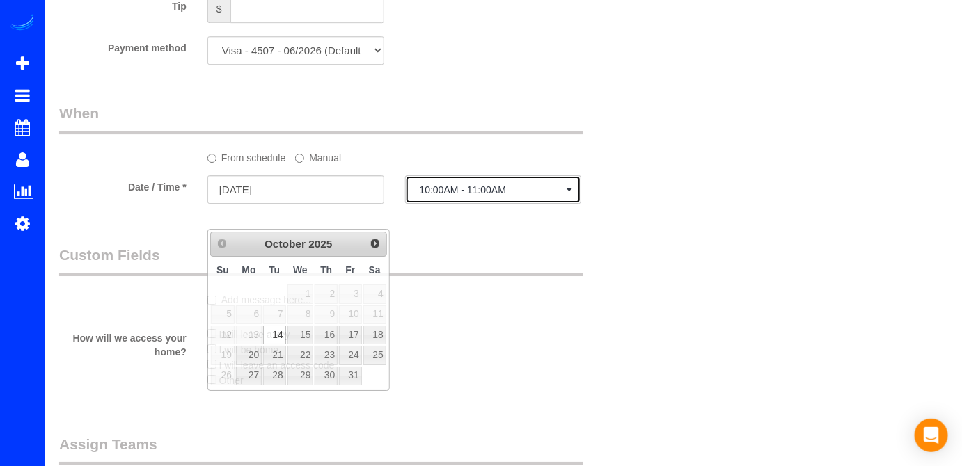
click at [520, 204] on button "10:00AM - 11:00AM" at bounding box center [493, 189] width 177 height 29
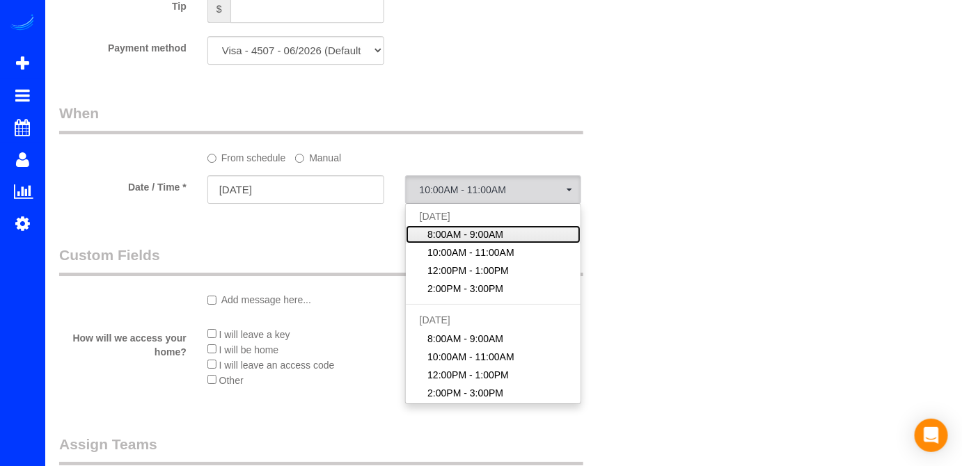
click at [484, 241] on span "8:00AM - 9:00AM" at bounding box center [465, 235] width 76 height 14
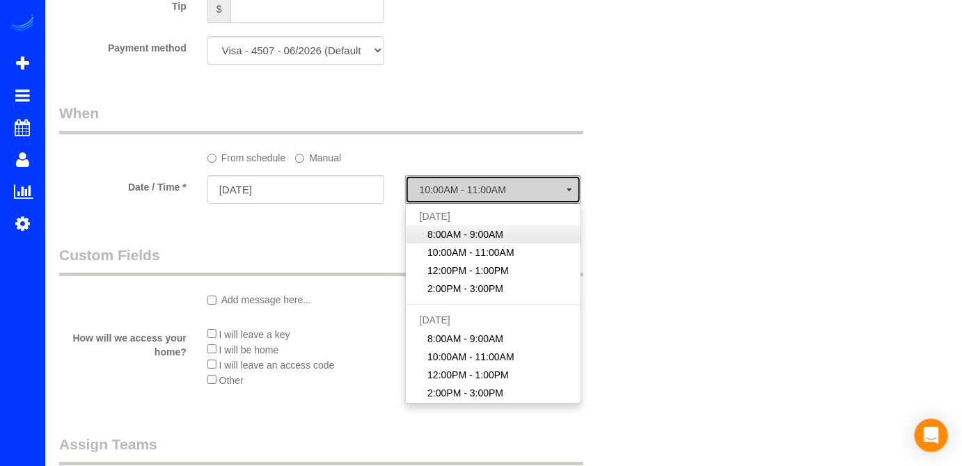
select select "spot1"
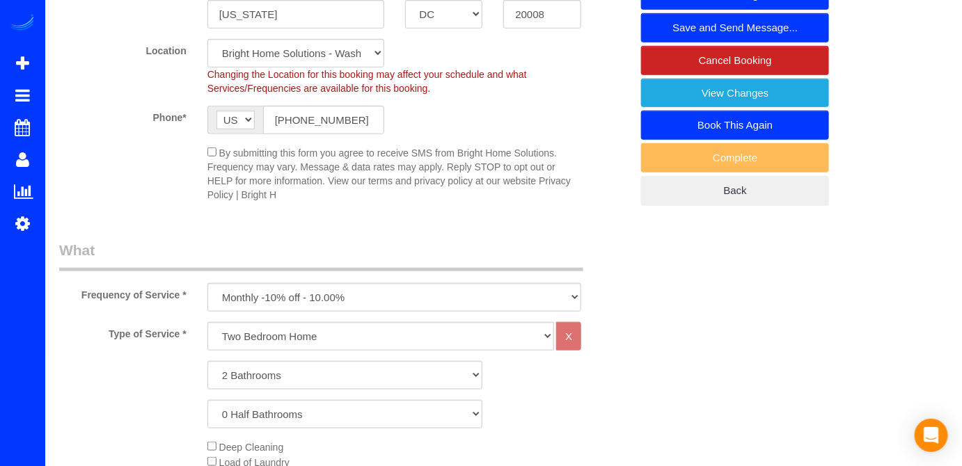
scroll to position [189, 0]
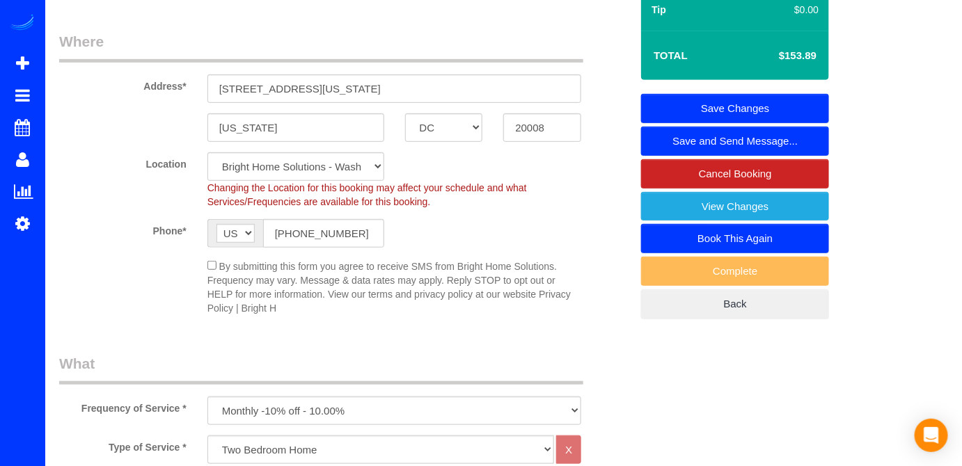
click at [815, 123] on link "Save Changes" at bounding box center [735, 108] width 188 height 29
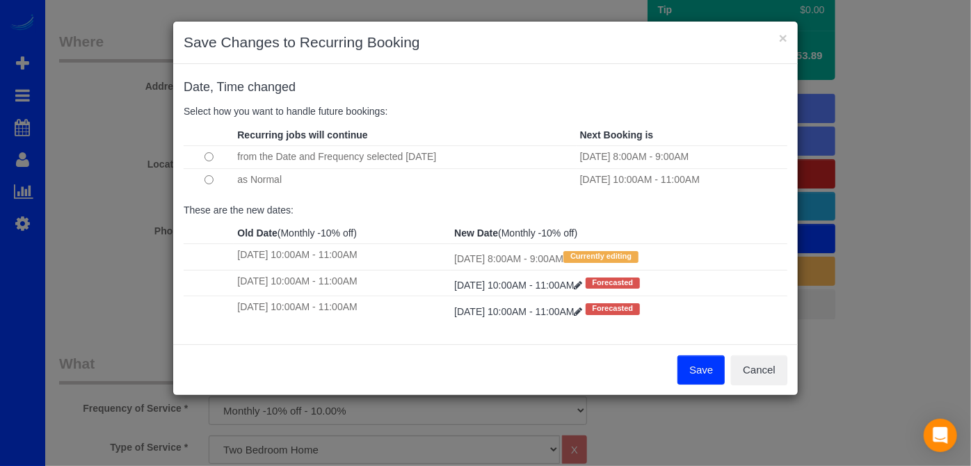
click at [685, 364] on button "Save" at bounding box center [701, 370] width 47 height 29
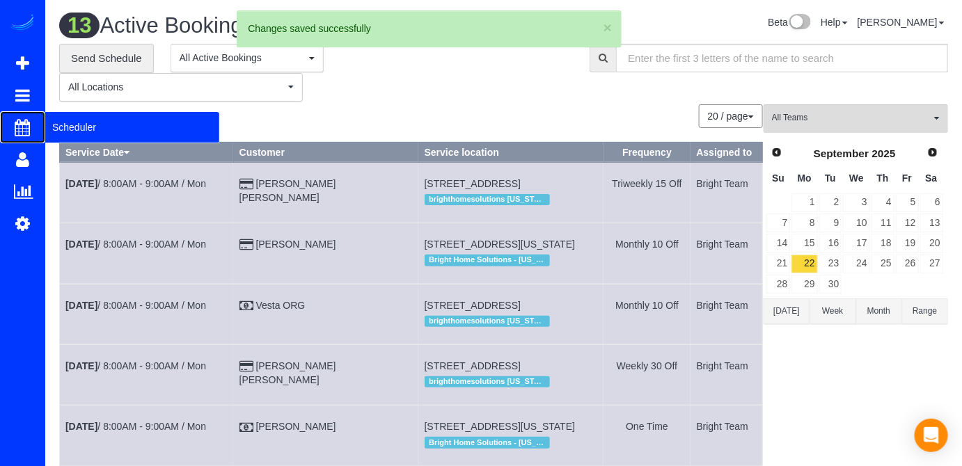
click at [81, 125] on span "Scheduler" at bounding box center [132, 127] width 174 height 32
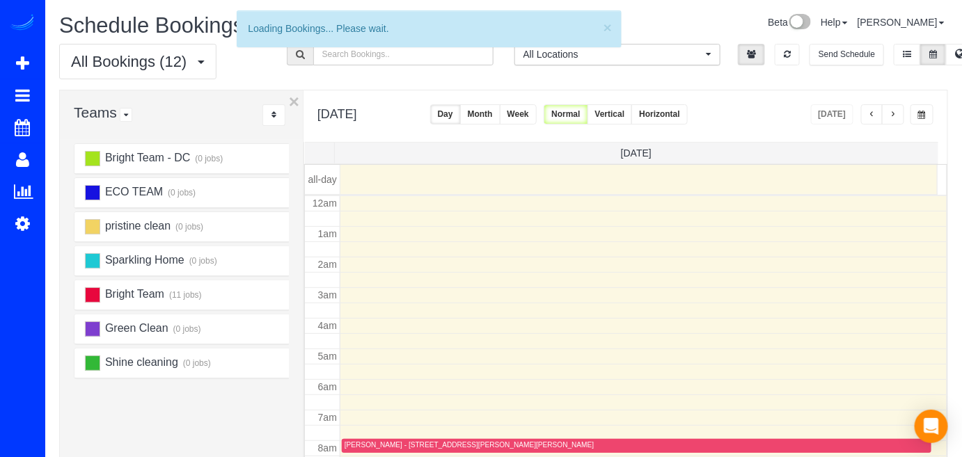
scroll to position [182, 0]
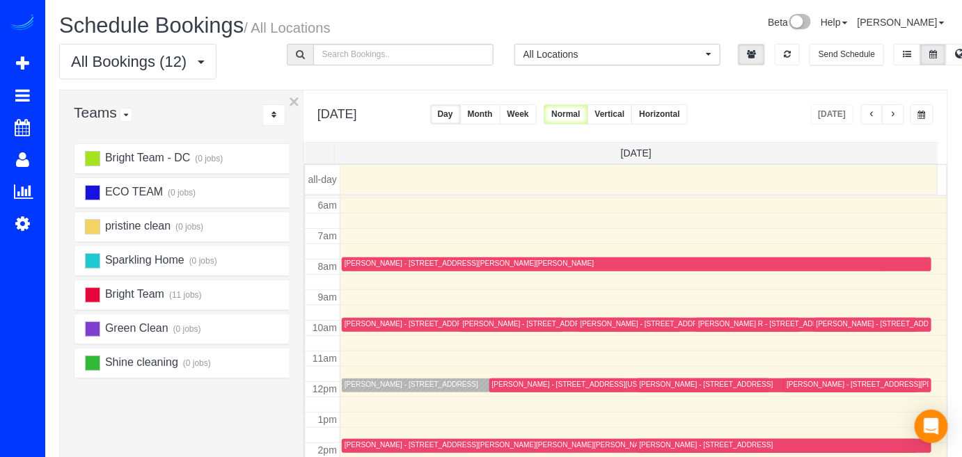
click at [900, 108] on button "button" at bounding box center [893, 114] width 22 height 20
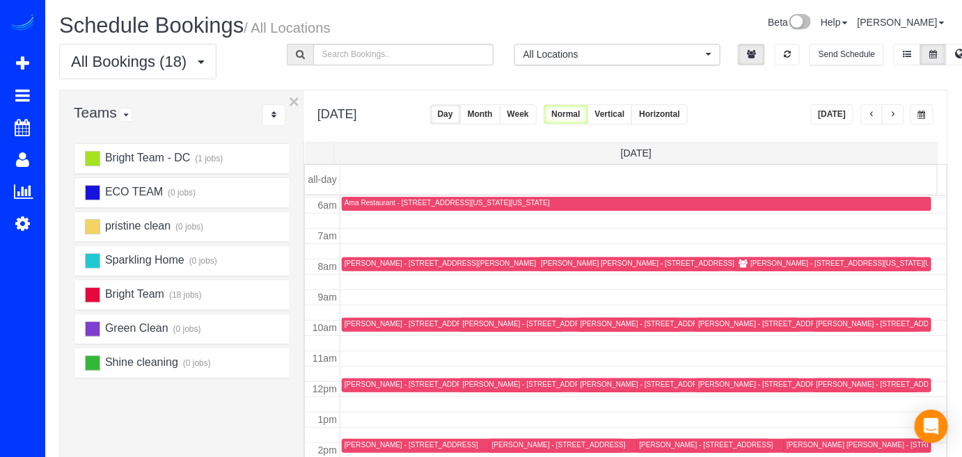
click at [873, 111] on span "button" at bounding box center [871, 115] width 7 height 8
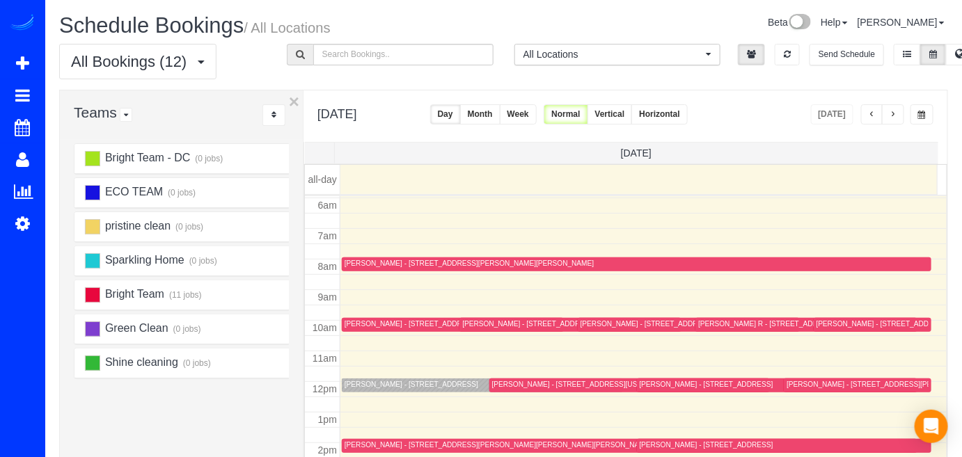
click at [592, 318] on div at bounding box center [689, 325] width 222 height 14
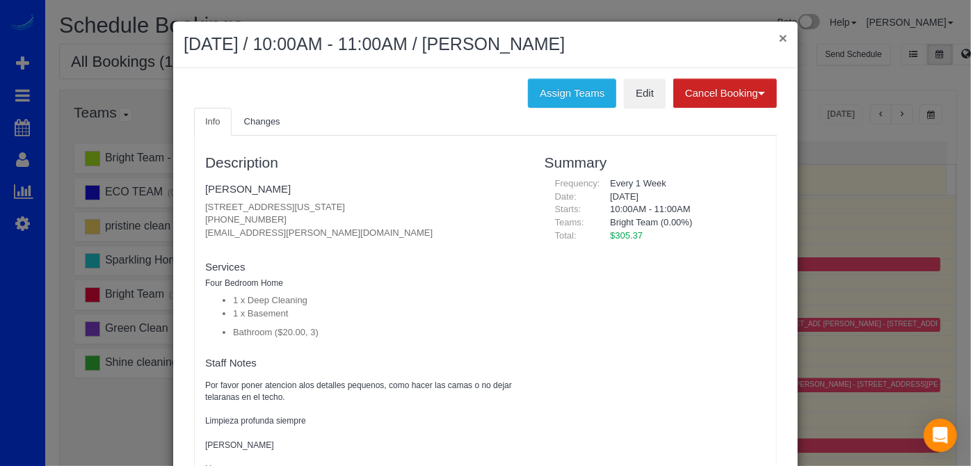
click at [781, 38] on button "×" at bounding box center [783, 38] width 8 height 15
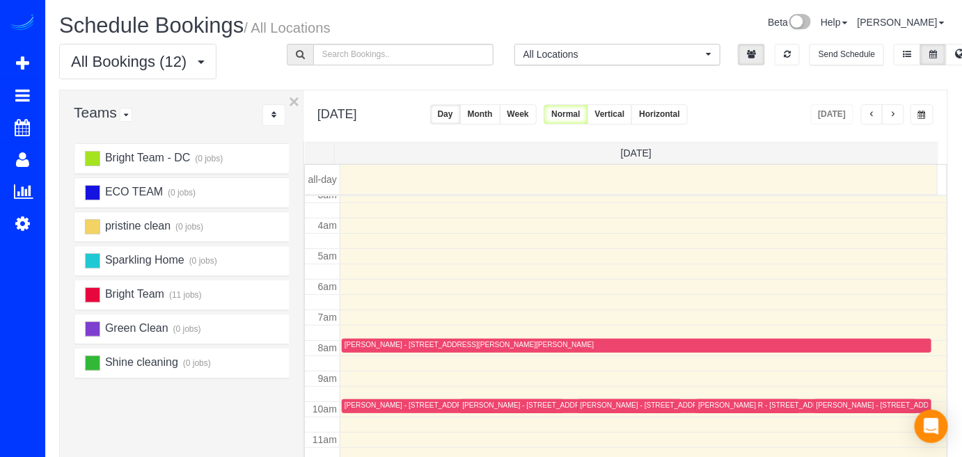
scroll to position [84, 0]
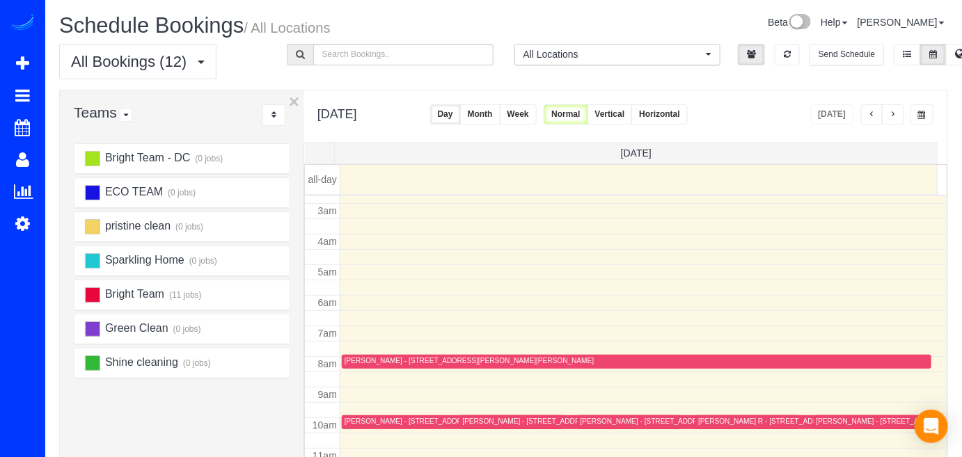
click at [896, 117] on span "button" at bounding box center [892, 115] width 7 height 8
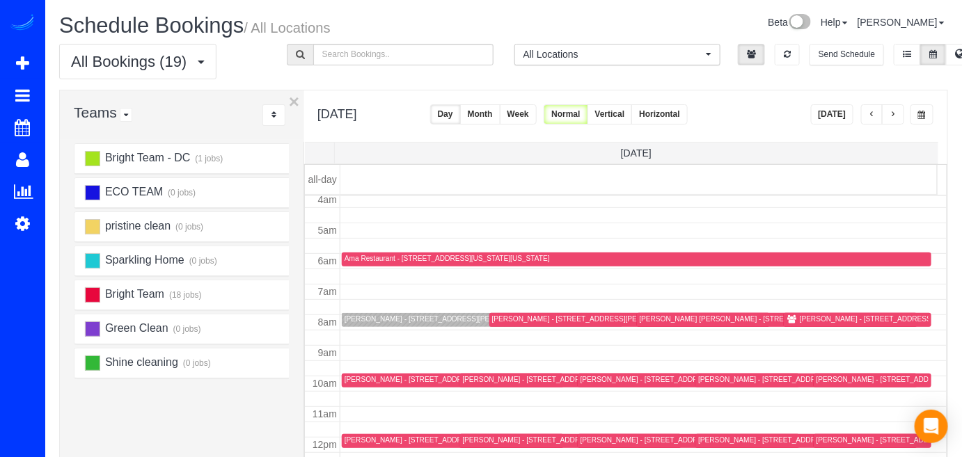
scroll to position [148, 0]
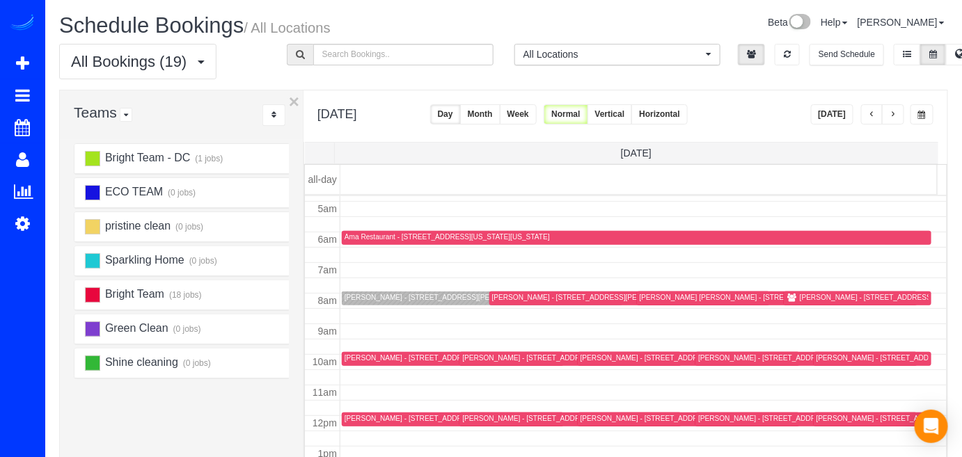
click at [893, 109] on button "button" at bounding box center [893, 114] width 22 height 20
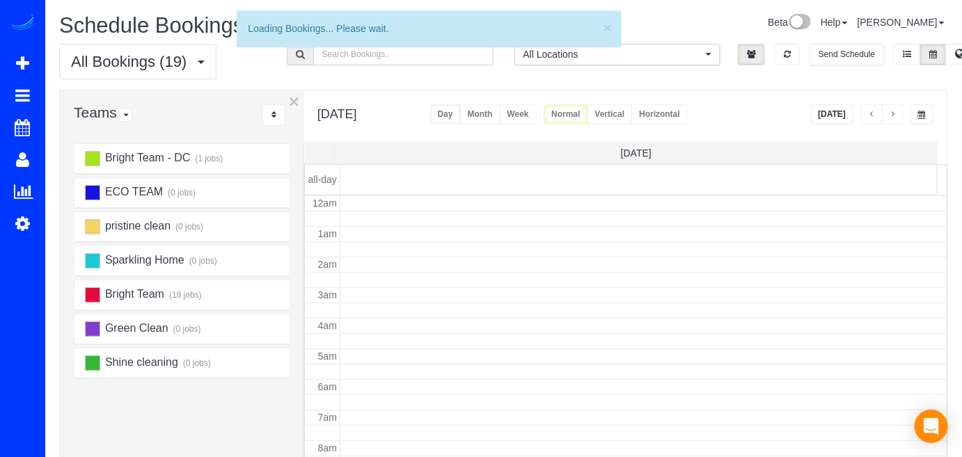
click at [892, 109] on button "button" at bounding box center [893, 114] width 22 height 20
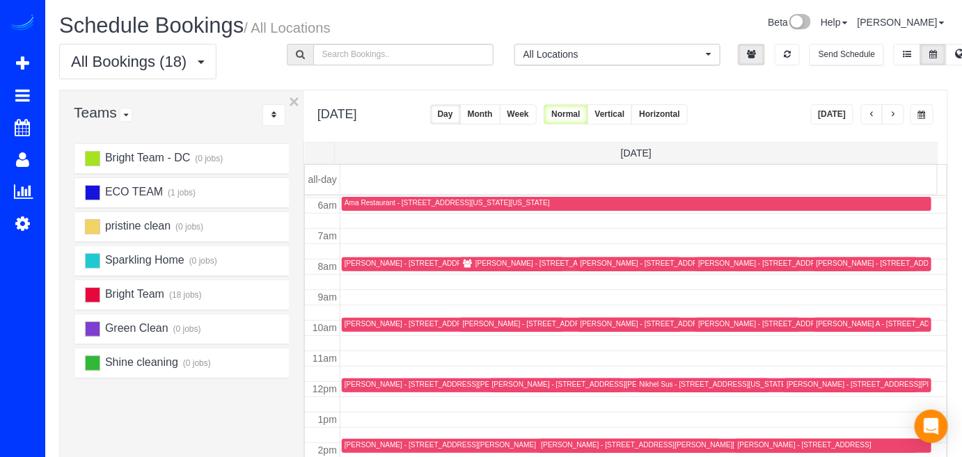
click at [893, 111] on span "button" at bounding box center [892, 115] width 7 height 8
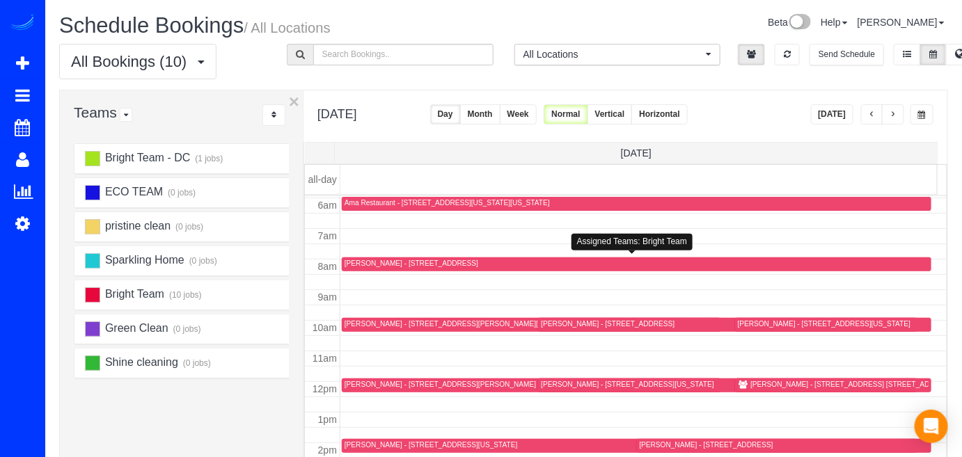
click at [376, 263] on div "[PERSON_NAME] - [STREET_ADDRESS]" at bounding box center [411, 263] width 134 height 9
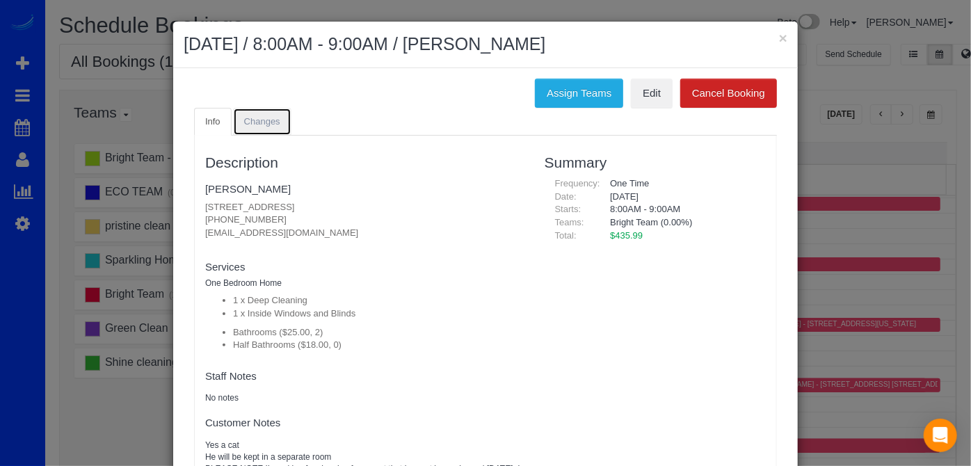
click at [266, 120] on span "Changes" at bounding box center [262, 121] width 36 height 10
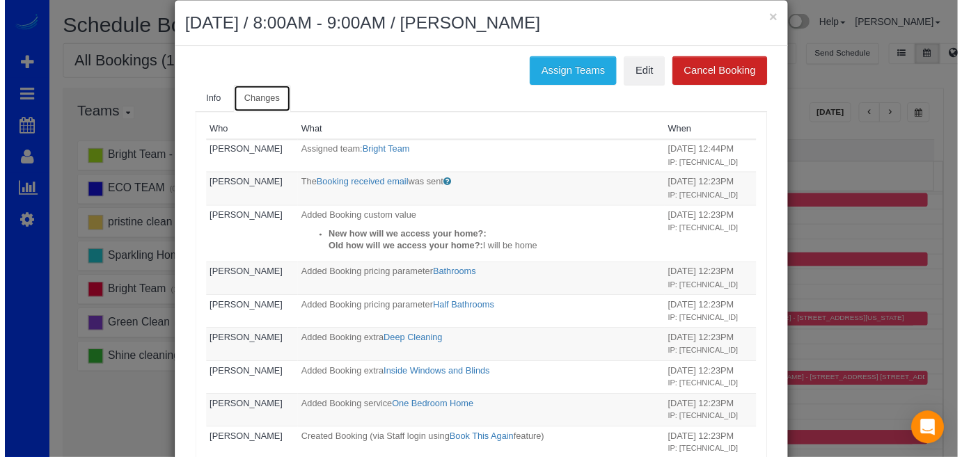
scroll to position [0, 0]
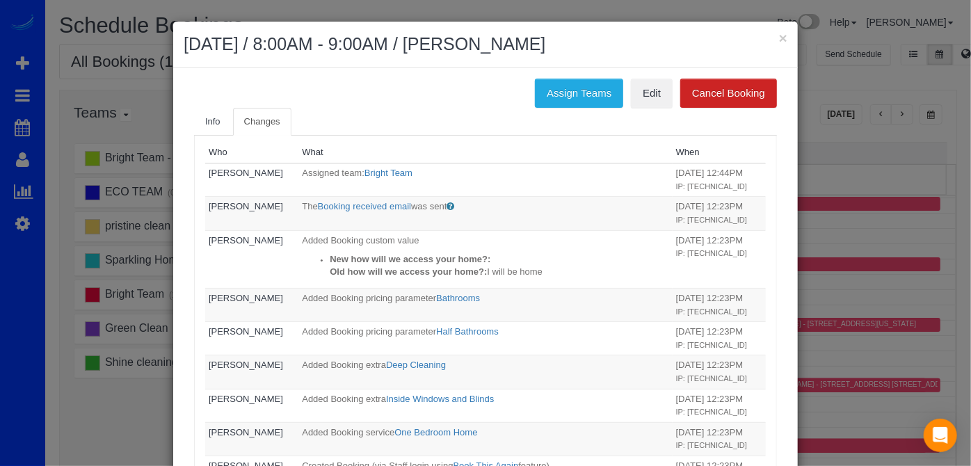
click at [772, 39] on h2 "[DATE] / 8:00AM - 9:00AM / [PERSON_NAME]" at bounding box center [486, 44] width 604 height 25
drag, startPoint x: 789, startPoint y: 33, endPoint x: 779, endPoint y: 36, distance: 10.8
click at [789, 33] on div "× October 18, 2025 / 8:00AM - 9:00AM / Linda Bambrick" at bounding box center [485, 45] width 625 height 47
click at [779, 36] on button "×" at bounding box center [783, 38] width 8 height 15
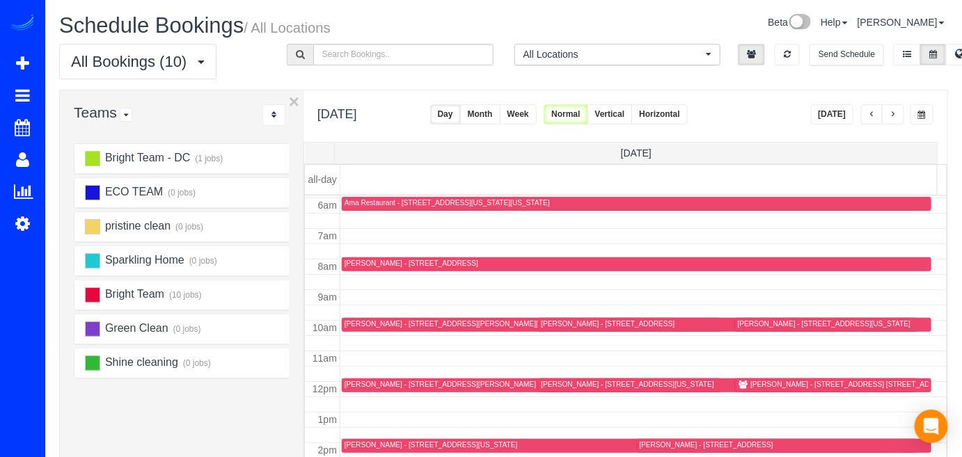
click at [845, 120] on button "[DATE]" at bounding box center [832, 114] width 43 height 20
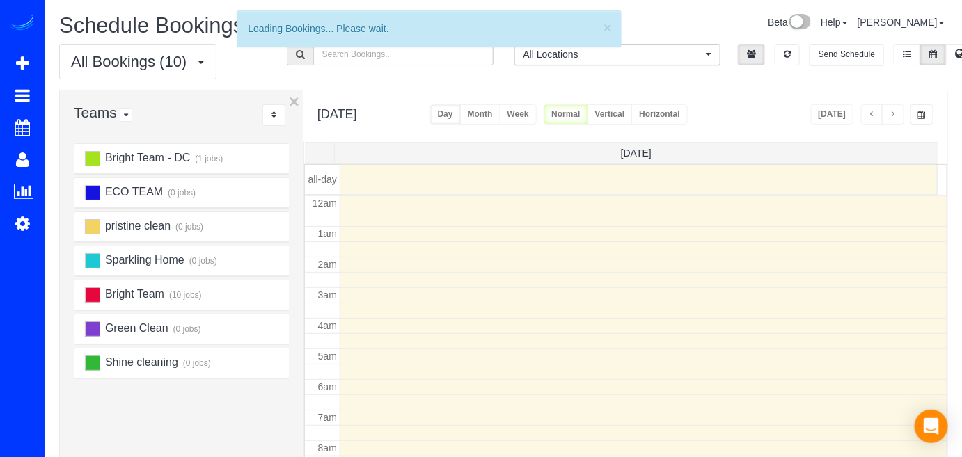
scroll to position [182, 0]
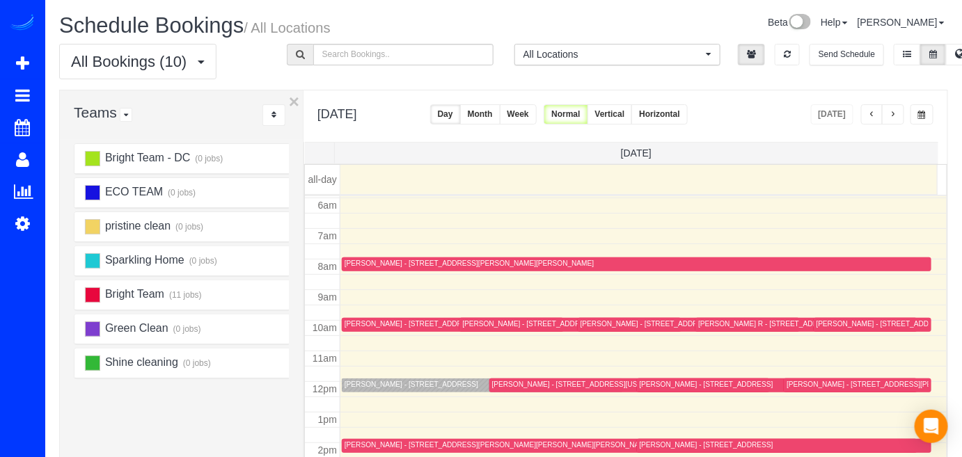
click at [903, 118] on button "button" at bounding box center [893, 114] width 22 height 20
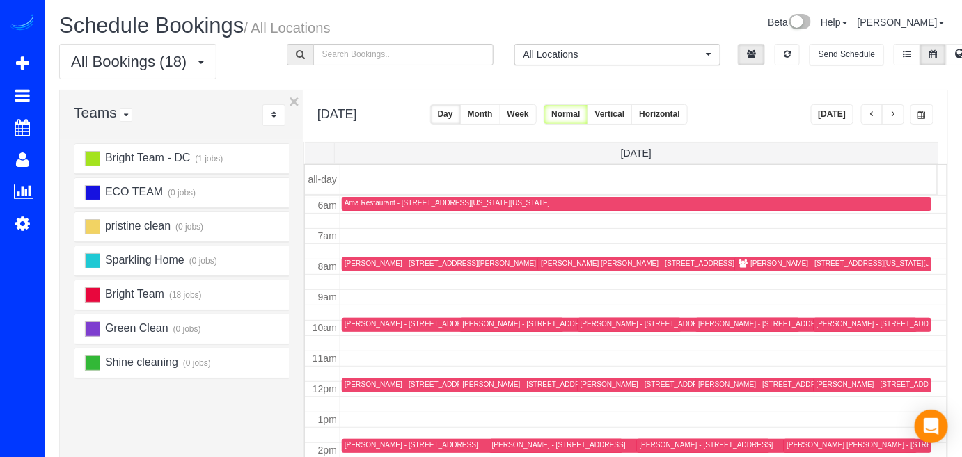
click at [870, 113] on span "button" at bounding box center [871, 115] width 7 height 8
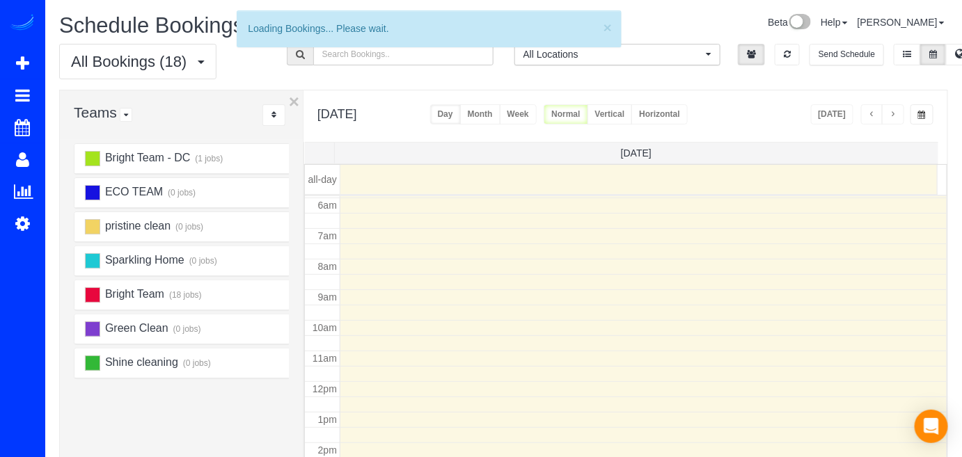
click at [896, 113] on span "button" at bounding box center [892, 115] width 7 height 8
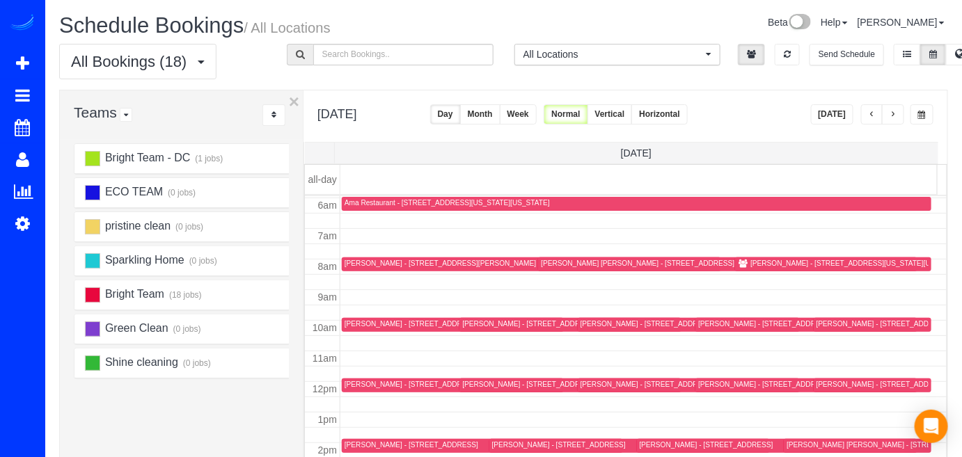
click at [900, 117] on button "button" at bounding box center [893, 114] width 22 height 20
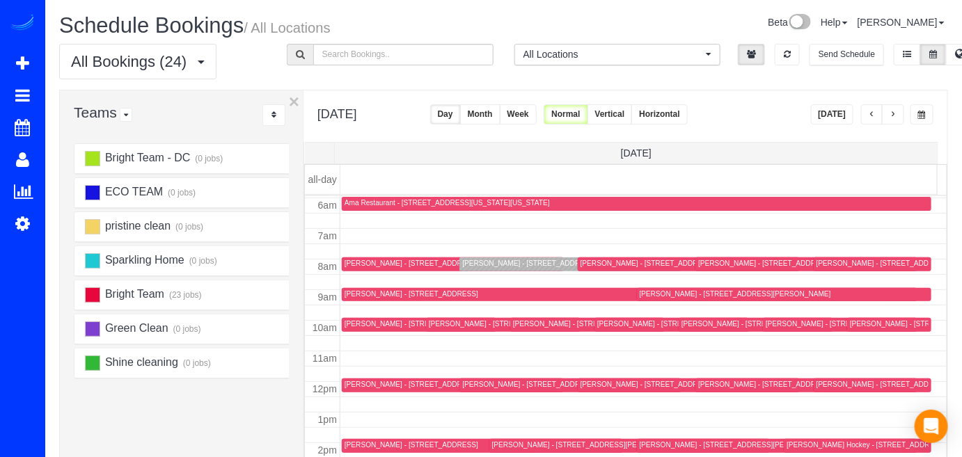
click at [471, 262] on div "Deondre Butler - 1435 Clifton St Nw, Washington, DC 20009" at bounding box center [577, 263] width 231 height 9
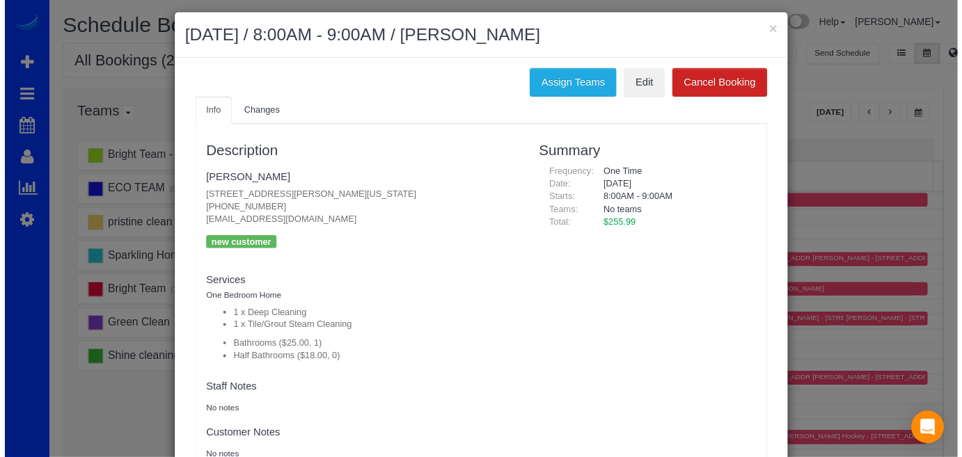
scroll to position [0, 0]
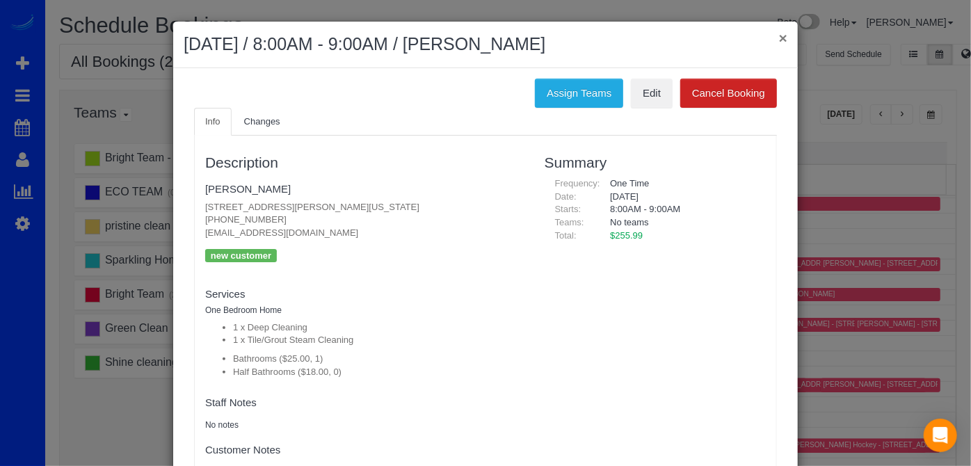
click at [781, 39] on button "×" at bounding box center [783, 38] width 8 height 15
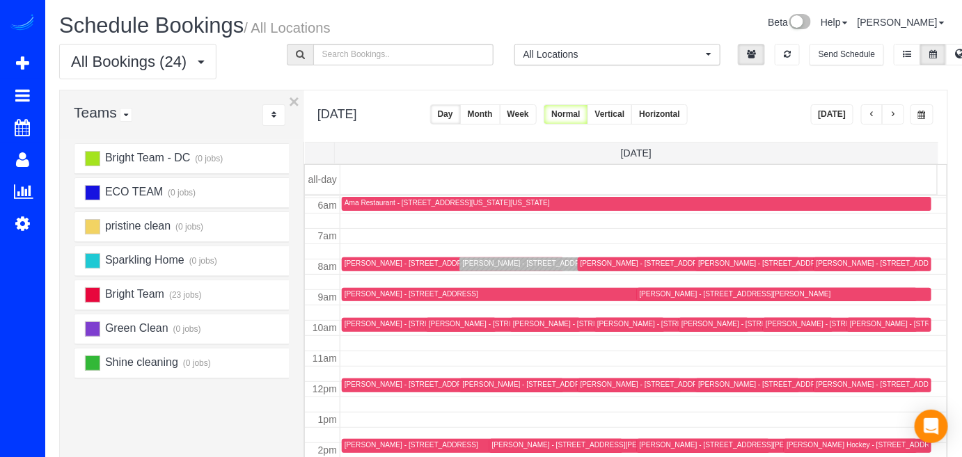
click at [482, 265] on div "Deondre Butler - 1435 Clifton St Nw, Washington, DC 20009" at bounding box center [577, 263] width 231 height 9
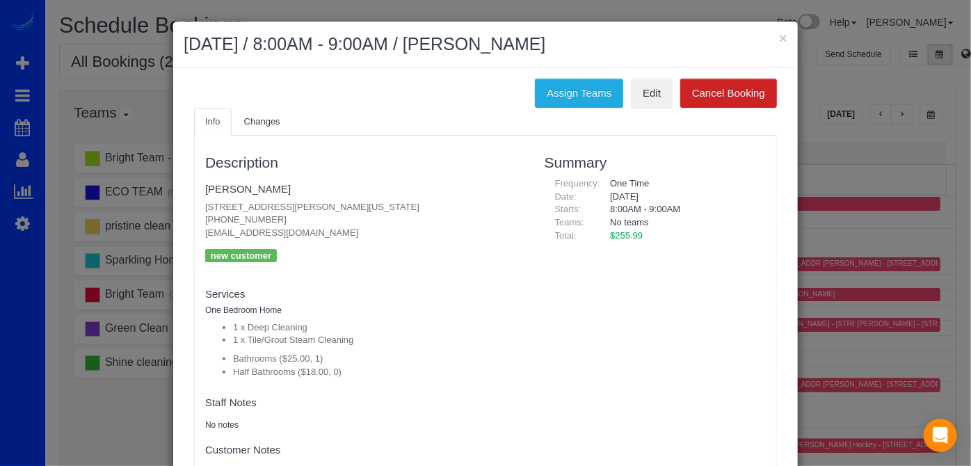
click at [785, 31] on div "× October 15, 2025 / 8:00AM - 9:00AM / Deondre Butler" at bounding box center [485, 45] width 625 height 47
click at [783, 31] on div "× October 15, 2025 / 8:00AM - 9:00AM / Deondre Butler" at bounding box center [485, 45] width 625 height 47
click at [780, 33] on button "×" at bounding box center [783, 38] width 8 height 15
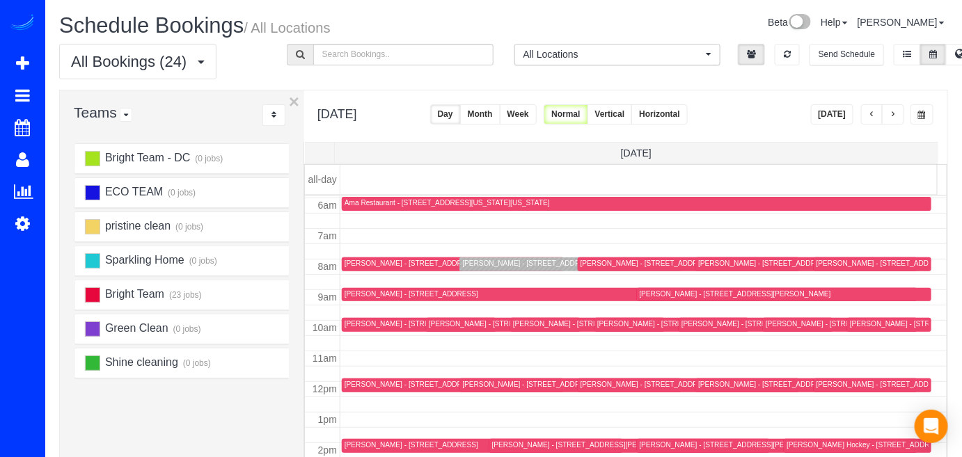
click at [900, 116] on button "button" at bounding box center [893, 114] width 22 height 20
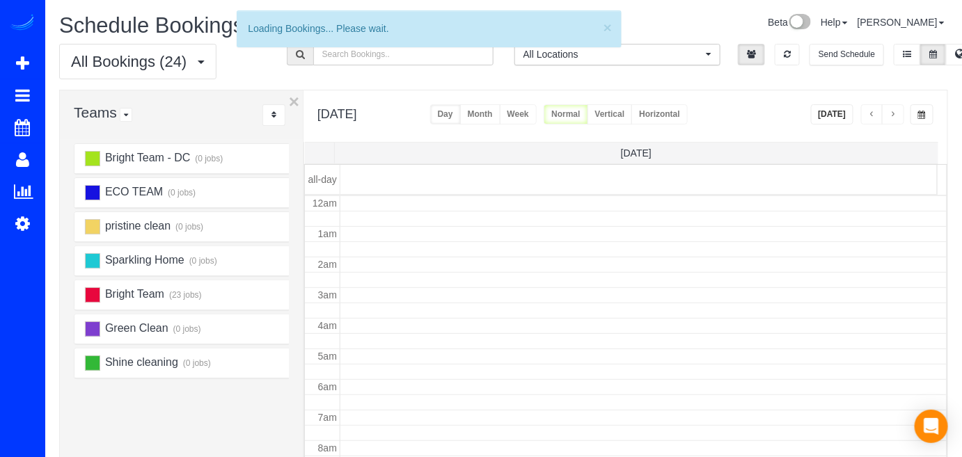
scroll to position [182, 0]
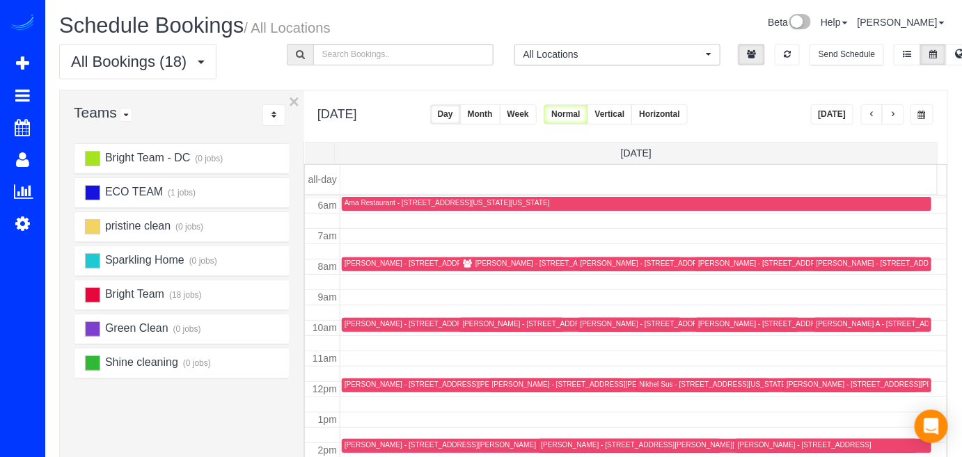
click at [894, 111] on span "button" at bounding box center [892, 115] width 7 height 8
click at [873, 116] on span "button" at bounding box center [871, 115] width 7 height 8
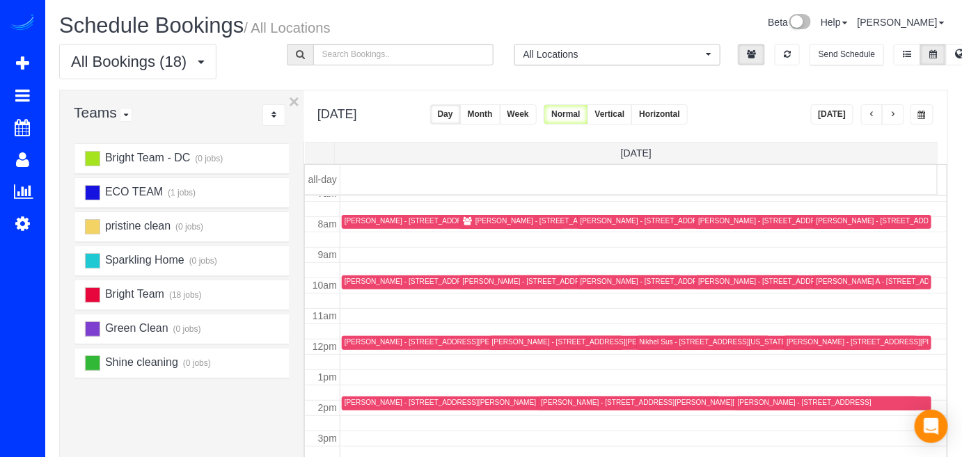
scroll to position [245, 0]
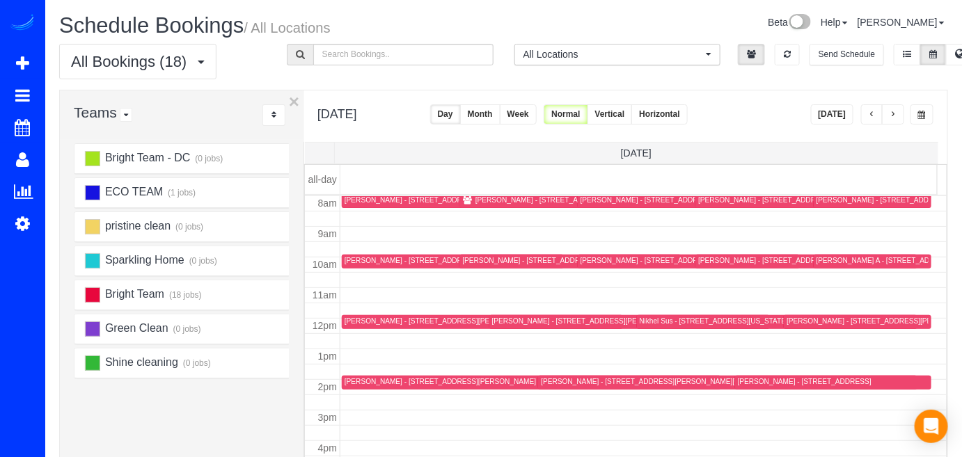
click at [869, 113] on span "button" at bounding box center [871, 115] width 7 height 8
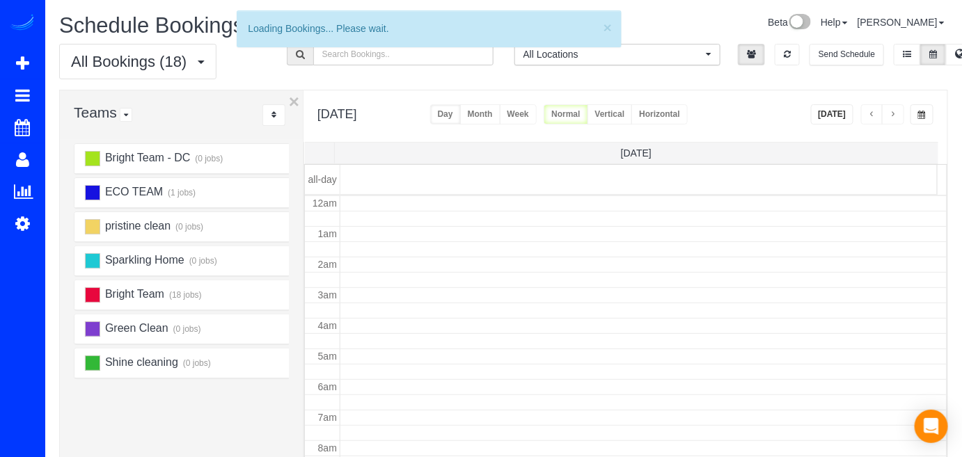
scroll to position [182, 0]
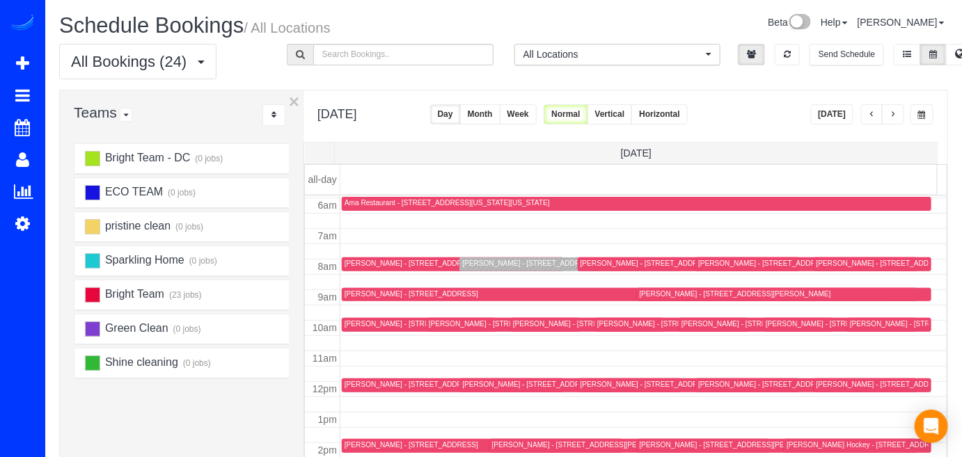
click at [479, 260] on div "Deondre Butler - 1435 Clifton St Nw, Washington, DC 20009" at bounding box center [577, 263] width 231 height 9
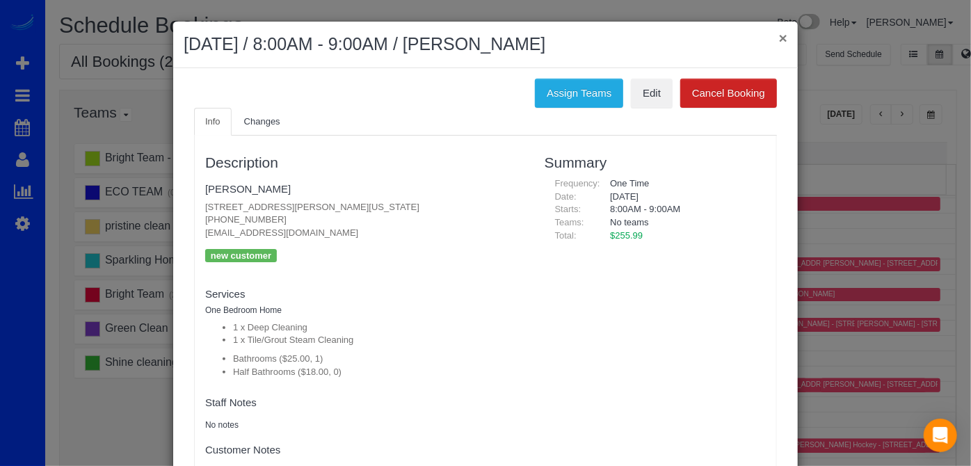
click at [779, 39] on button "×" at bounding box center [783, 38] width 8 height 15
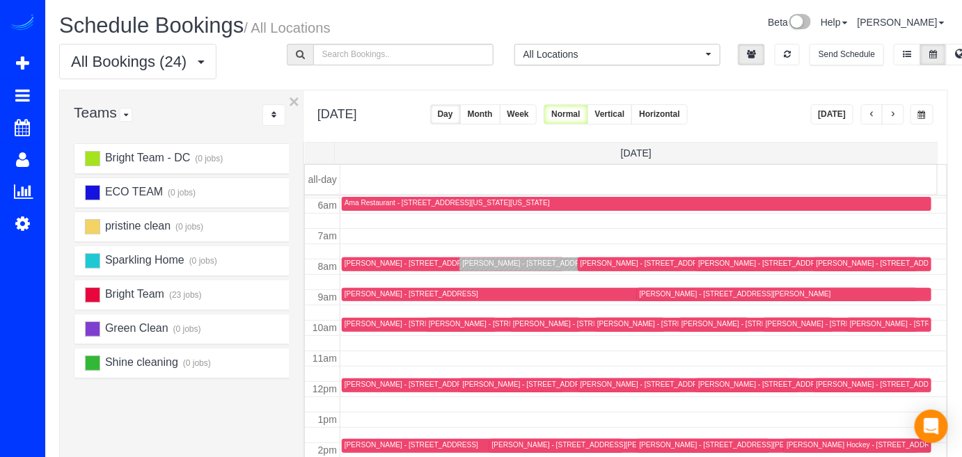
click at [898, 106] on button "button" at bounding box center [893, 114] width 22 height 20
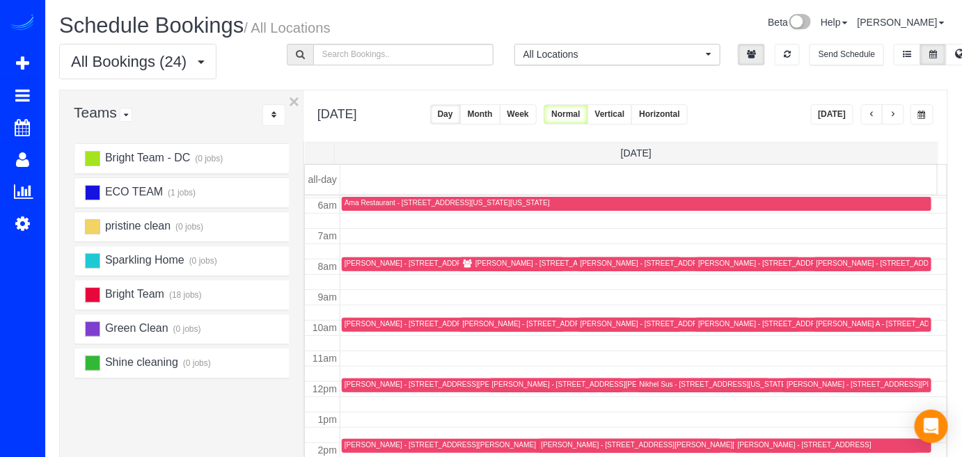
click at [898, 106] on button "button" at bounding box center [893, 114] width 22 height 20
click at [871, 111] on span "button" at bounding box center [871, 115] width 7 height 8
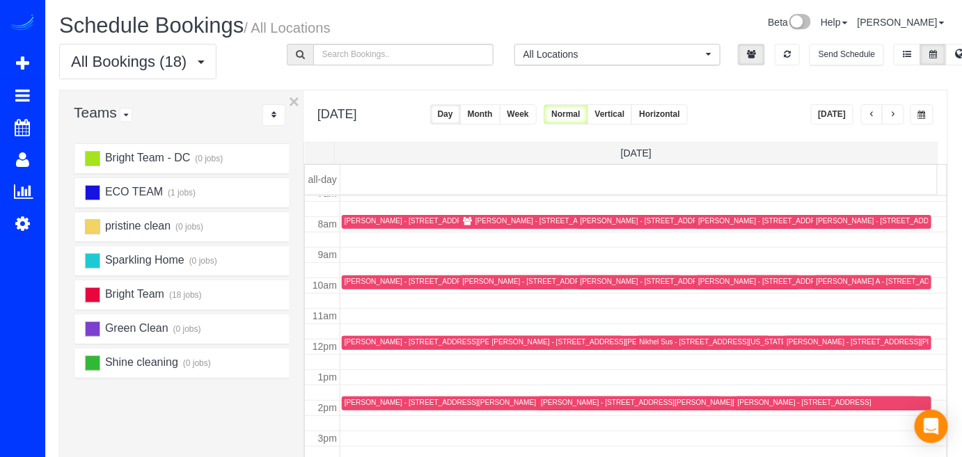
scroll to position [274, 0]
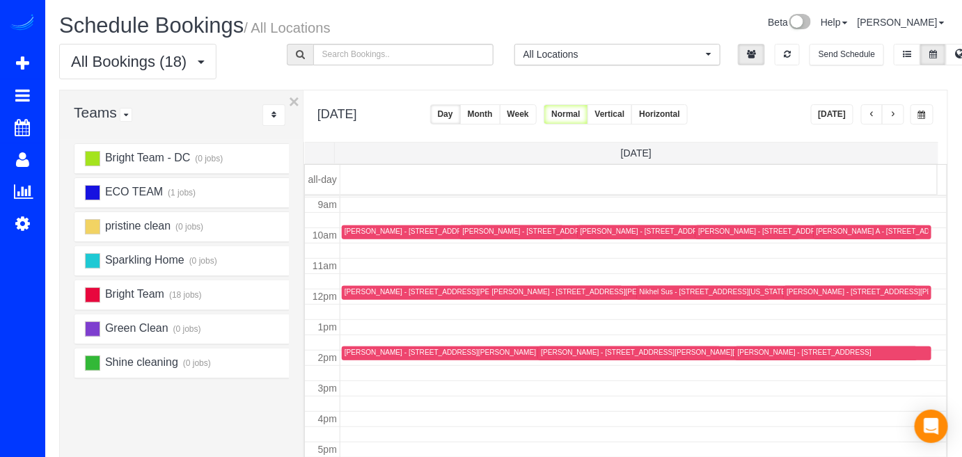
click at [874, 112] on span "button" at bounding box center [871, 115] width 7 height 8
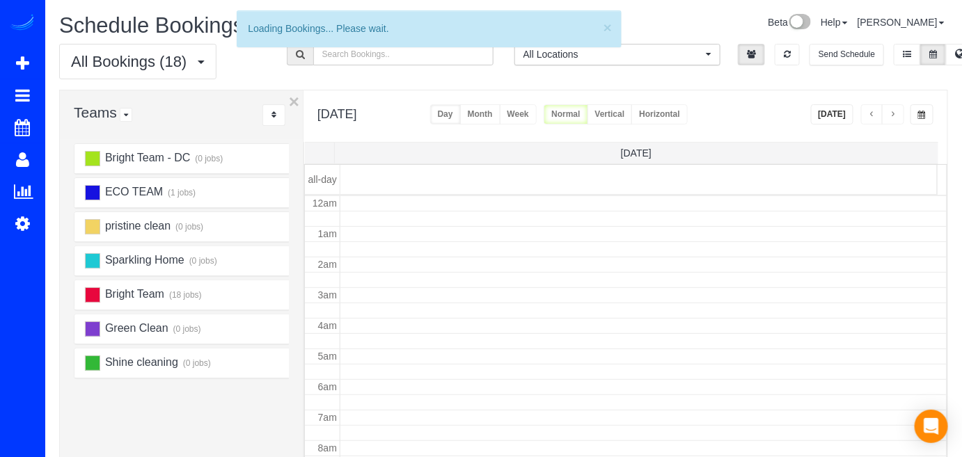
scroll to position [182, 0]
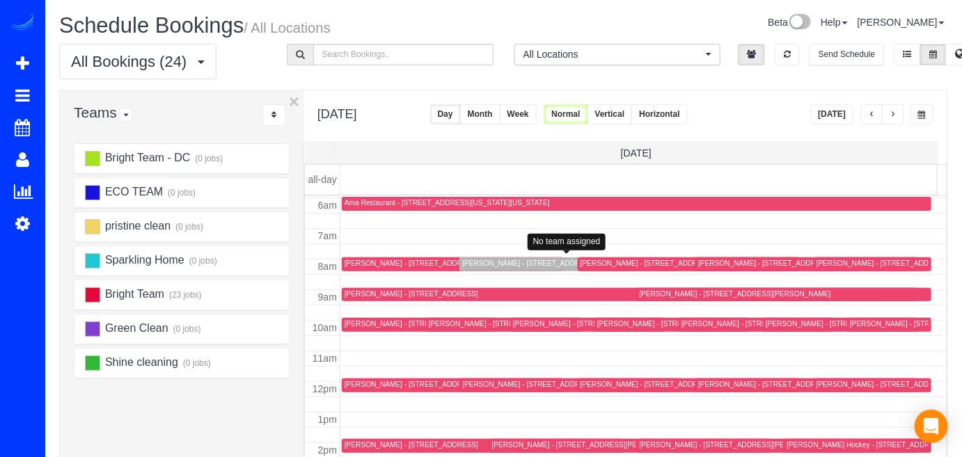
click at [485, 260] on div "Deondre Butler - 1435 Clifton St Nw, Washington, DC 20009" at bounding box center [577, 263] width 231 height 9
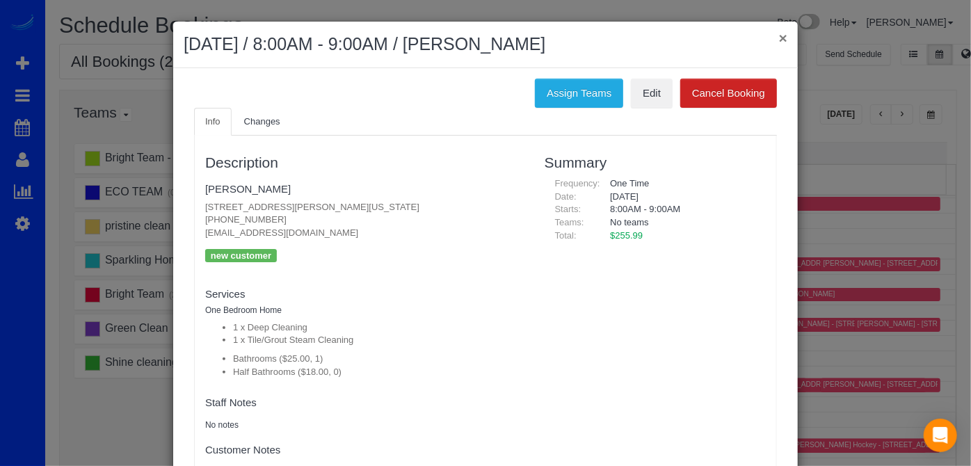
click at [779, 38] on button "×" at bounding box center [783, 38] width 8 height 15
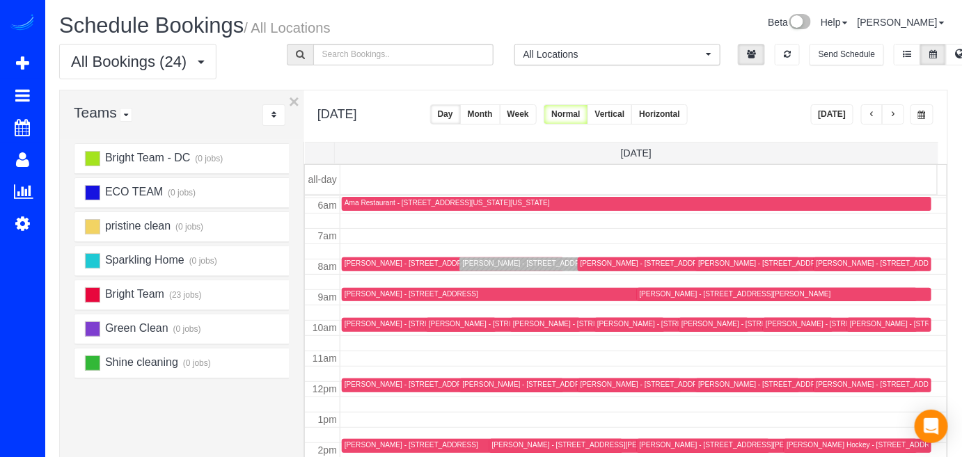
click at [868, 115] on button "button" at bounding box center [872, 114] width 22 height 20
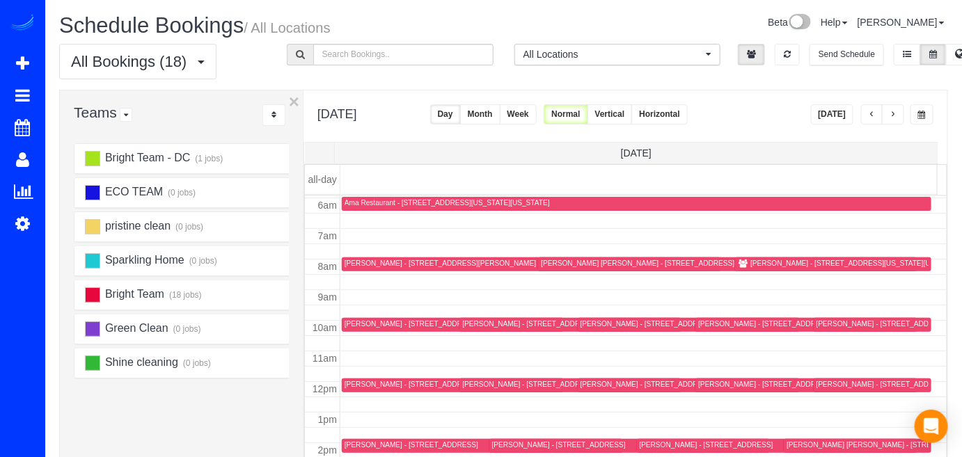
click at [889, 112] on button "button" at bounding box center [893, 114] width 22 height 20
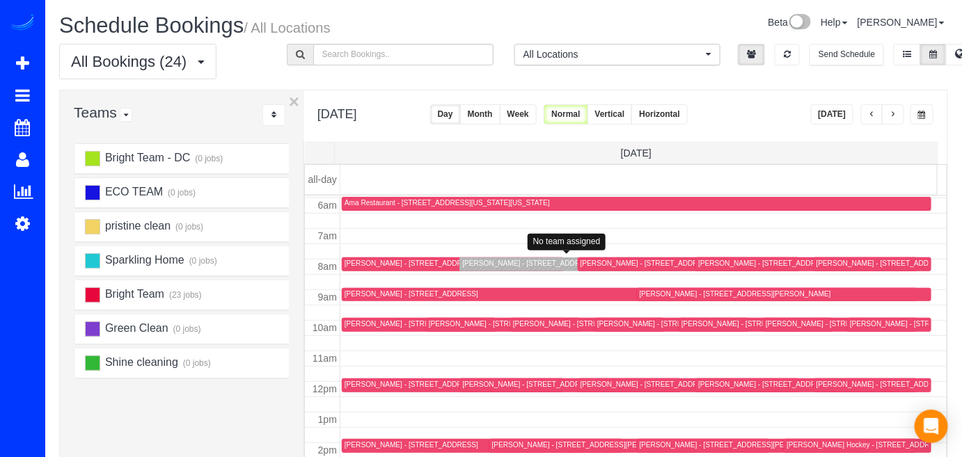
click at [473, 261] on div "Deondre Butler - 1435 Clifton St Nw, Washington, DC 20009" at bounding box center [577, 263] width 231 height 9
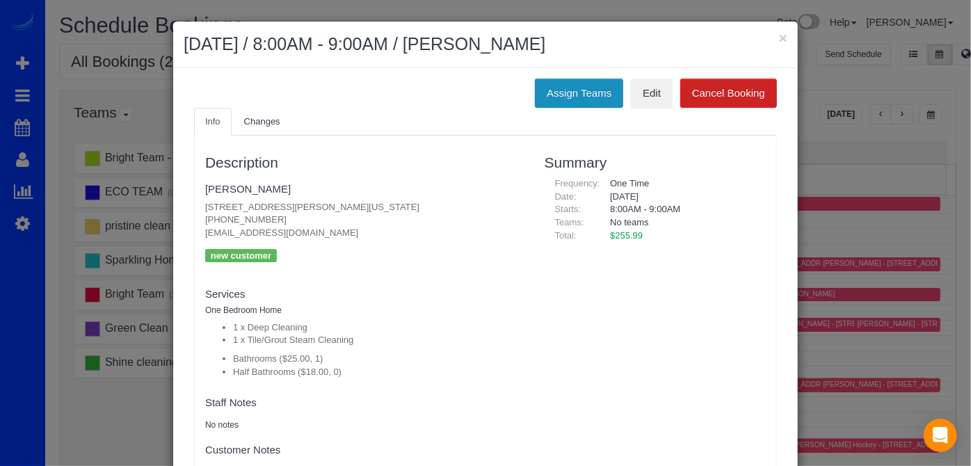
click at [575, 104] on button "Assign Teams" at bounding box center [579, 93] width 88 height 29
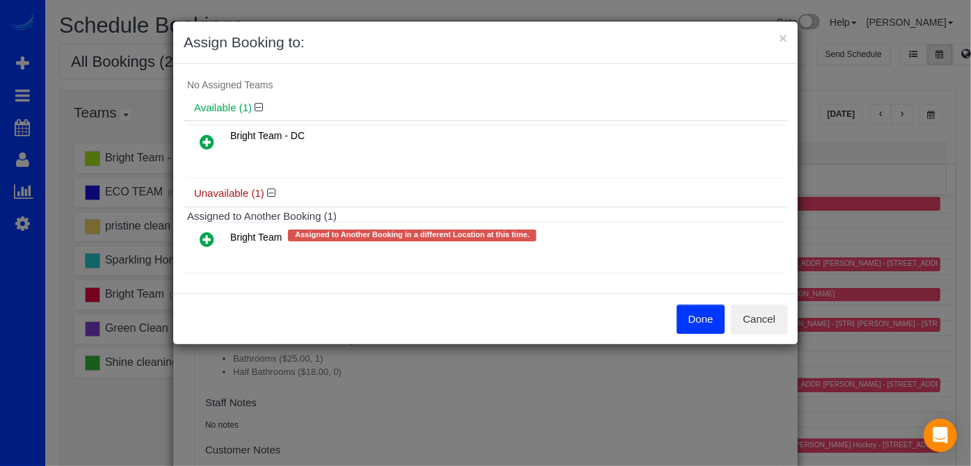
click at [207, 239] on icon at bounding box center [207, 239] width 15 height 17
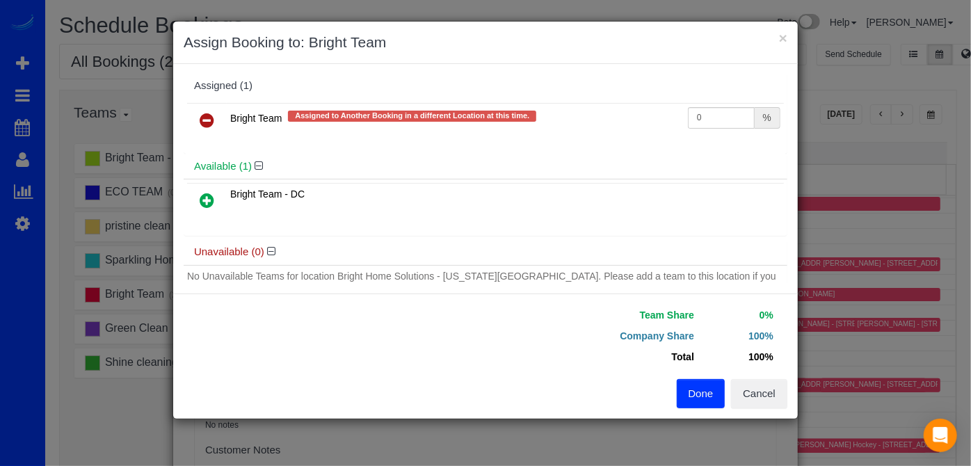
scroll to position [0, 0]
click at [706, 385] on button "Done" at bounding box center [701, 393] width 49 height 29
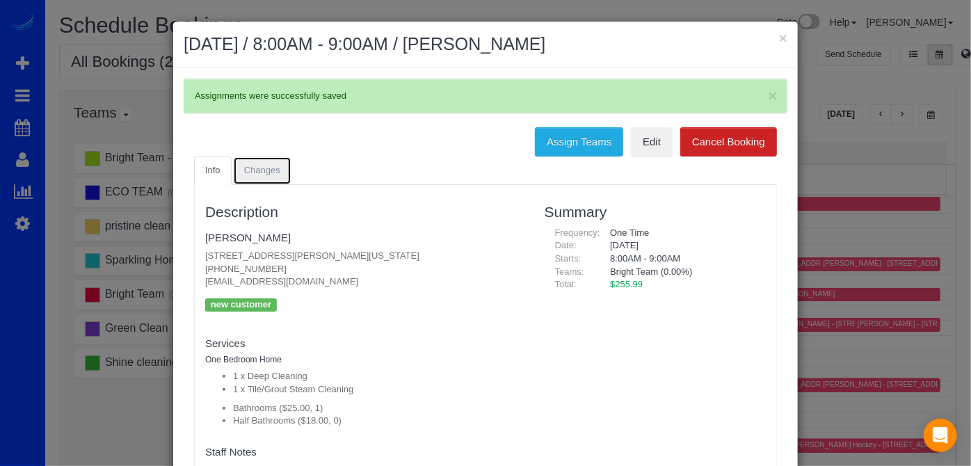
click at [272, 177] on link "Changes" at bounding box center [262, 171] width 58 height 29
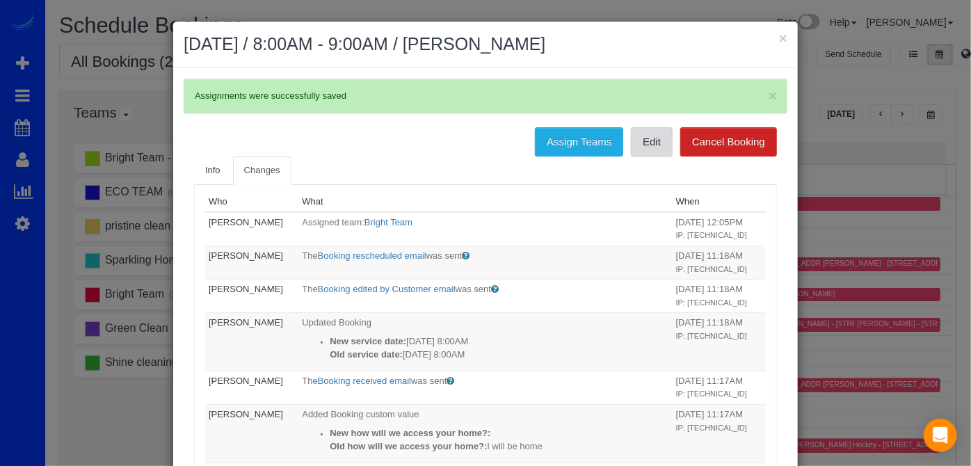
click at [640, 154] on link "Edit" at bounding box center [652, 141] width 42 height 29
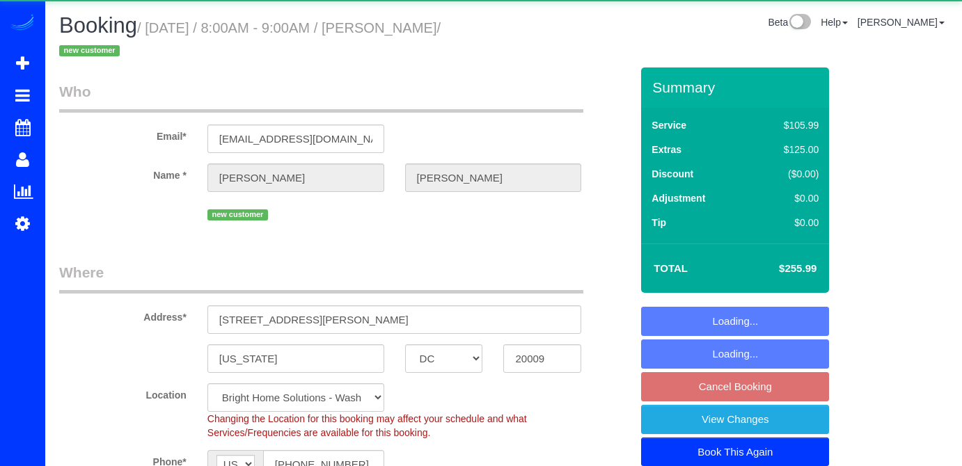
select select "DC"
select select "string:fspay-d0326dea-dd68-4008-a29b-c3e99f105880"
select select "spot1"
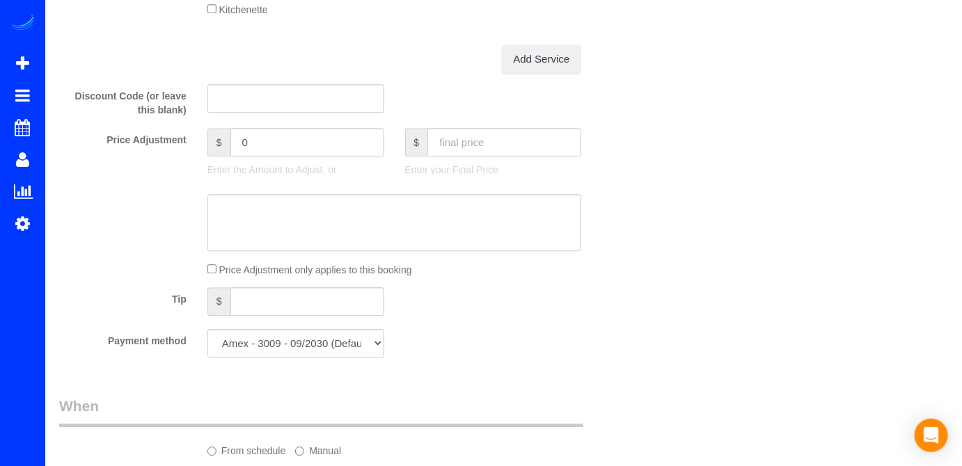
scroll to position [1328, 0]
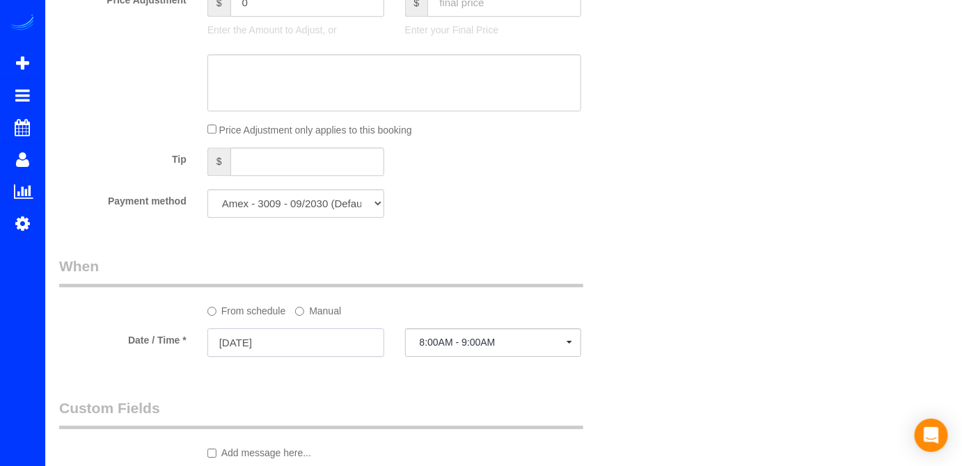
click at [317, 355] on input "[DATE]" at bounding box center [295, 342] width 177 height 29
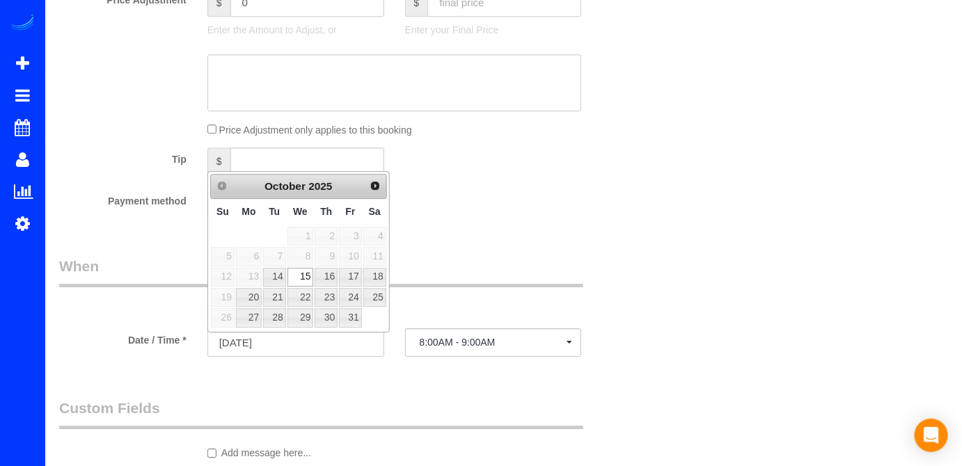
click at [285, 275] on tr "12 13 14 15 16 17 18" at bounding box center [298, 277] width 177 height 20
click at [281, 276] on link "14" at bounding box center [274, 277] width 22 height 19
type input "[DATE]"
select select "spot18"
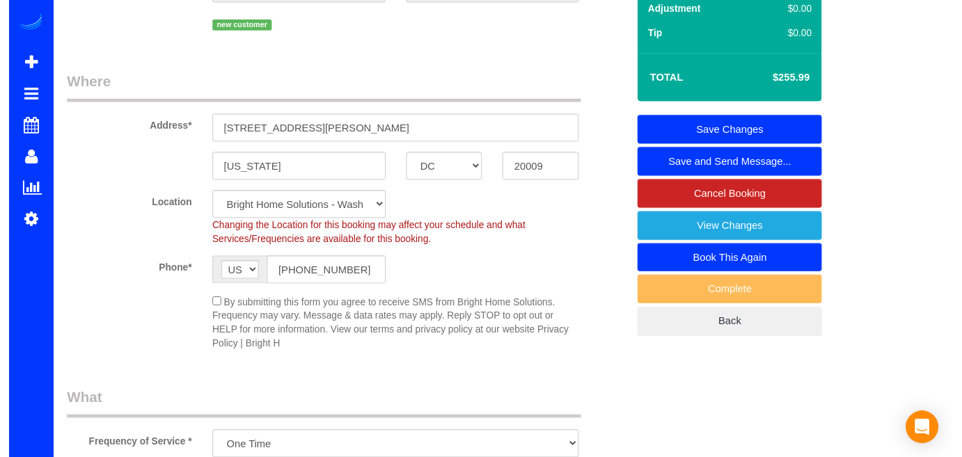
scroll to position [0, 0]
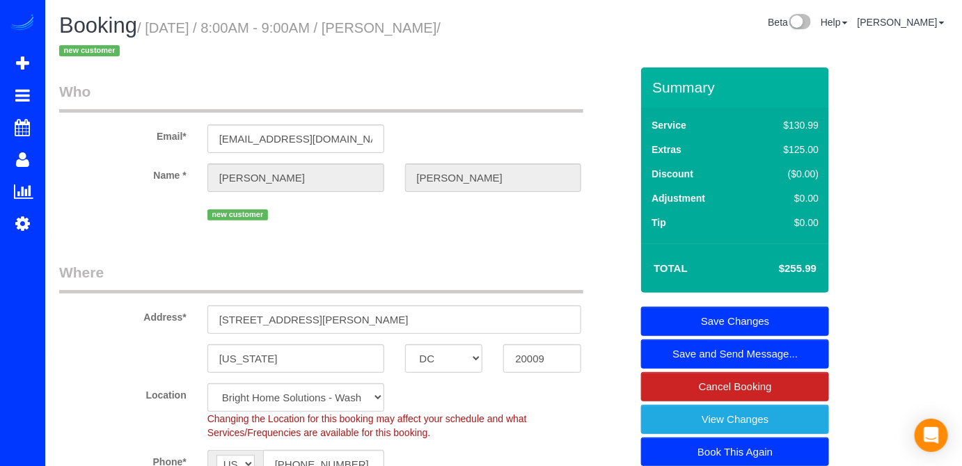
click at [765, 310] on link "Save Changes" at bounding box center [735, 321] width 188 height 29
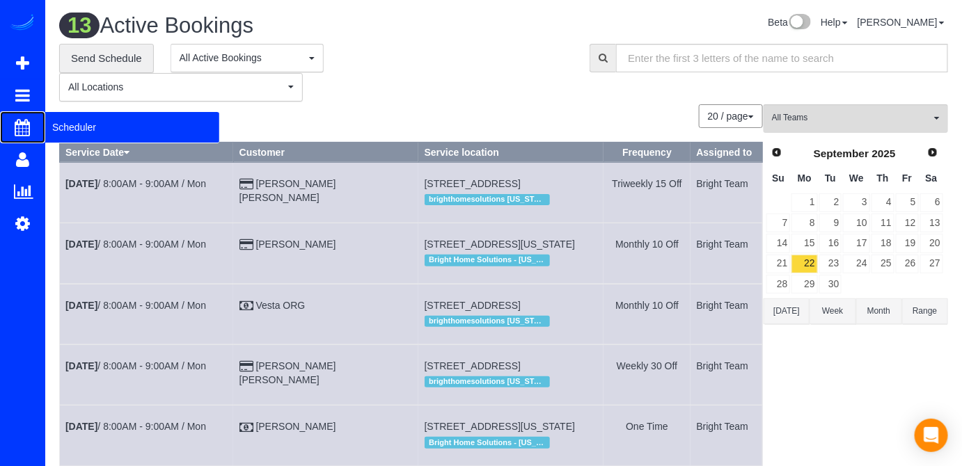
click at [65, 130] on span "Scheduler" at bounding box center [132, 127] width 174 height 32
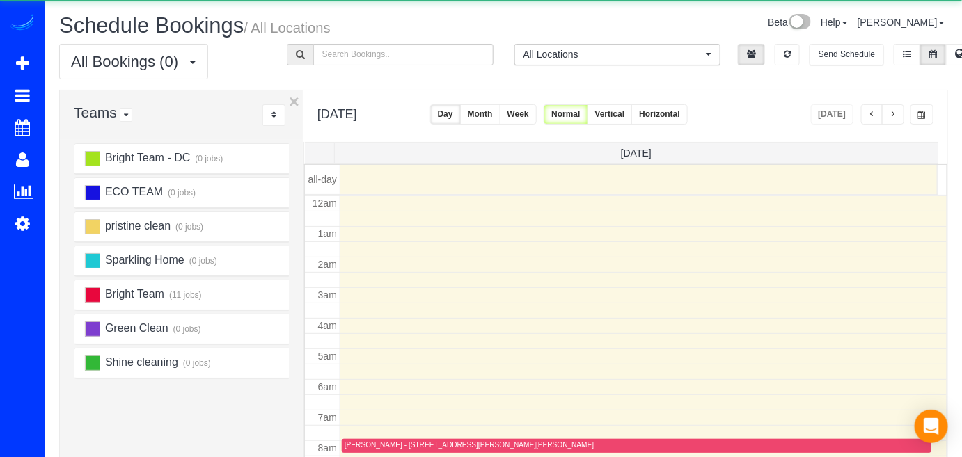
scroll to position [182, 0]
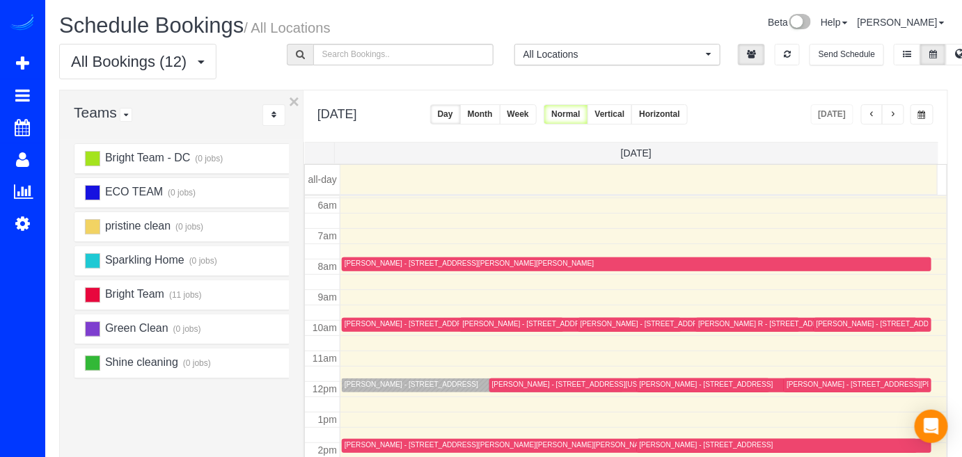
click at [892, 114] on span "button" at bounding box center [892, 115] width 7 height 8
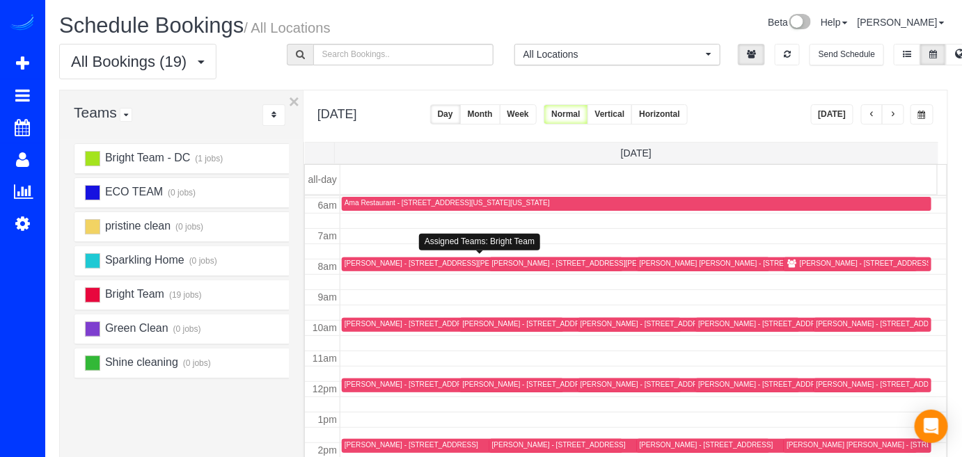
click at [356, 262] on div "[PERSON_NAME] - [STREET_ADDRESS][PERSON_NAME][US_STATE]" at bounding box center [459, 263] width 231 height 9
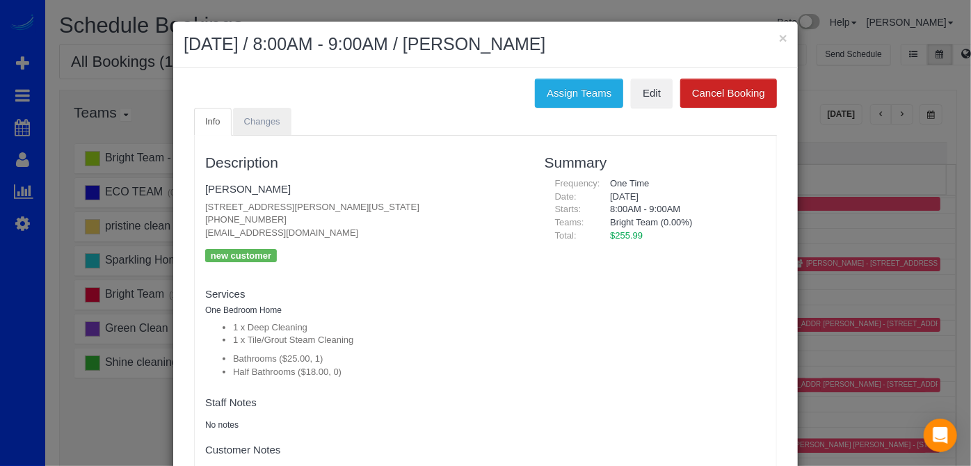
click at [263, 106] on div "Assign Teams Edit Cancel Booking Info Changes Description [PERSON_NAME] [STREET…" at bounding box center [485, 289] width 625 height 443
click at [265, 110] on link "Changes" at bounding box center [262, 122] width 58 height 29
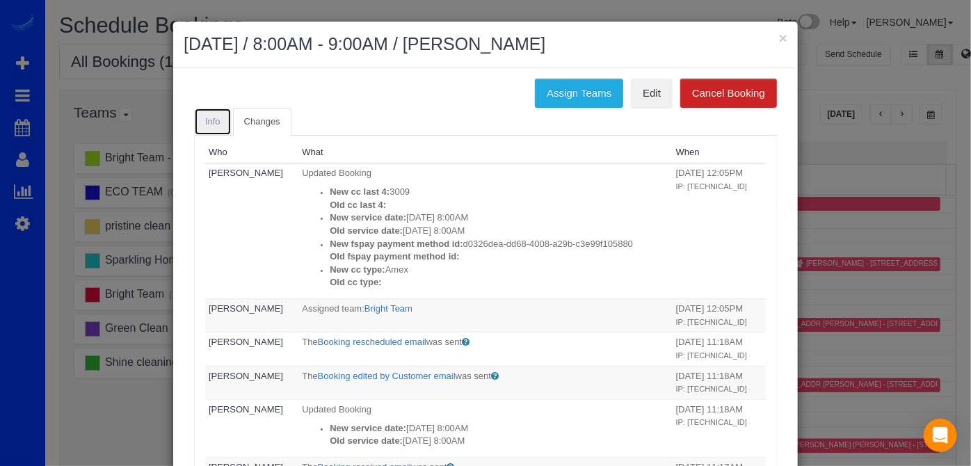
click at [214, 120] on span "Info" at bounding box center [212, 121] width 15 height 10
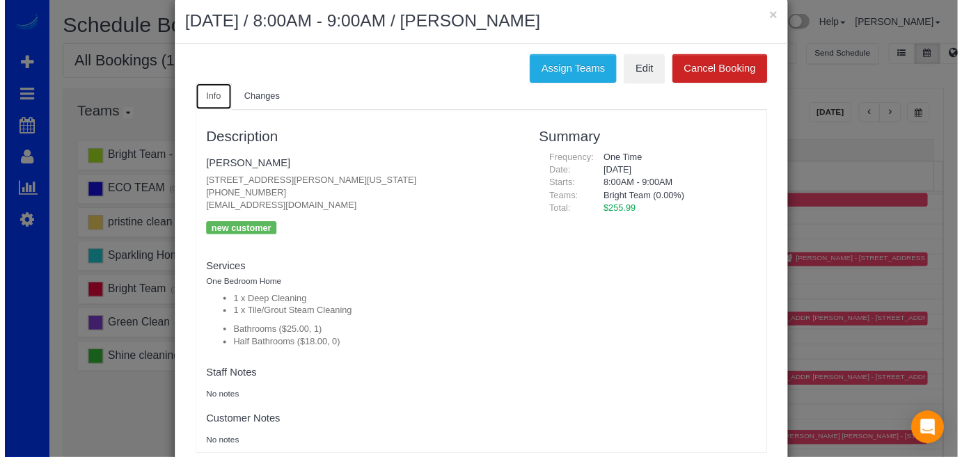
scroll to position [0, 0]
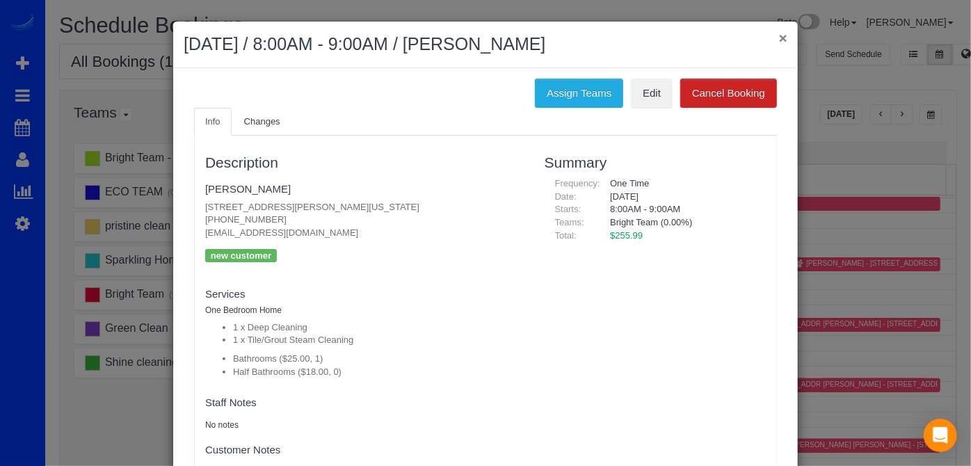
click at [779, 35] on button "×" at bounding box center [783, 38] width 8 height 15
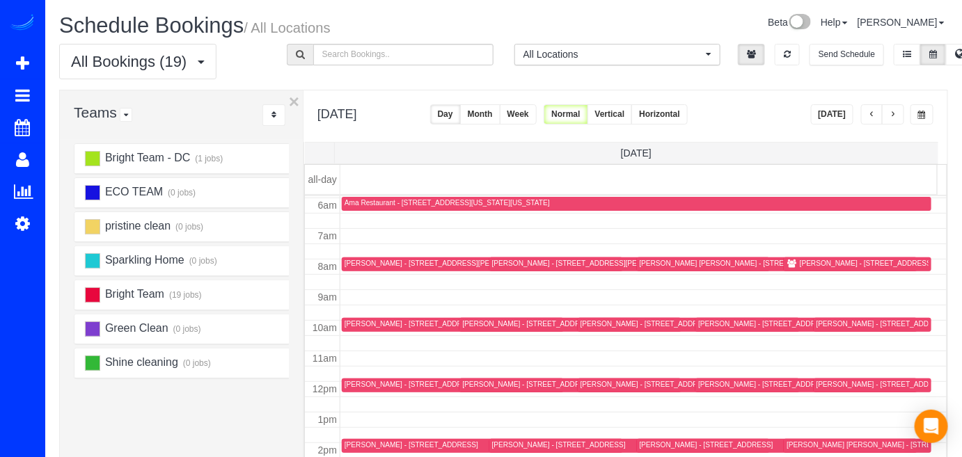
click at [846, 116] on button "[DATE]" at bounding box center [832, 114] width 43 height 20
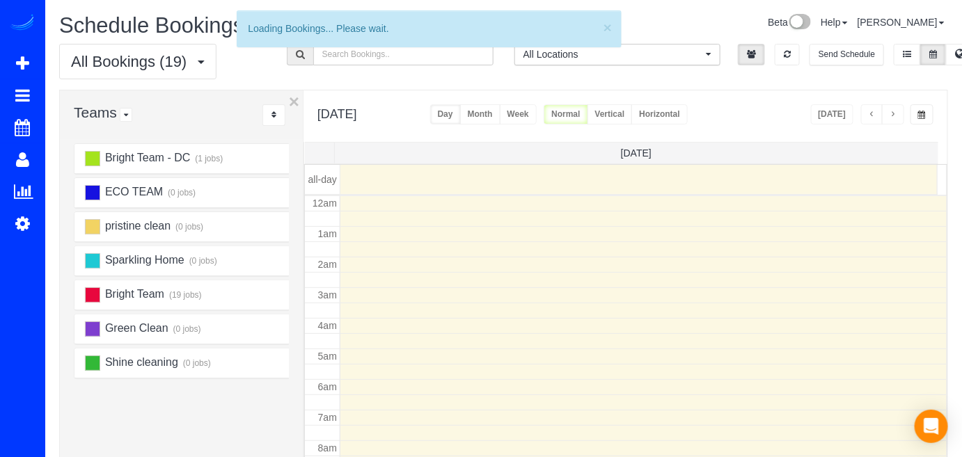
scroll to position [182, 0]
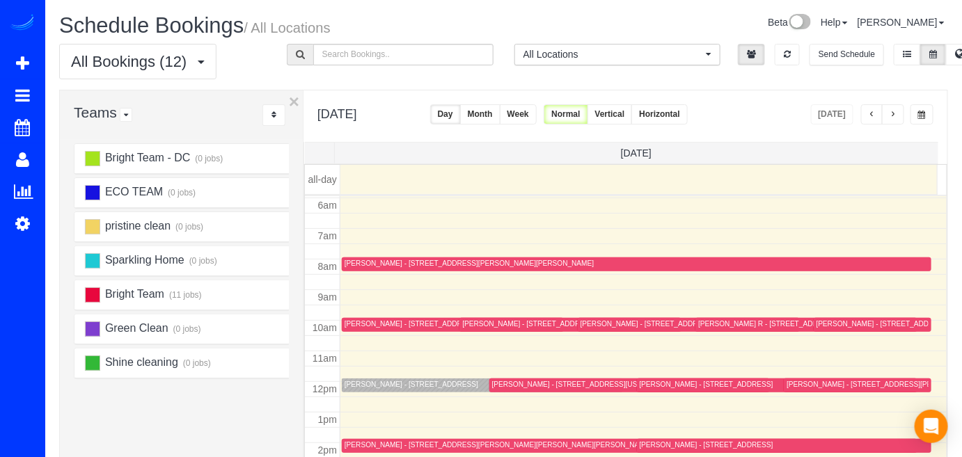
click at [903, 116] on button "button" at bounding box center [893, 114] width 22 height 20
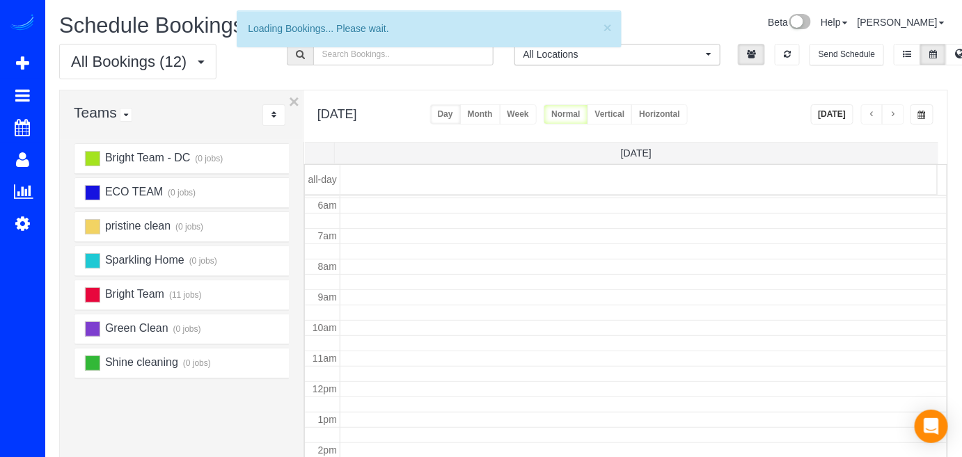
click at [903, 116] on button "button" at bounding box center [893, 114] width 22 height 20
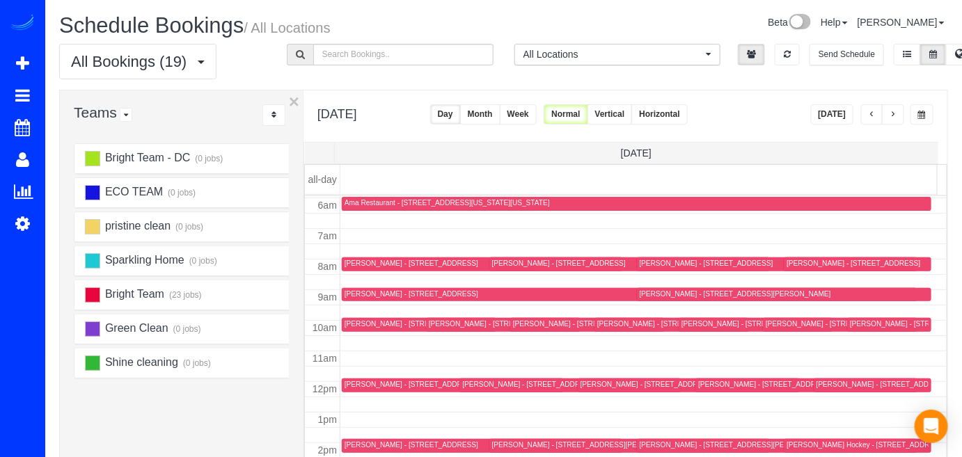
click at [903, 116] on button "button" at bounding box center [893, 114] width 22 height 20
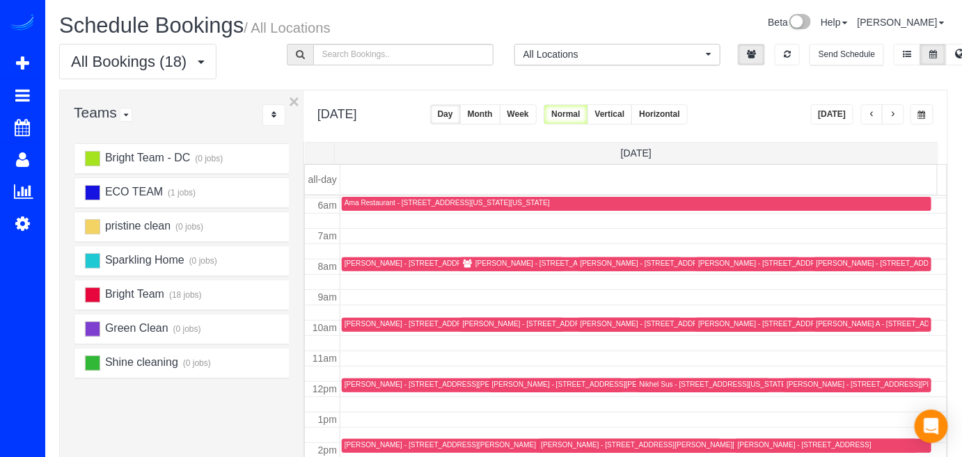
click at [903, 116] on button "button" at bounding box center [893, 114] width 22 height 20
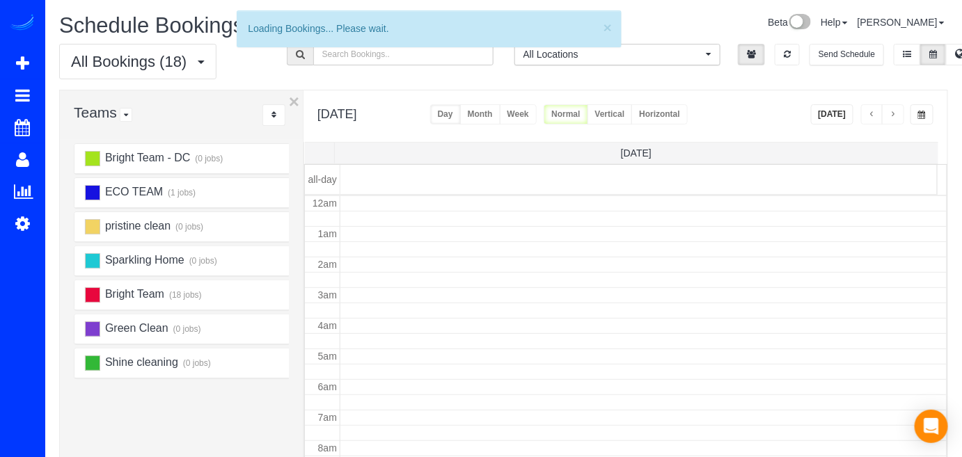
click at [903, 116] on button "button" at bounding box center [893, 114] width 22 height 20
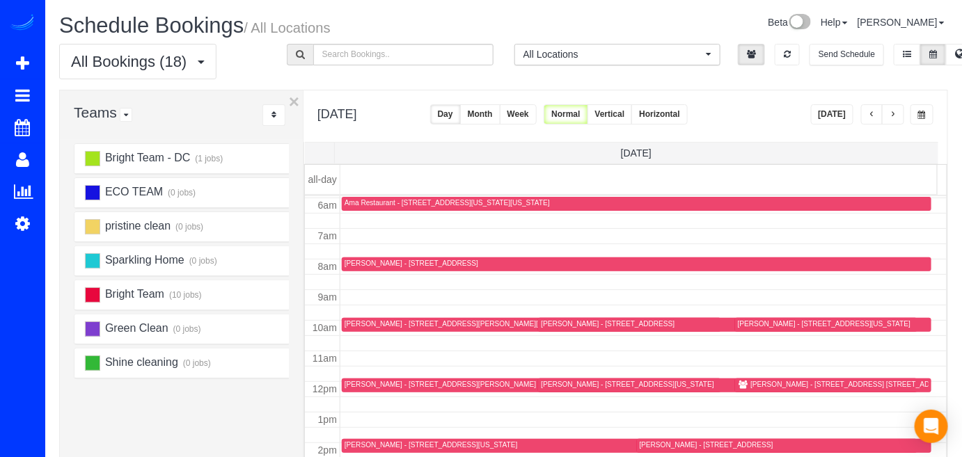
click at [903, 116] on button "button" at bounding box center [893, 114] width 22 height 20
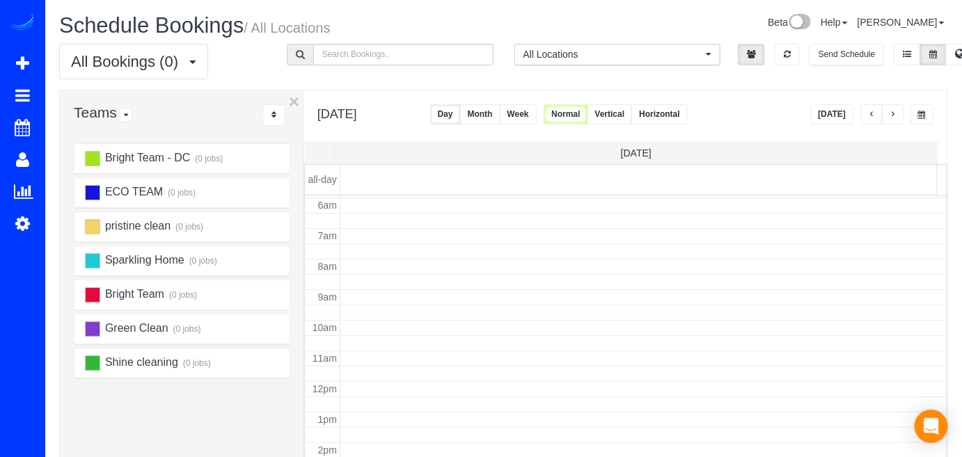
click at [875, 116] on span "button" at bounding box center [871, 115] width 7 height 8
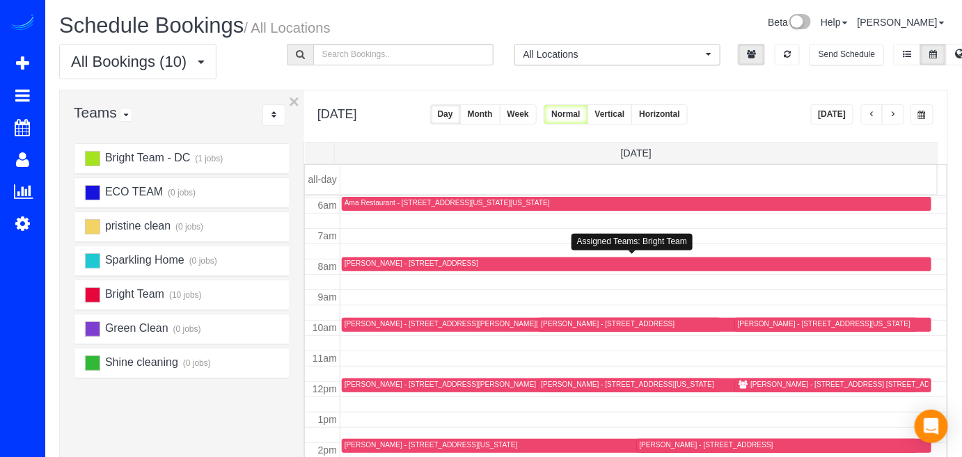
click at [363, 261] on div "Linda Bambrick - 13221 Oakland Hills Blvd Apt 403, Germantown, MD 20874" at bounding box center [411, 263] width 134 height 9
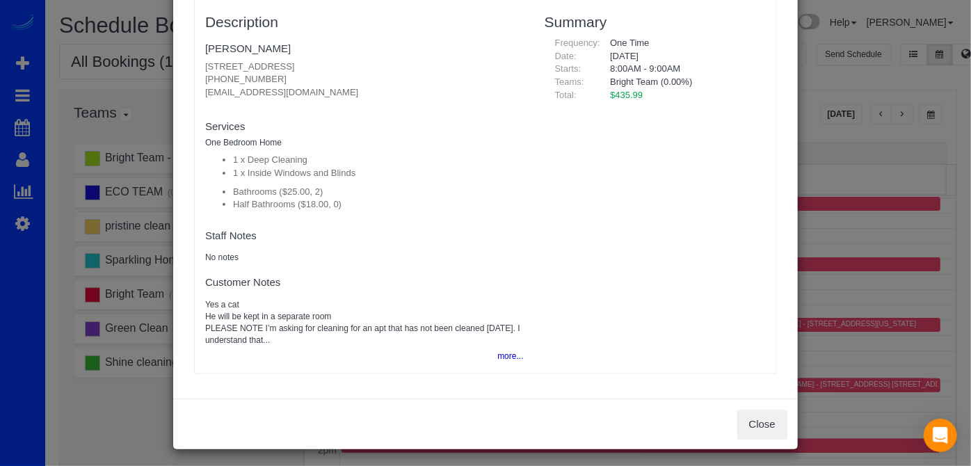
scroll to position [143, 0]
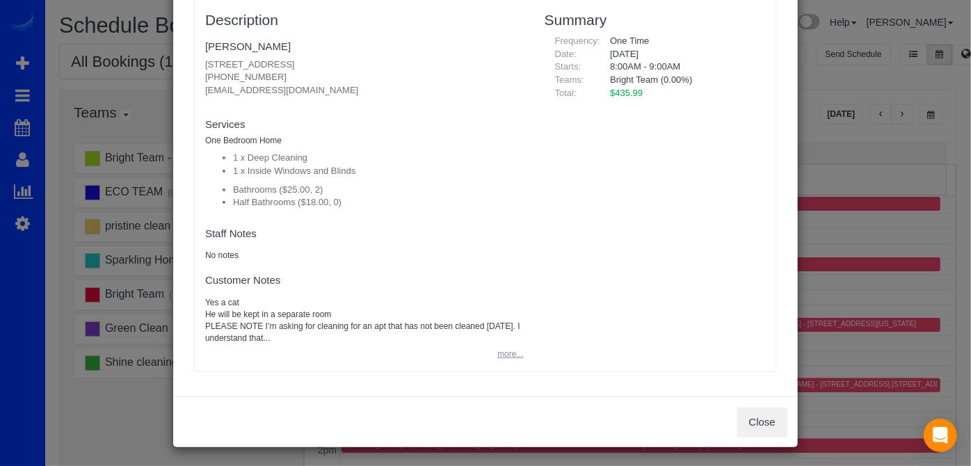
click at [505, 353] on button "more..." at bounding box center [506, 354] width 34 height 20
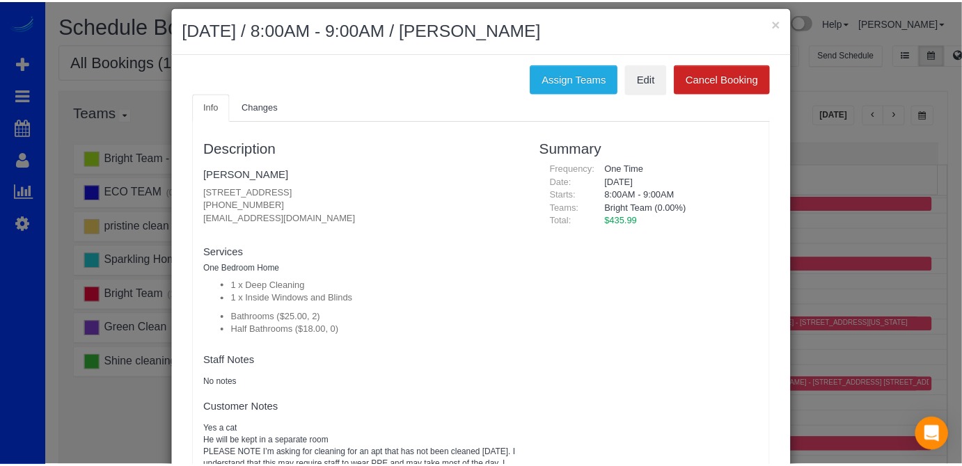
scroll to position [0, 0]
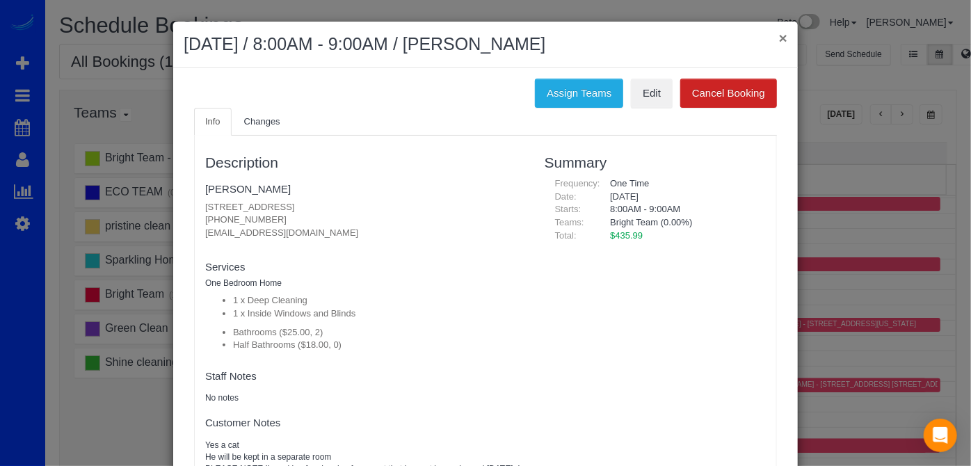
click at [779, 35] on button "×" at bounding box center [783, 38] width 8 height 15
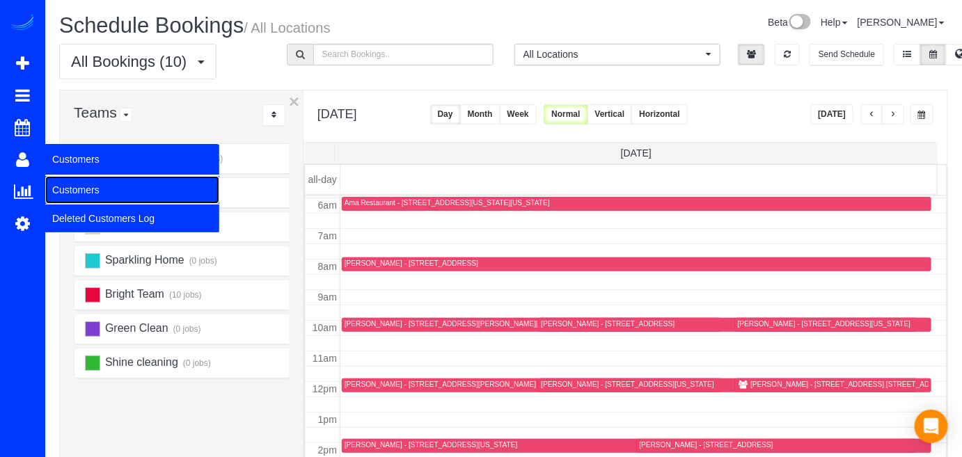
click at [76, 180] on link "Customers" at bounding box center [132, 190] width 174 height 28
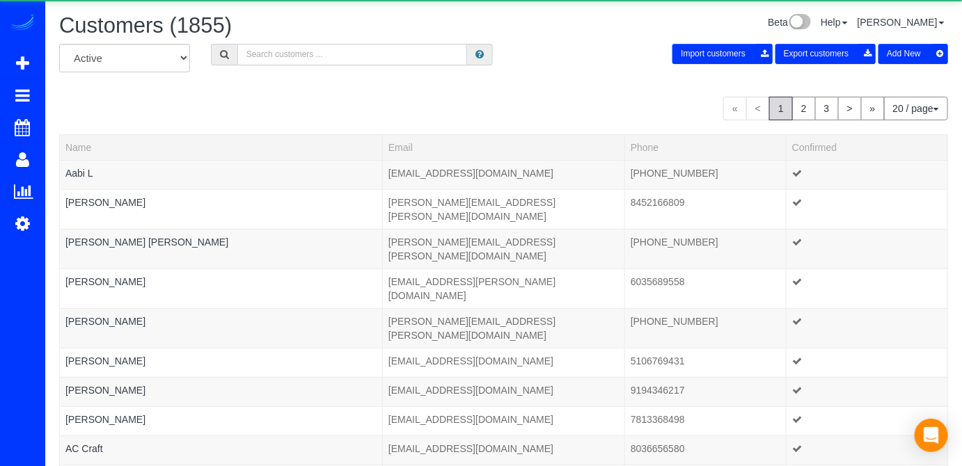
click at [287, 52] on input "text" at bounding box center [352, 55] width 230 height 22
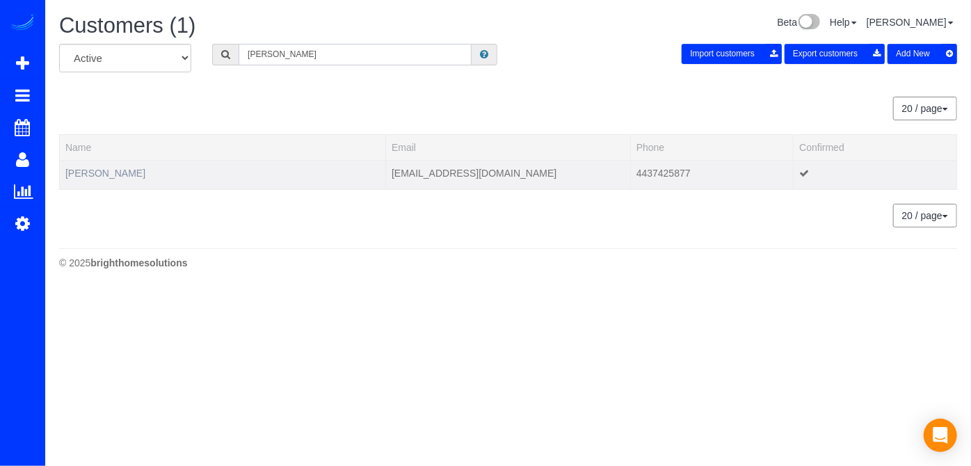
type input "linda bambrick"
click at [82, 171] on link "[PERSON_NAME]" at bounding box center [105, 173] width 80 height 11
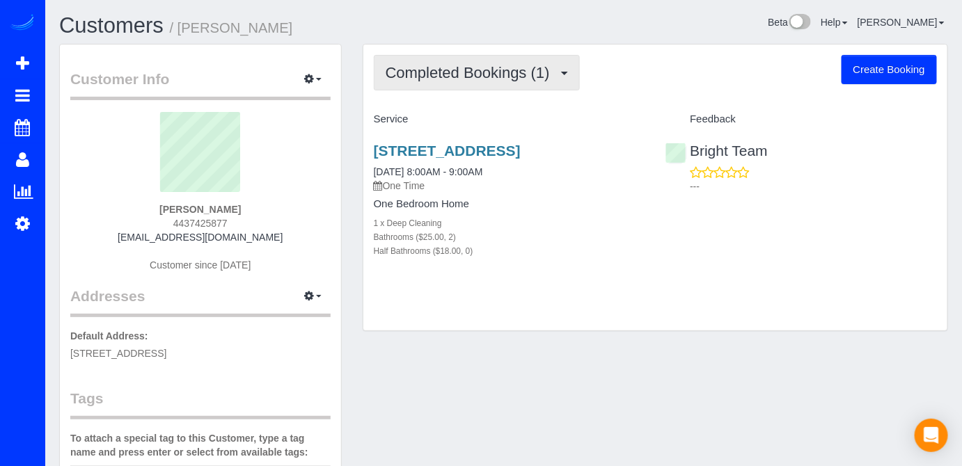
click at [434, 84] on button "Completed Bookings (1)" at bounding box center [477, 72] width 206 height 35
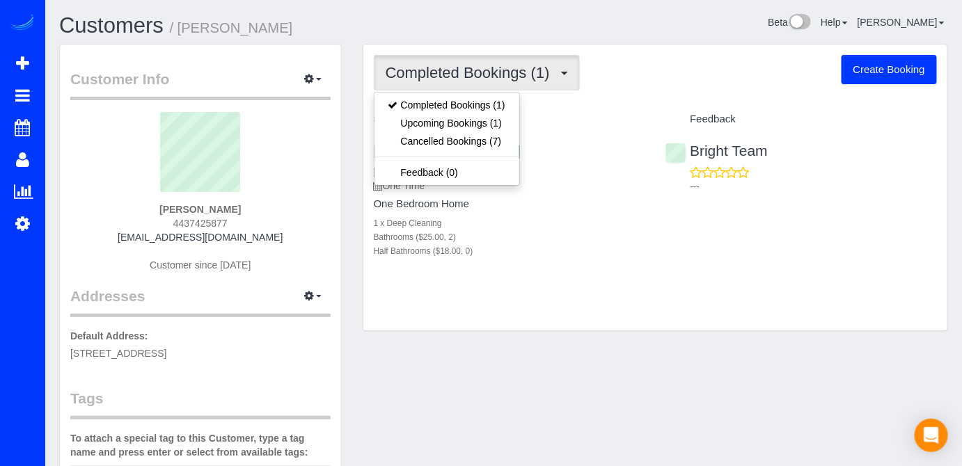
click at [656, 84] on div "Completed Bookings (1) Completed Bookings (1) Upcoming Bookings (1) Cancelled B…" at bounding box center [655, 72] width 563 height 35
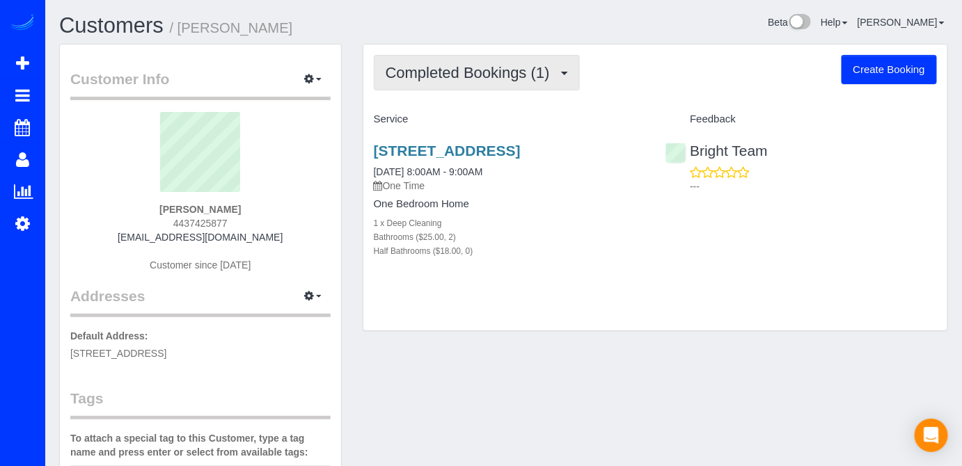
click at [551, 84] on button "Completed Bookings (1)" at bounding box center [477, 72] width 206 height 35
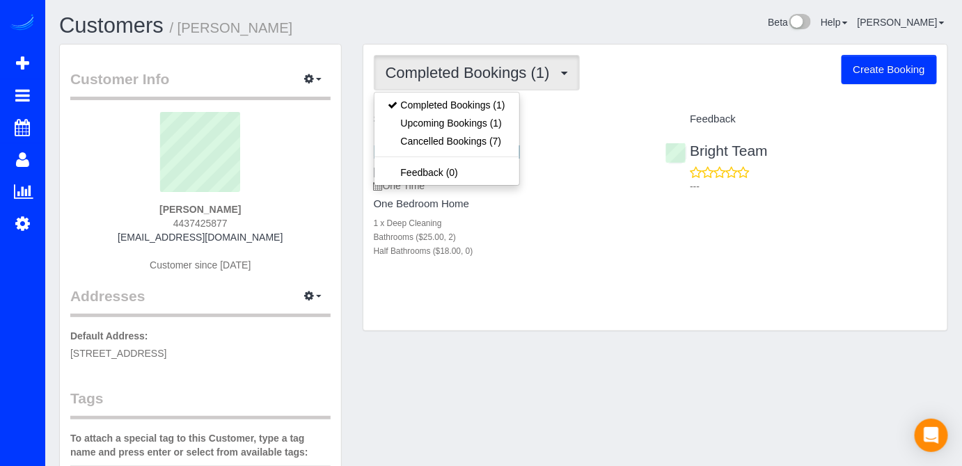
click at [573, 111] on div "Service" at bounding box center [509, 120] width 292 height 24
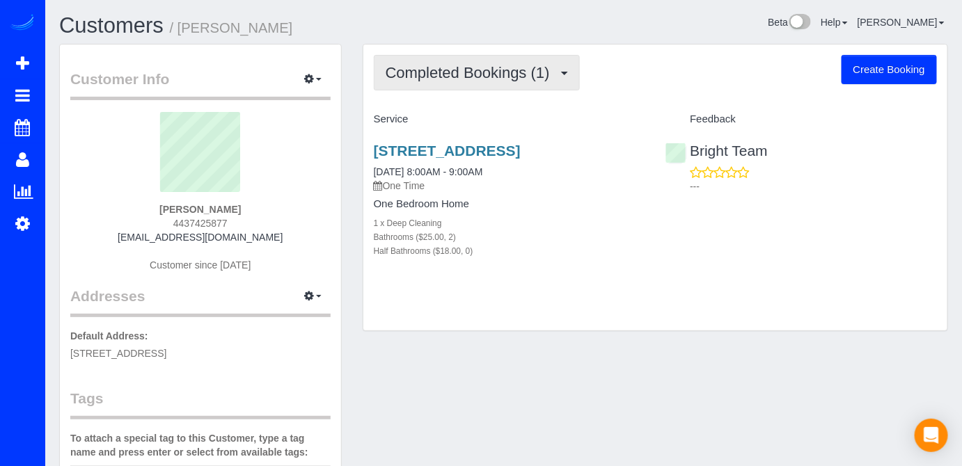
click at [516, 83] on button "Completed Bookings (1)" at bounding box center [477, 72] width 206 height 35
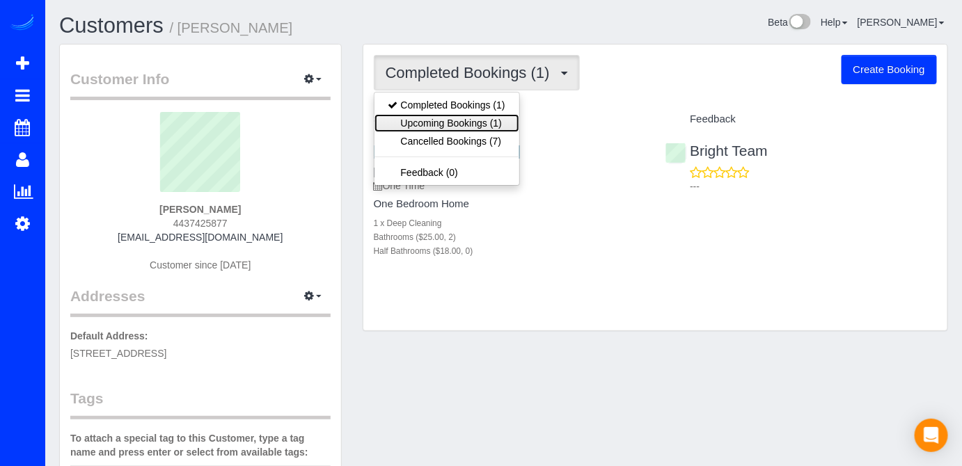
click at [500, 122] on link "Upcoming Bookings (1)" at bounding box center [446, 123] width 145 height 18
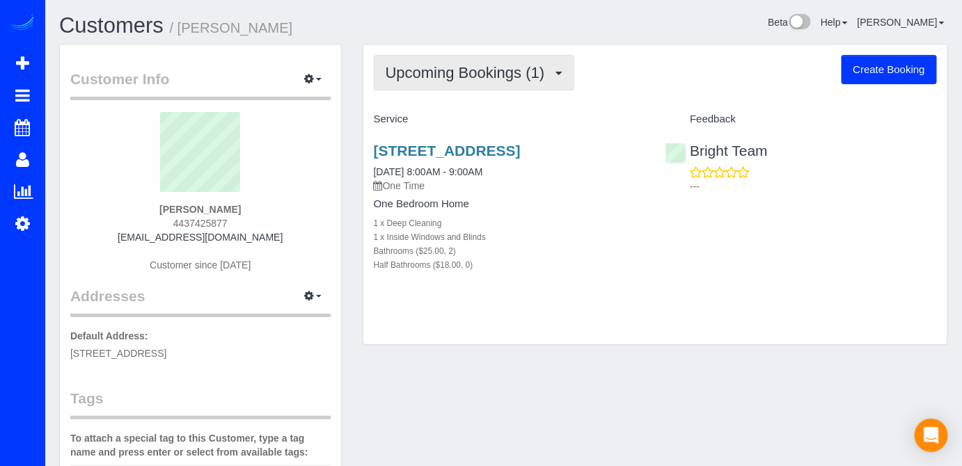
click at [539, 78] on span "Upcoming Bookings (1)" at bounding box center [469, 72] width 166 height 17
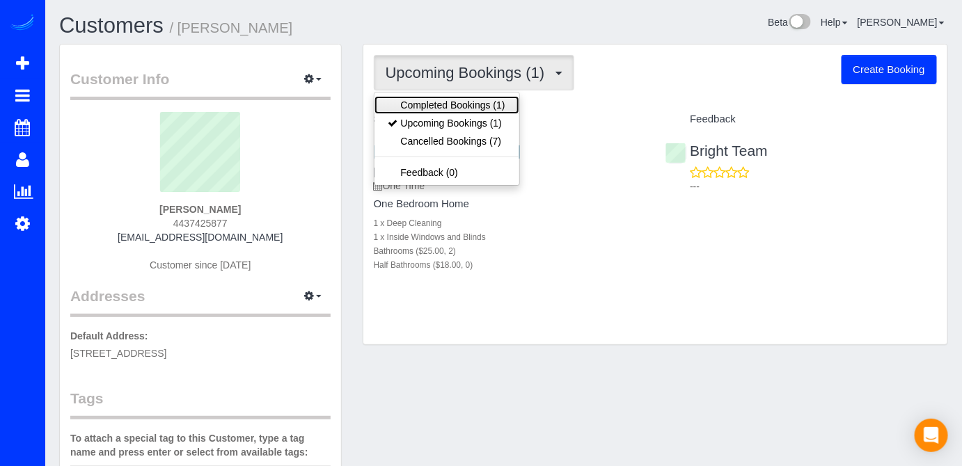
click at [509, 103] on link "Completed Bookings (1)" at bounding box center [446, 105] width 145 height 18
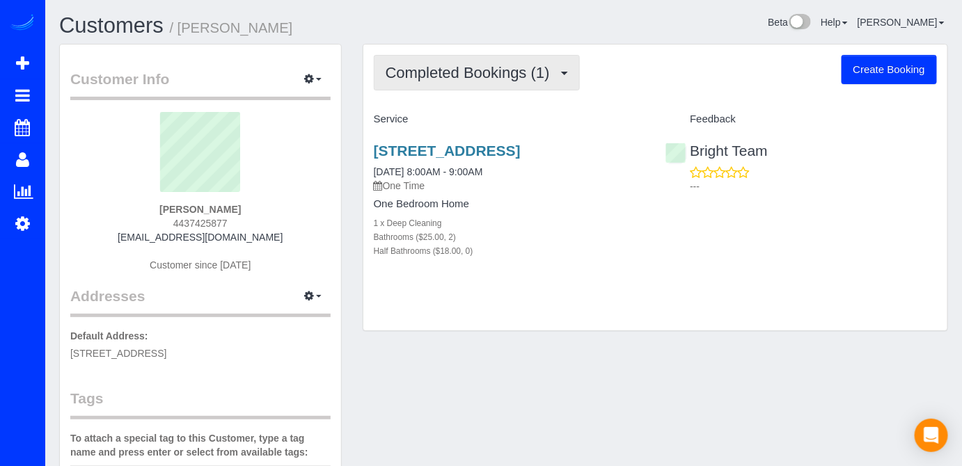
click at [519, 79] on span "Completed Bookings (1)" at bounding box center [471, 72] width 171 height 17
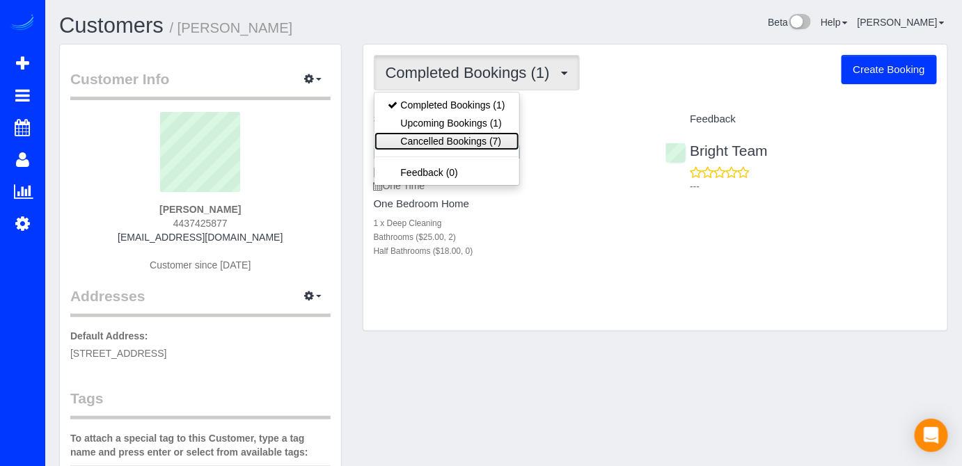
click at [458, 143] on link "Cancelled Bookings (7)" at bounding box center [446, 141] width 145 height 18
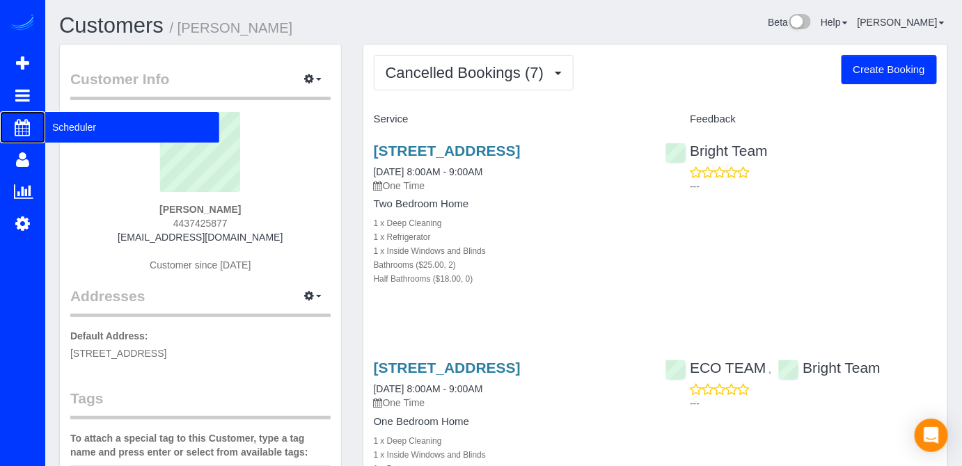
click at [76, 127] on span "Scheduler" at bounding box center [132, 127] width 174 height 32
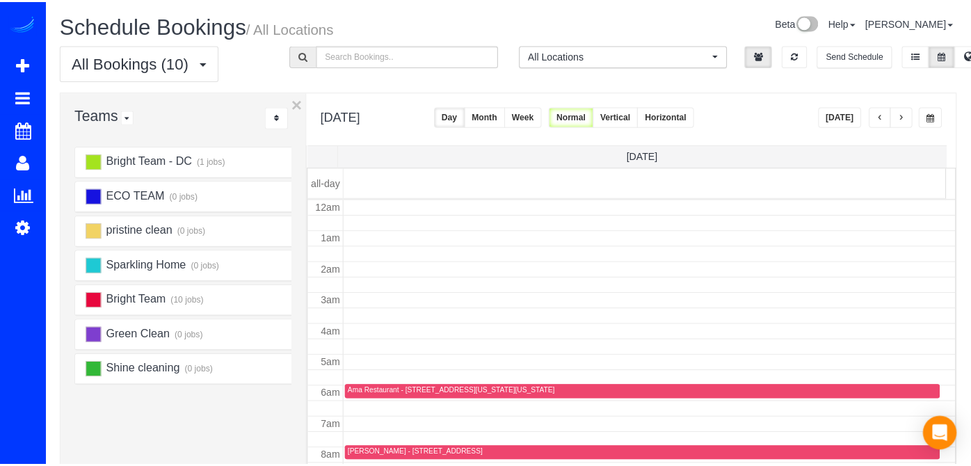
scroll to position [182, 0]
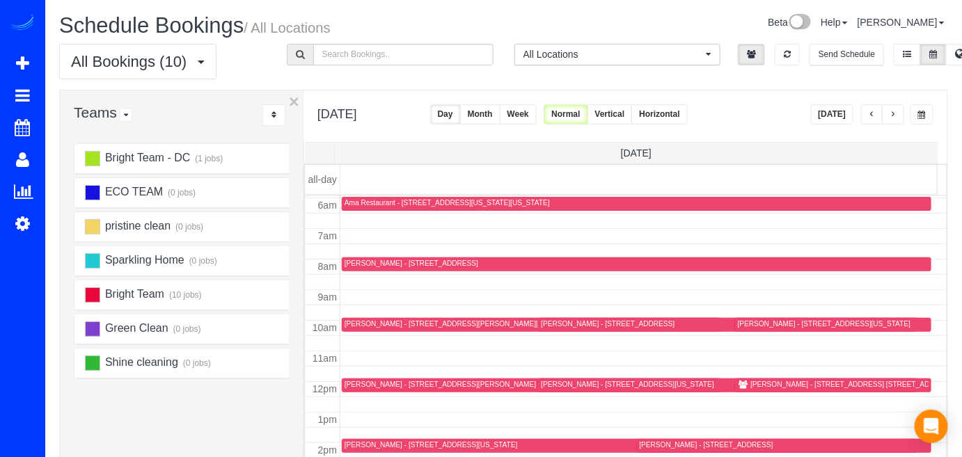
click at [358, 261] on div "Linda Bambrick - 13221 Oakland Hills Blvd Apt 403, Germantown, MD 20874" at bounding box center [411, 263] width 134 height 9
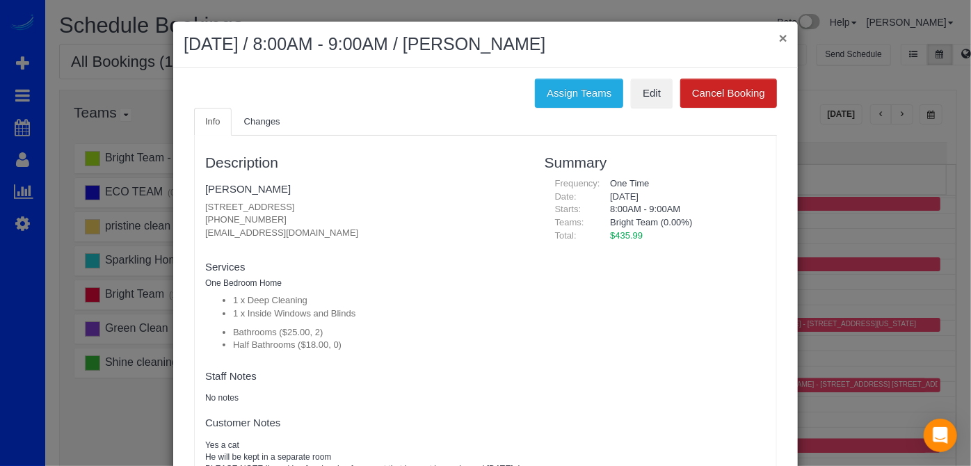
click at [779, 33] on button "×" at bounding box center [783, 38] width 8 height 15
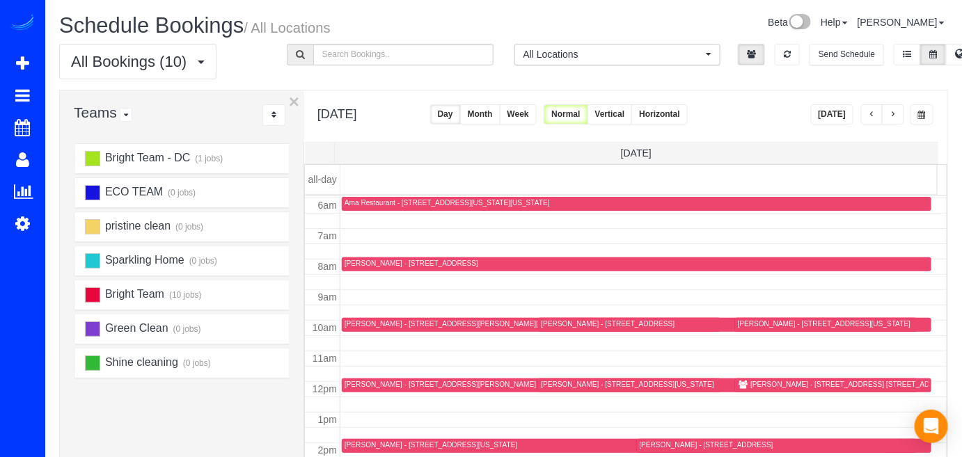
click at [358, 318] on div at bounding box center [531, 325] width 379 height 14
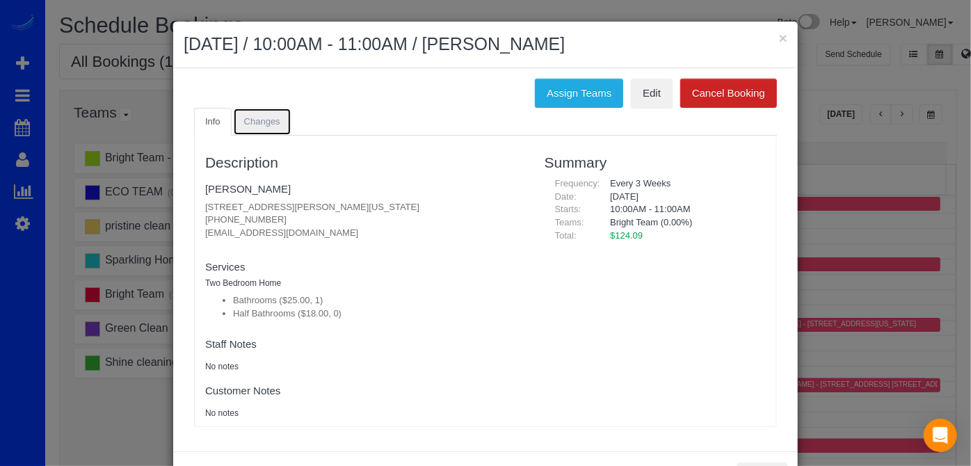
click at [246, 122] on span "Changes" at bounding box center [262, 121] width 36 height 10
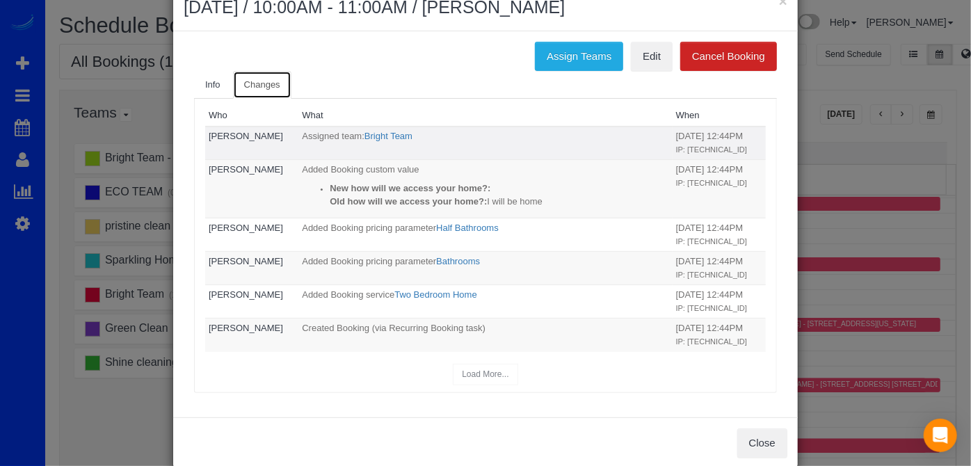
scroll to position [0, 0]
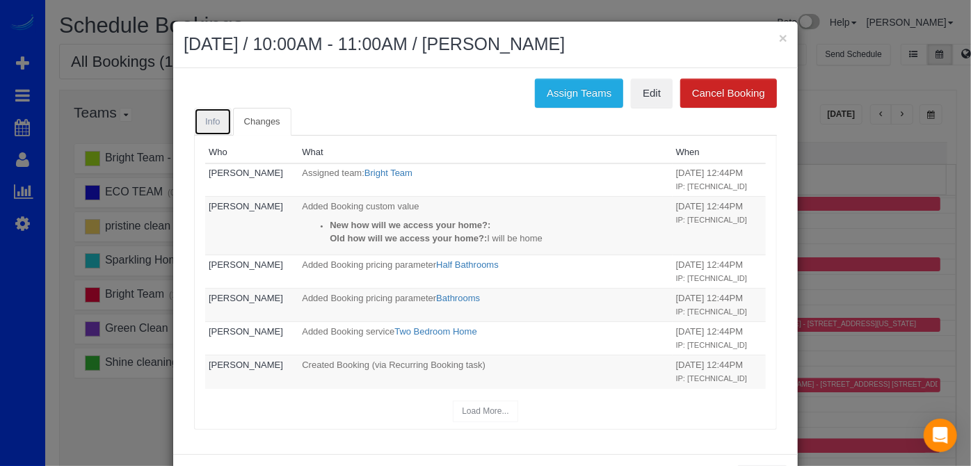
click at [217, 125] on link "Info" at bounding box center [213, 122] width 38 height 29
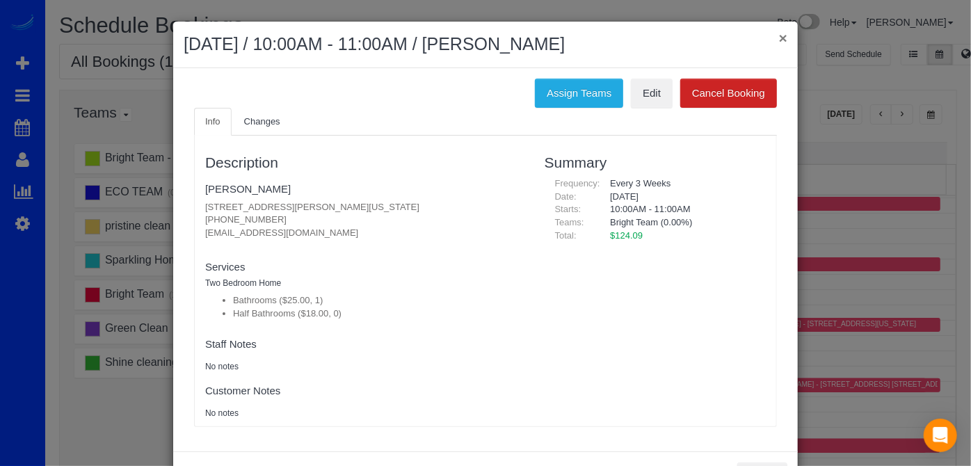
click at [779, 37] on button "×" at bounding box center [783, 38] width 8 height 15
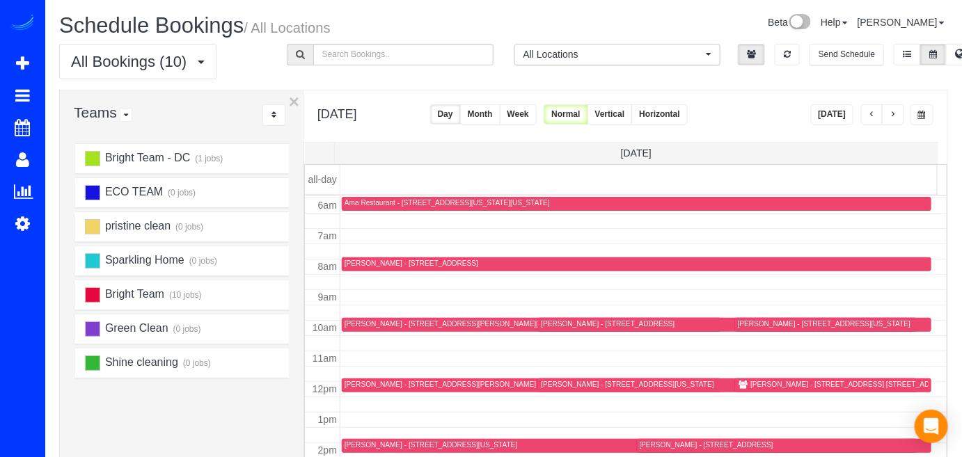
click at [361, 259] on td at bounding box center [643, 266] width 607 height 15
click at [363, 260] on div "Linda Bambrick - 13221 Oakland Hills Blvd Apt 403, Germantown, MD 20874" at bounding box center [411, 263] width 134 height 9
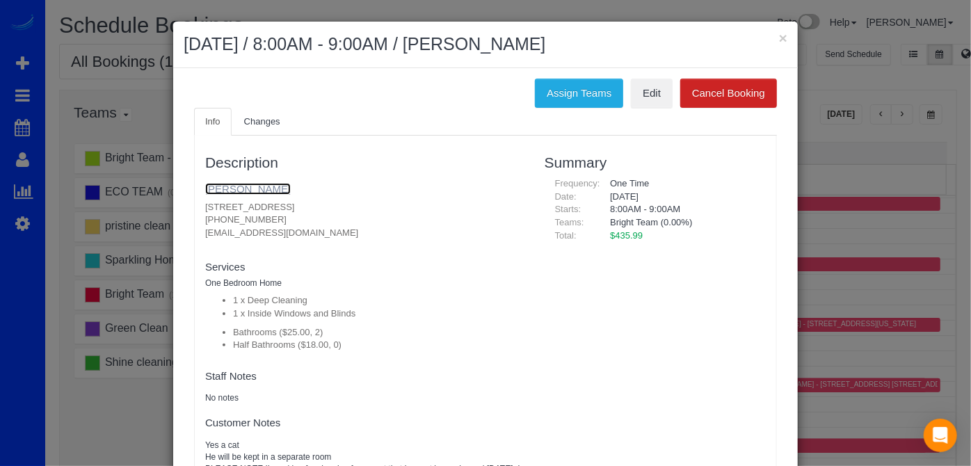
click at [258, 189] on link "[PERSON_NAME]" at bounding box center [248, 189] width 86 height 12
click at [251, 138] on div "Description Linda Bambrick 13221 Oakland Hills Blvd Apt 403, Germantown, MD 208…" at bounding box center [485, 325] width 583 height 379
click at [248, 131] on link "Changes" at bounding box center [262, 122] width 58 height 29
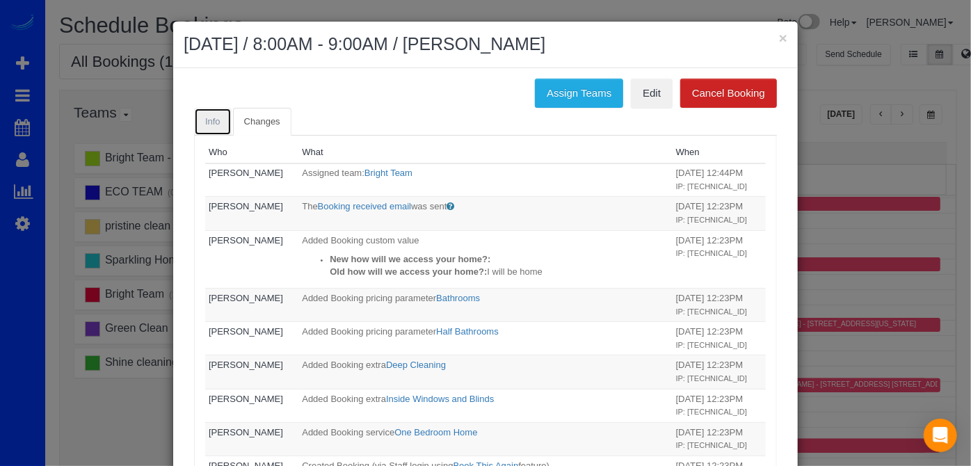
click at [221, 112] on link "Info" at bounding box center [213, 122] width 38 height 29
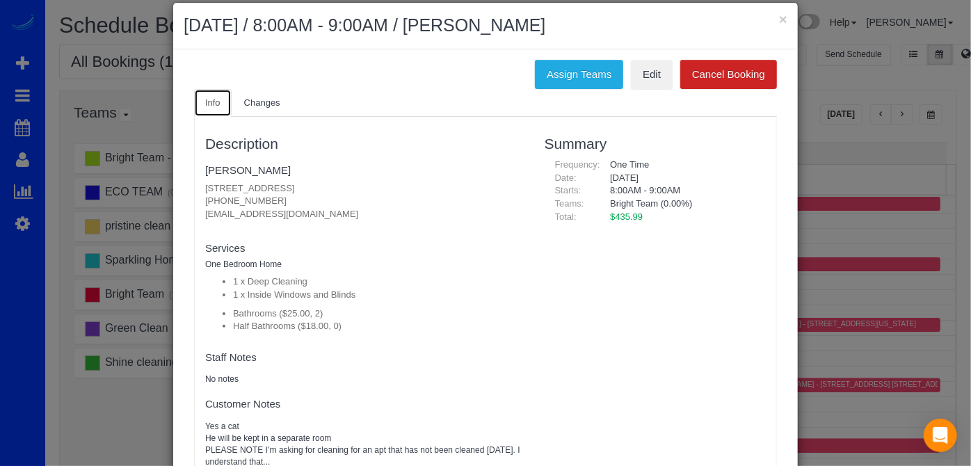
scroll to position [16, 0]
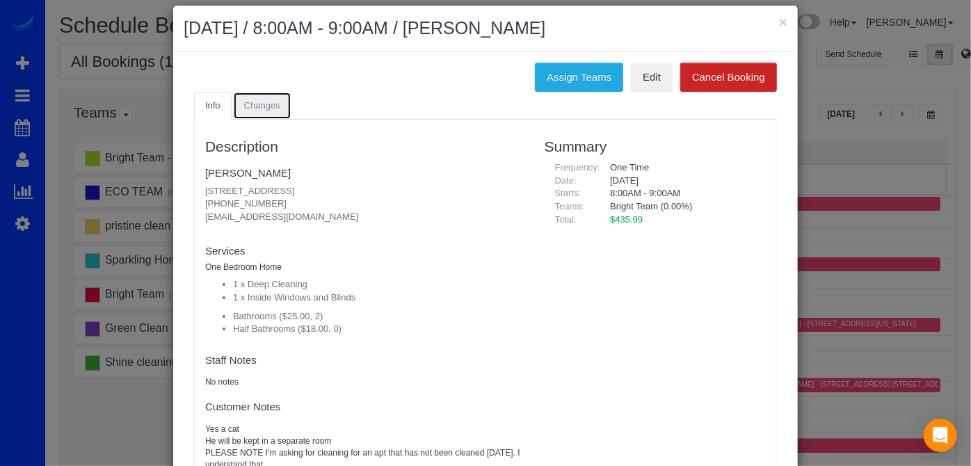
click at [269, 101] on span "Changes" at bounding box center [262, 105] width 36 height 10
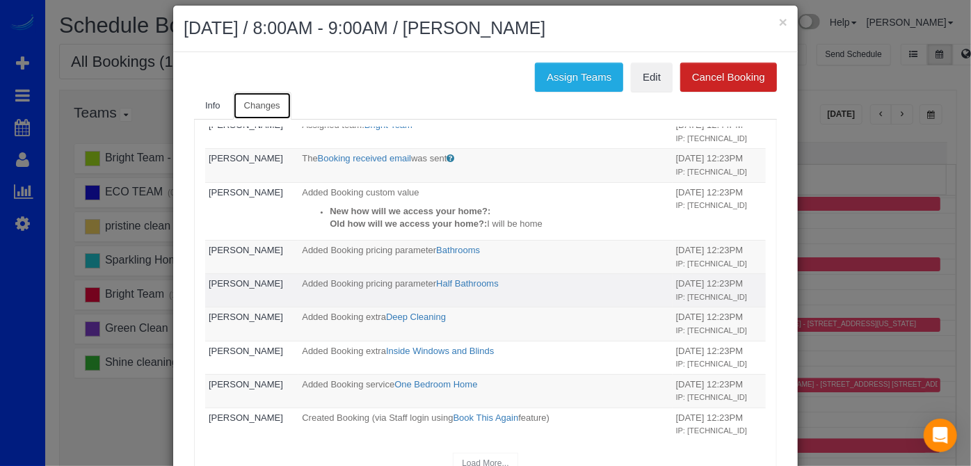
scroll to position [0, 0]
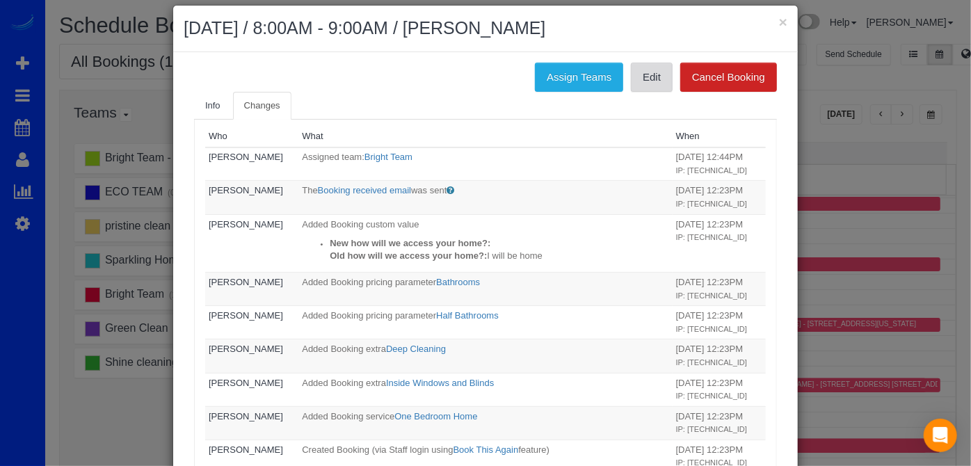
click at [650, 88] on link "Edit" at bounding box center [652, 77] width 42 height 29
click at [211, 100] on span "Info" at bounding box center [212, 105] width 15 height 10
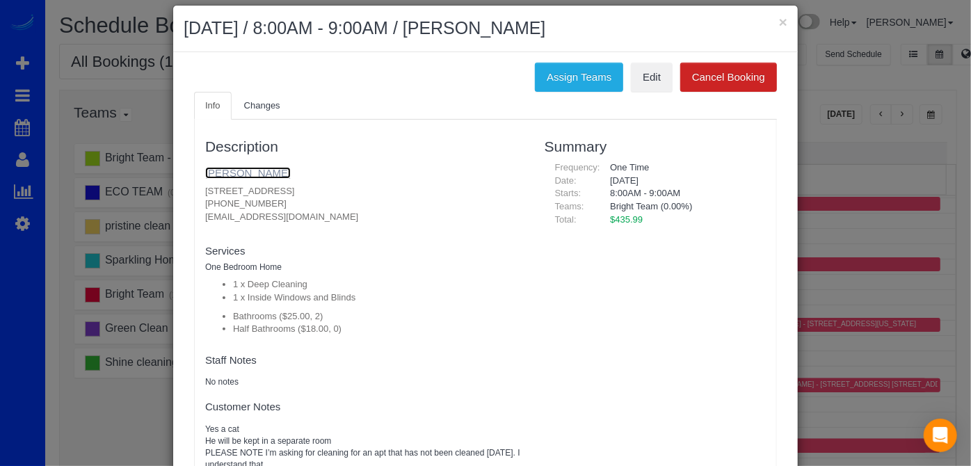
click at [239, 167] on link "[PERSON_NAME]" at bounding box center [248, 173] width 86 height 12
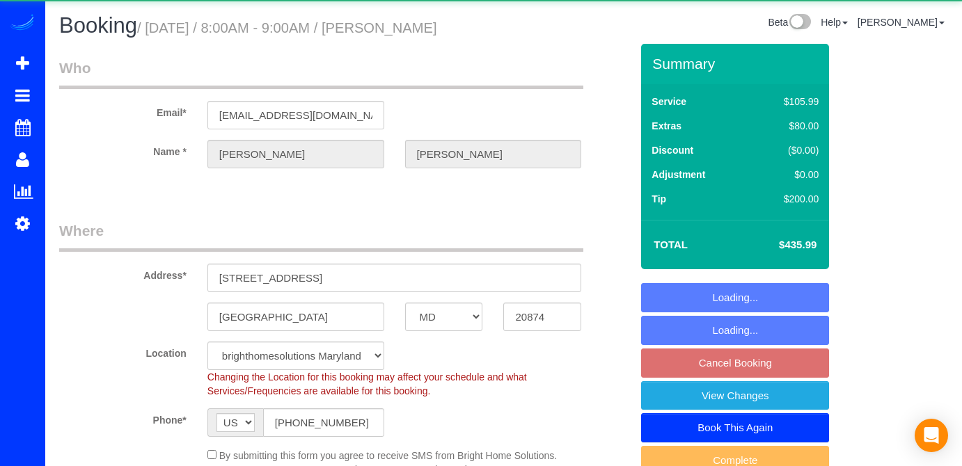
select select "MD"
select select "object:801"
select select "spot1"
select select "2"
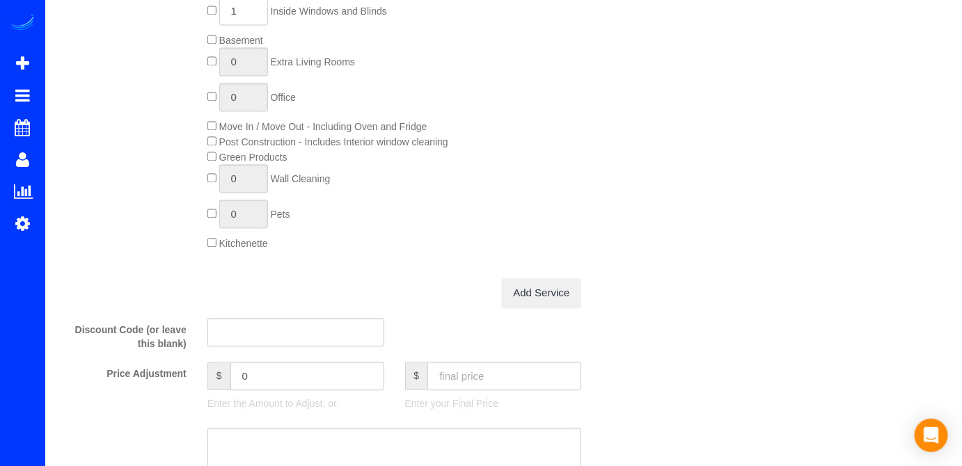
scroll to position [703, 0]
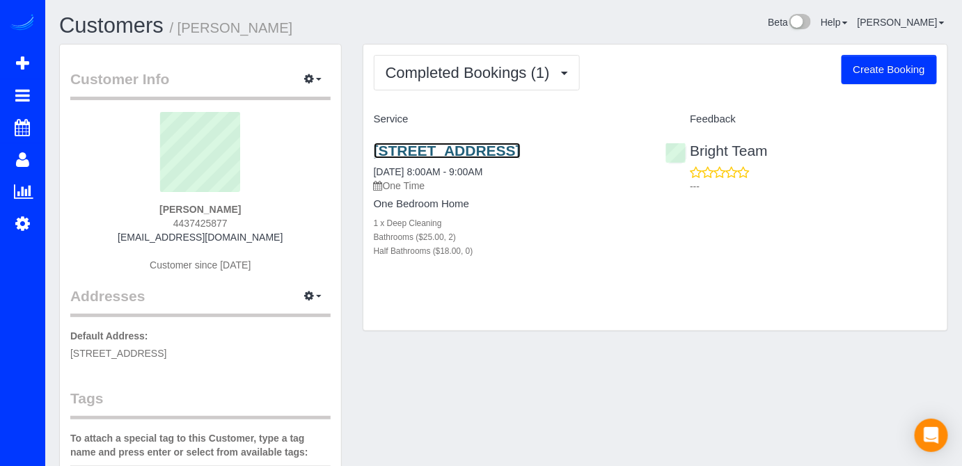
click at [461, 150] on link "[STREET_ADDRESS]" at bounding box center [447, 151] width 147 height 16
